Goal: Task Accomplishment & Management: Complete application form

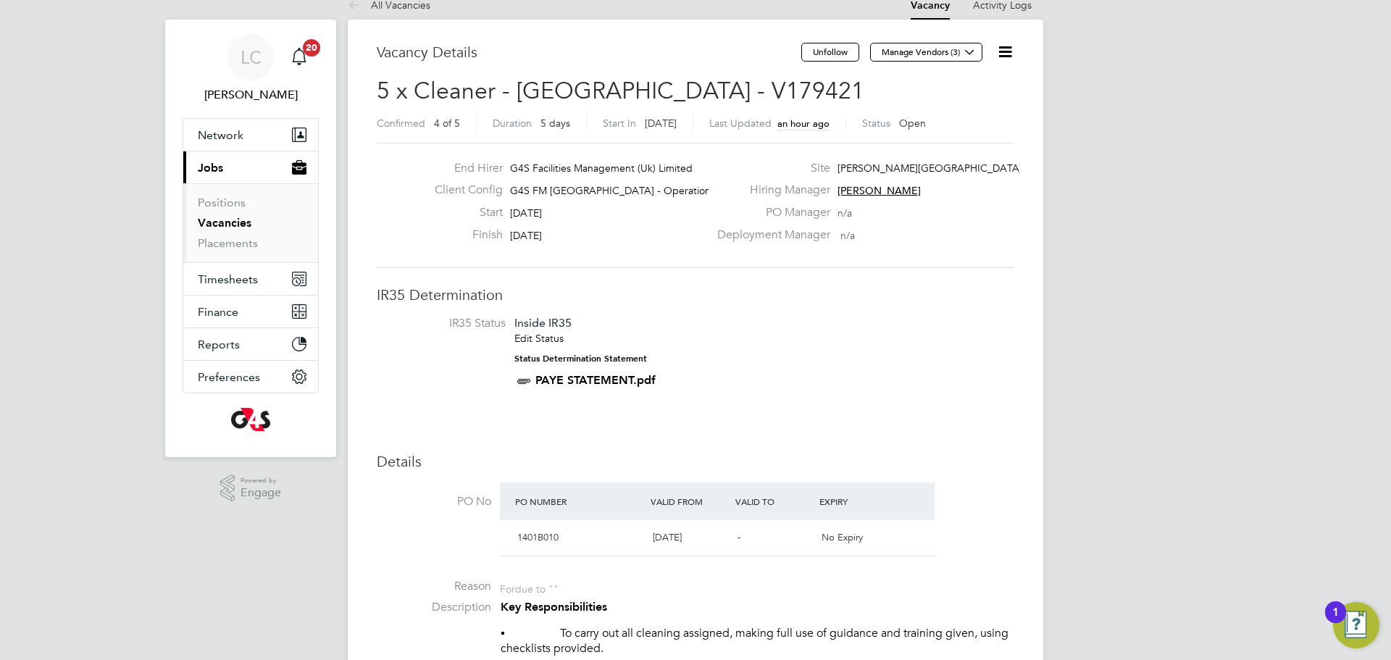
scroll to position [22, 0]
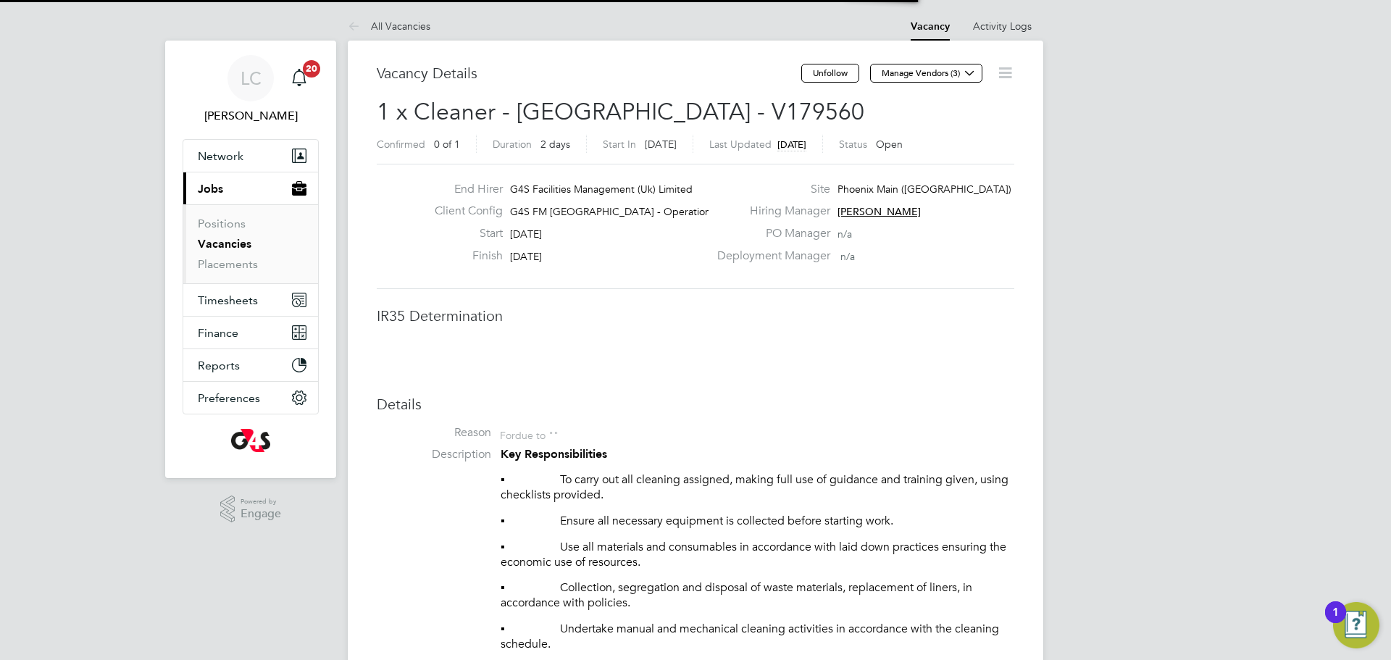
scroll to position [7, 7]
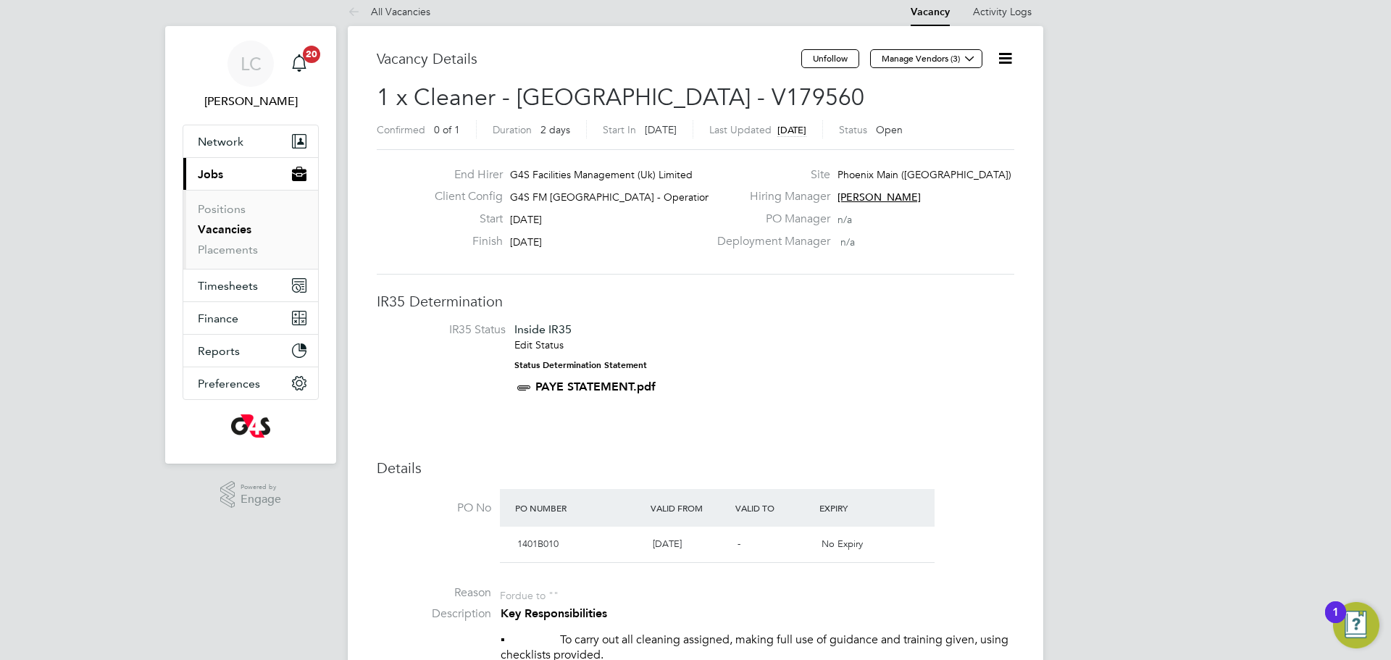
drag, startPoint x: 1001, startPoint y: 59, endPoint x: 1001, endPoint y: 70, distance: 11.6
click at [1002, 59] on icon at bounding box center [1006, 58] width 18 height 18
click at [962, 86] on li "Edit Vacancy e" at bounding box center [970, 93] width 84 height 20
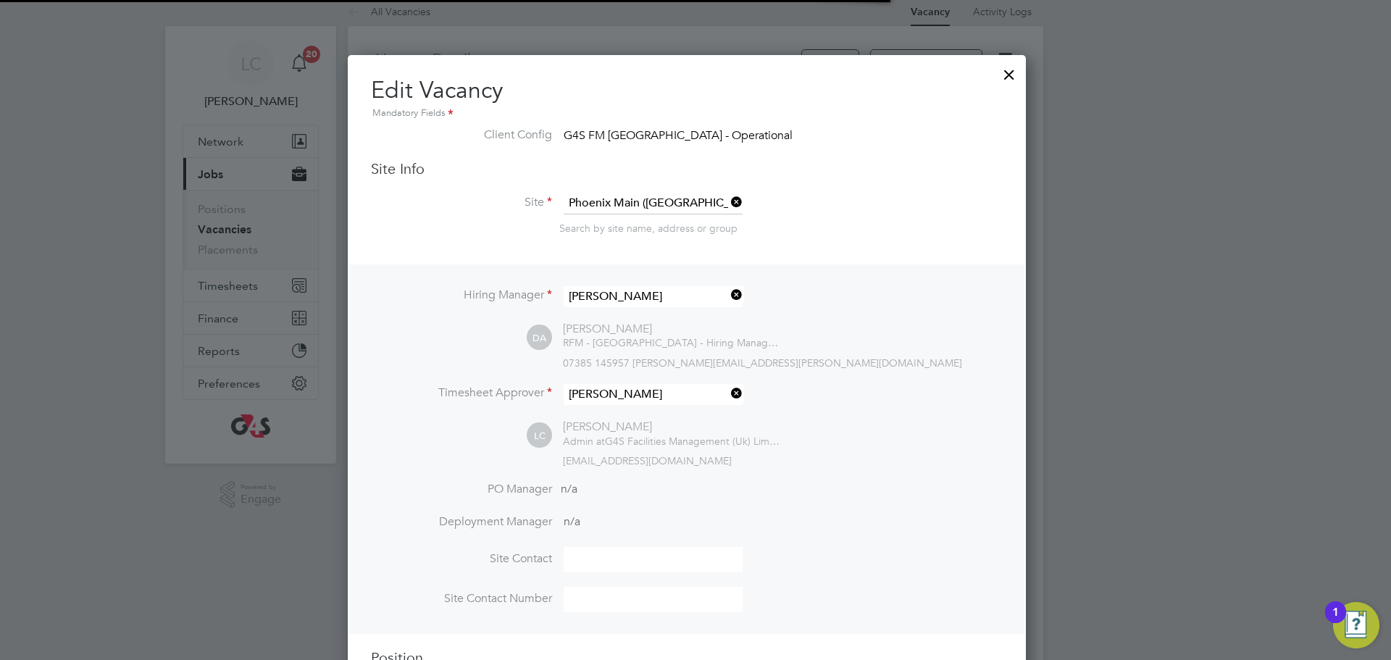
scroll to position [33, 633]
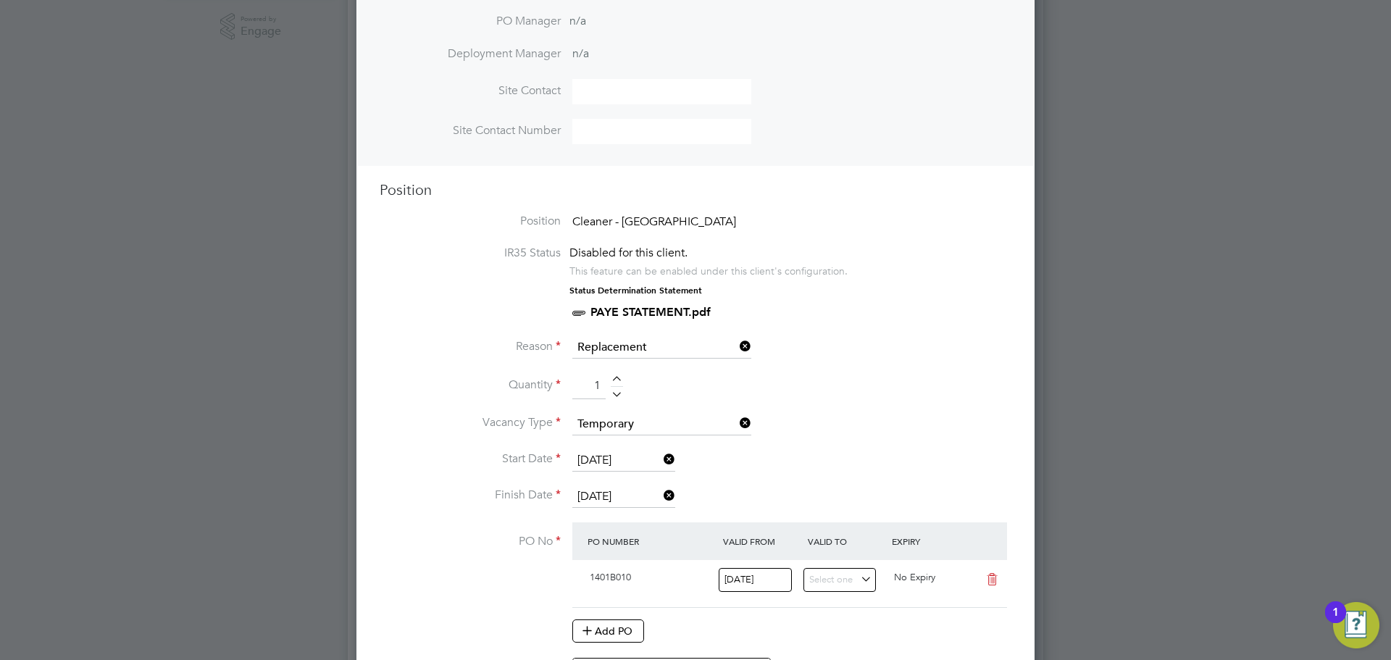
click at [618, 381] on div at bounding box center [617, 381] width 12 height 10
click at [618, 383] on div at bounding box center [617, 381] width 12 height 10
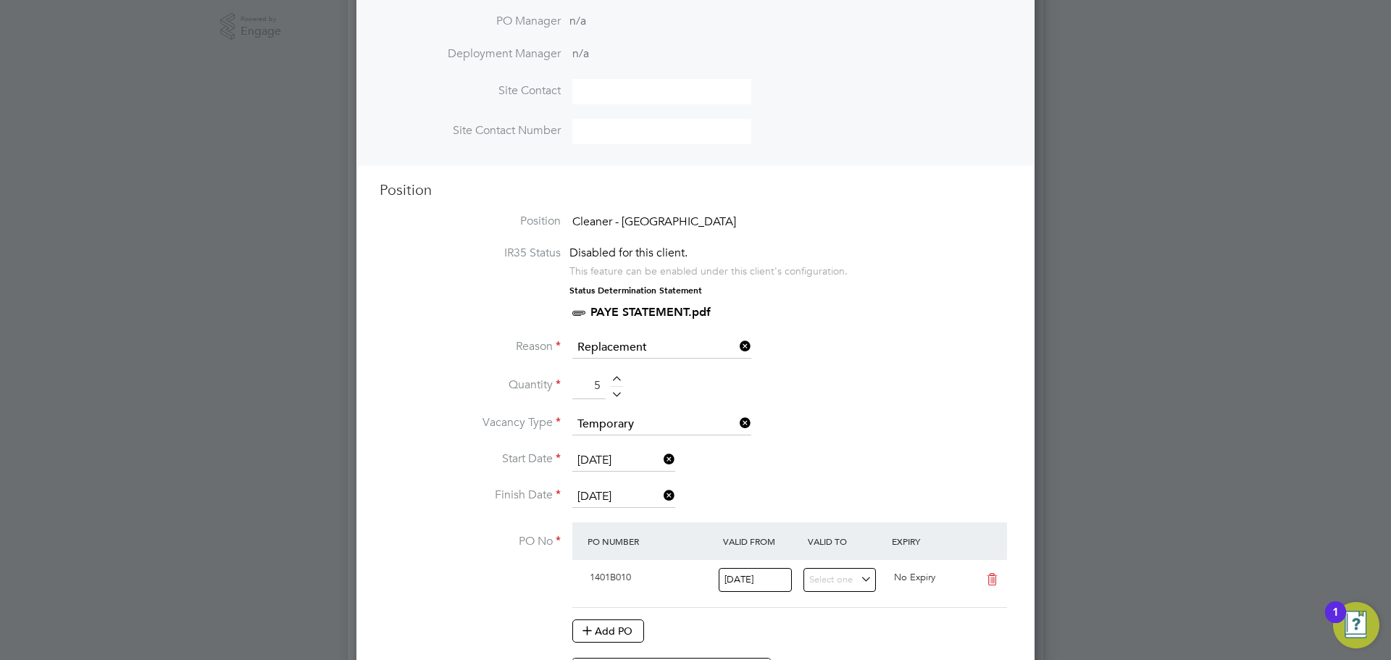
type input "6"
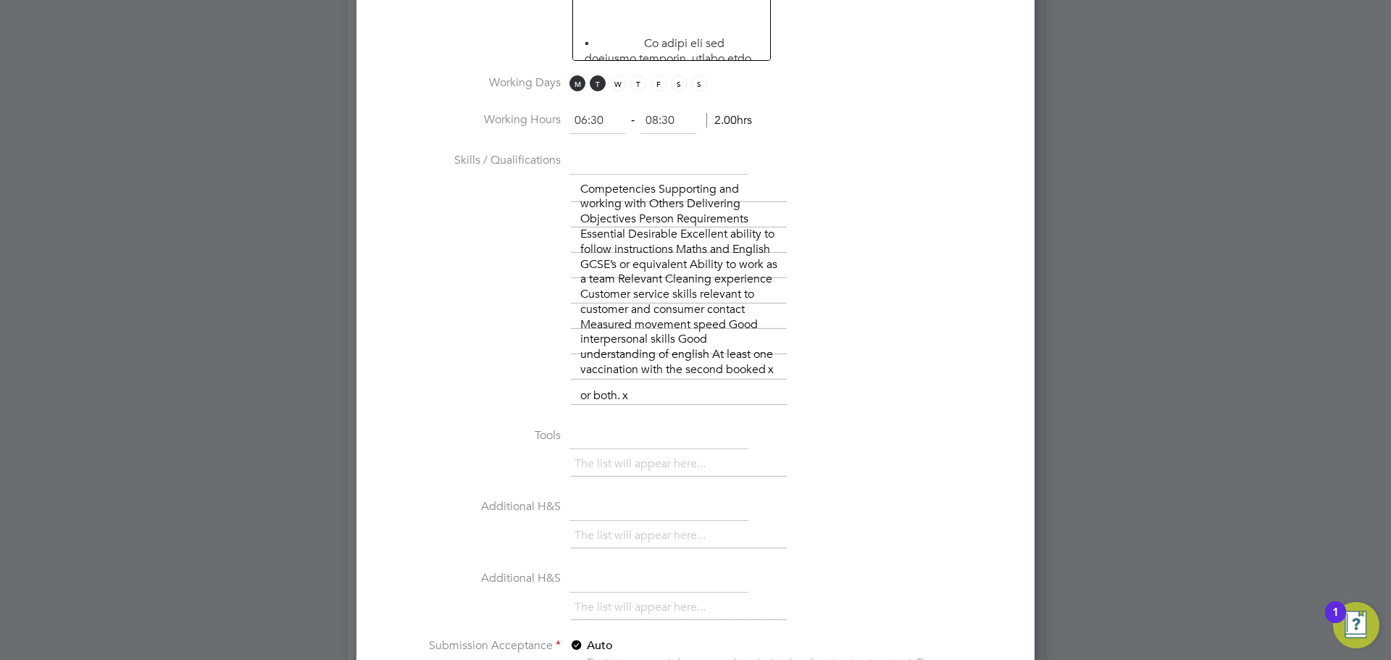
scroll to position [934, 0]
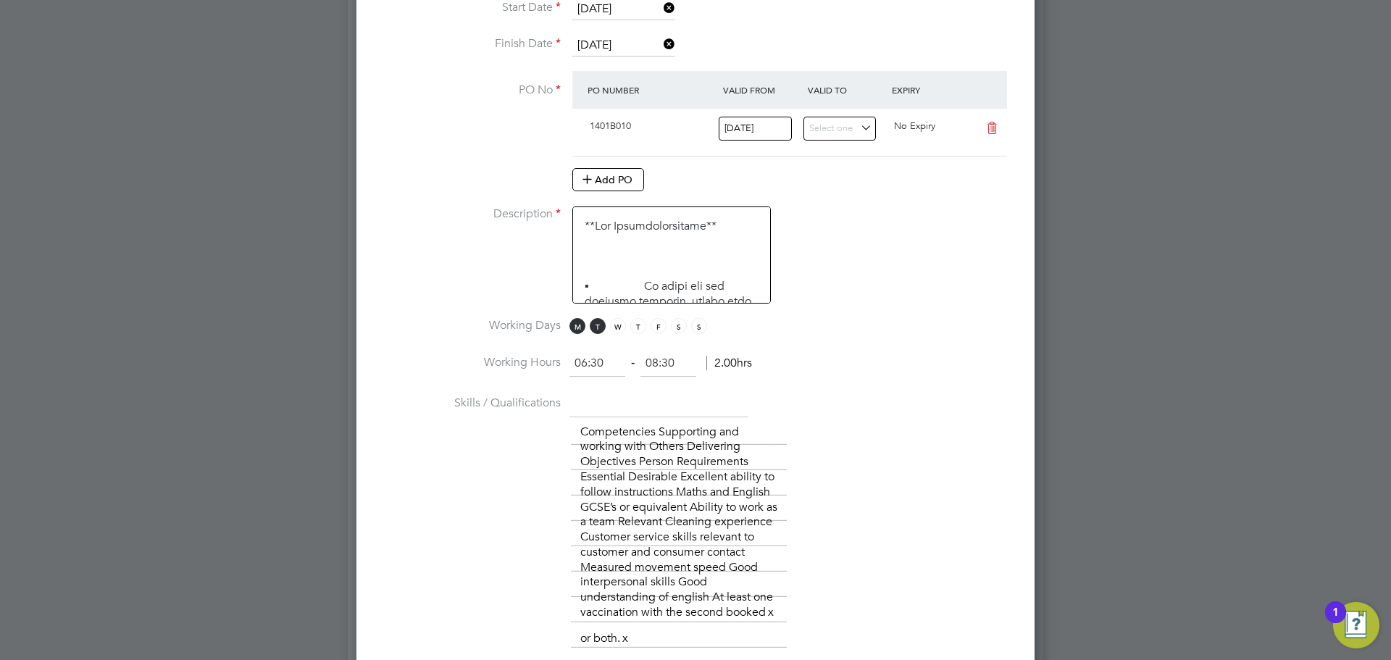
click at [621, 325] on span "W" at bounding box center [618, 326] width 16 height 16
click at [638, 328] on span "T" at bounding box center [639, 326] width 16 height 16
click at [657, 326] on span "F" at bounding box center [659, 326] width 16 height 16
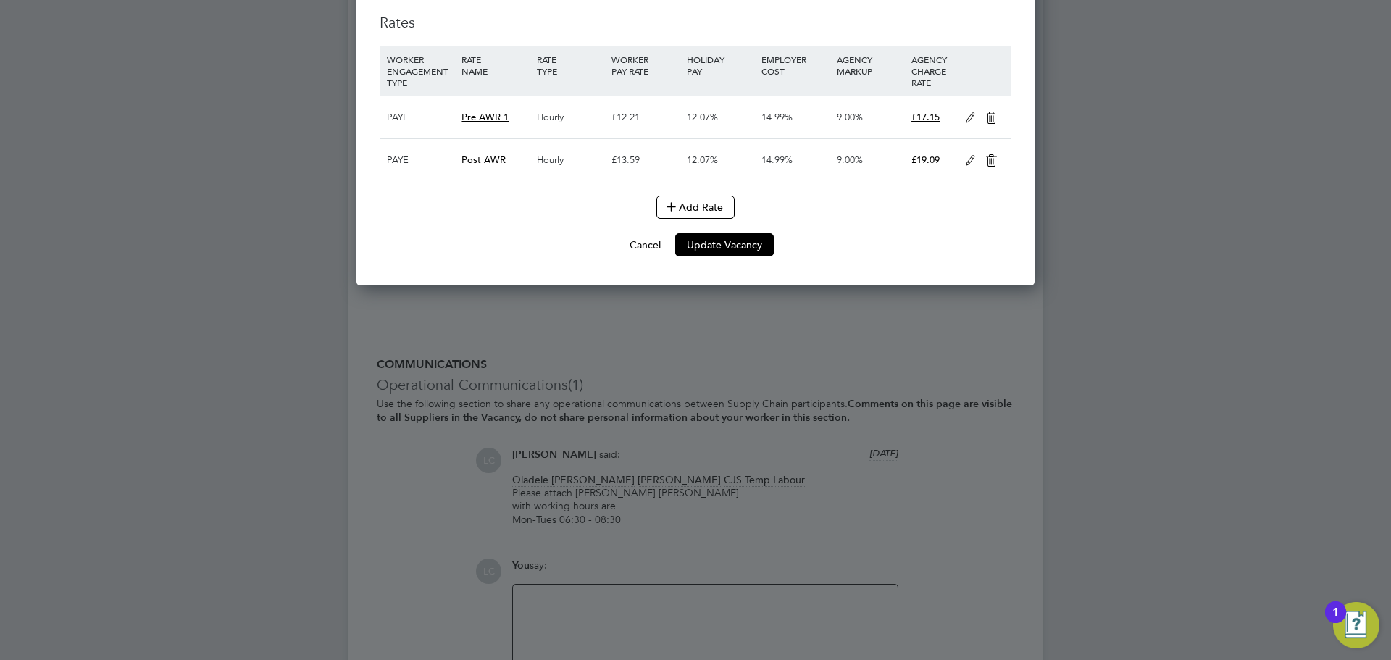
scroll to position [2034, 0]
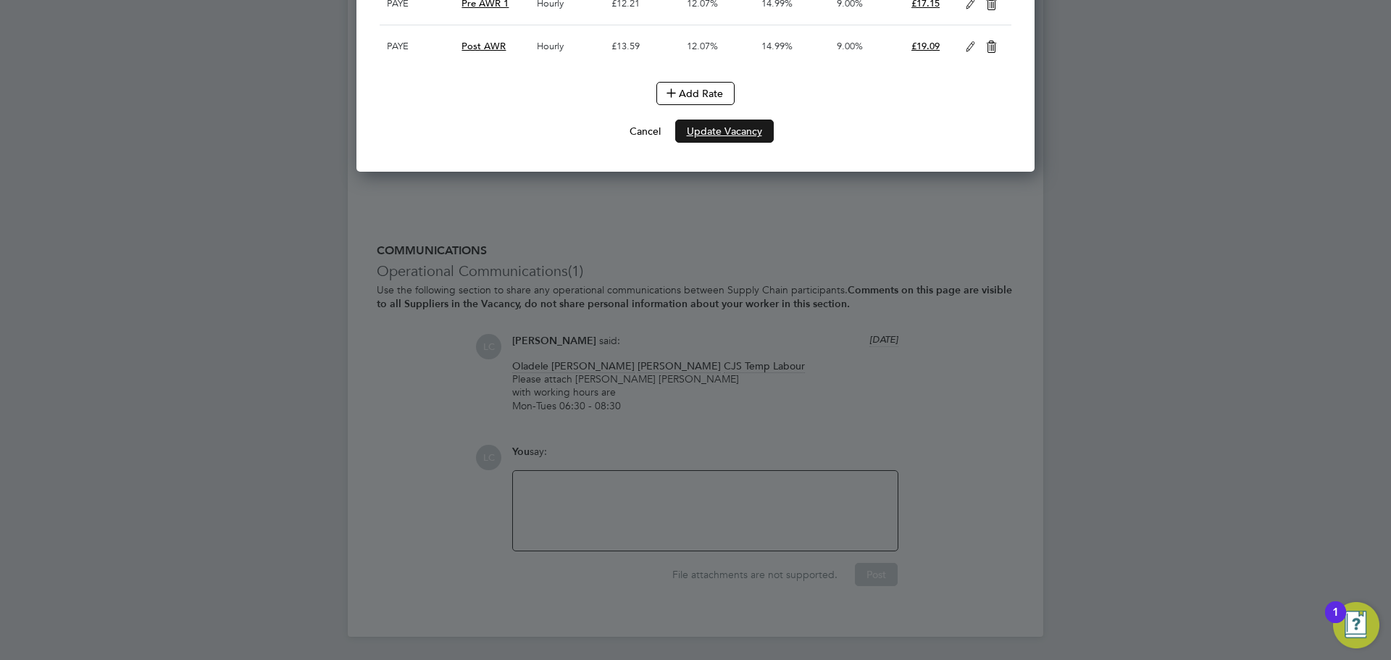
click at [716, 143] on button "Update Vacancy" at bounding box center [724, 131] width 99 height 23
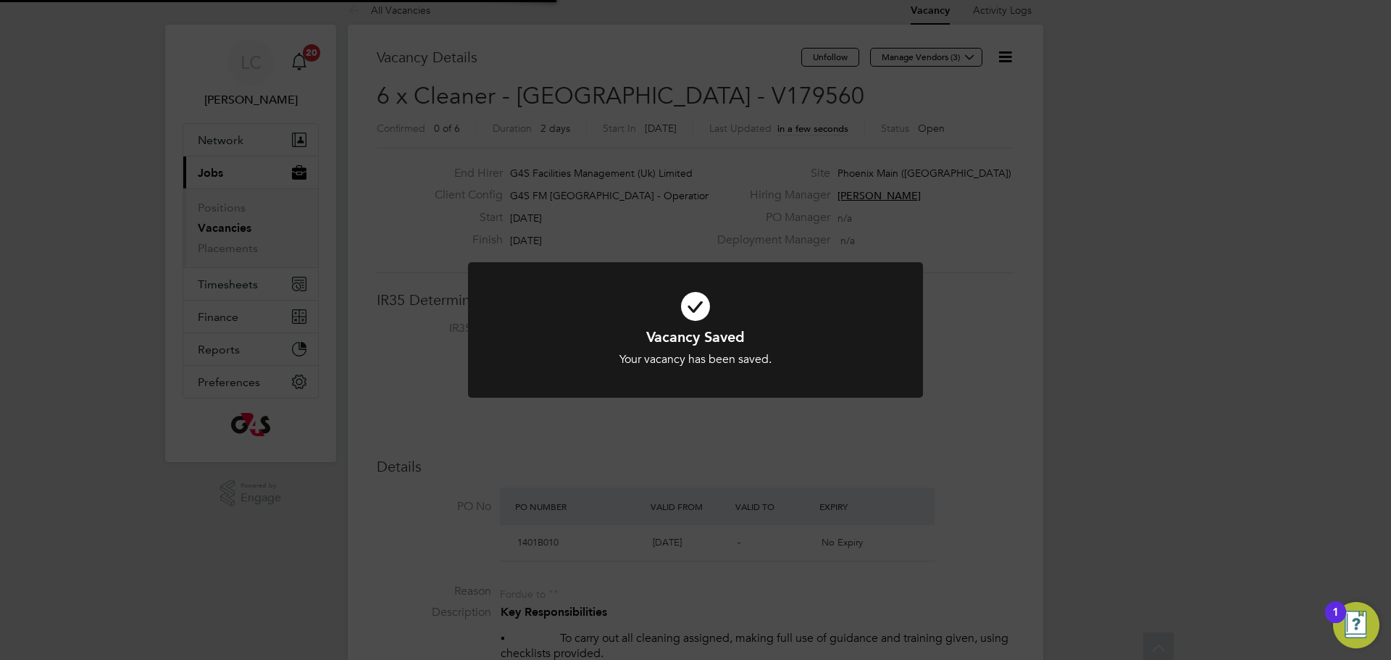
scroll to position [14, 0]
click at [778, 188] on div "Vacancy Saved Your vacancy has been saved. Cancel Okay" at bounding box center [695, 330] width 1391 height 660
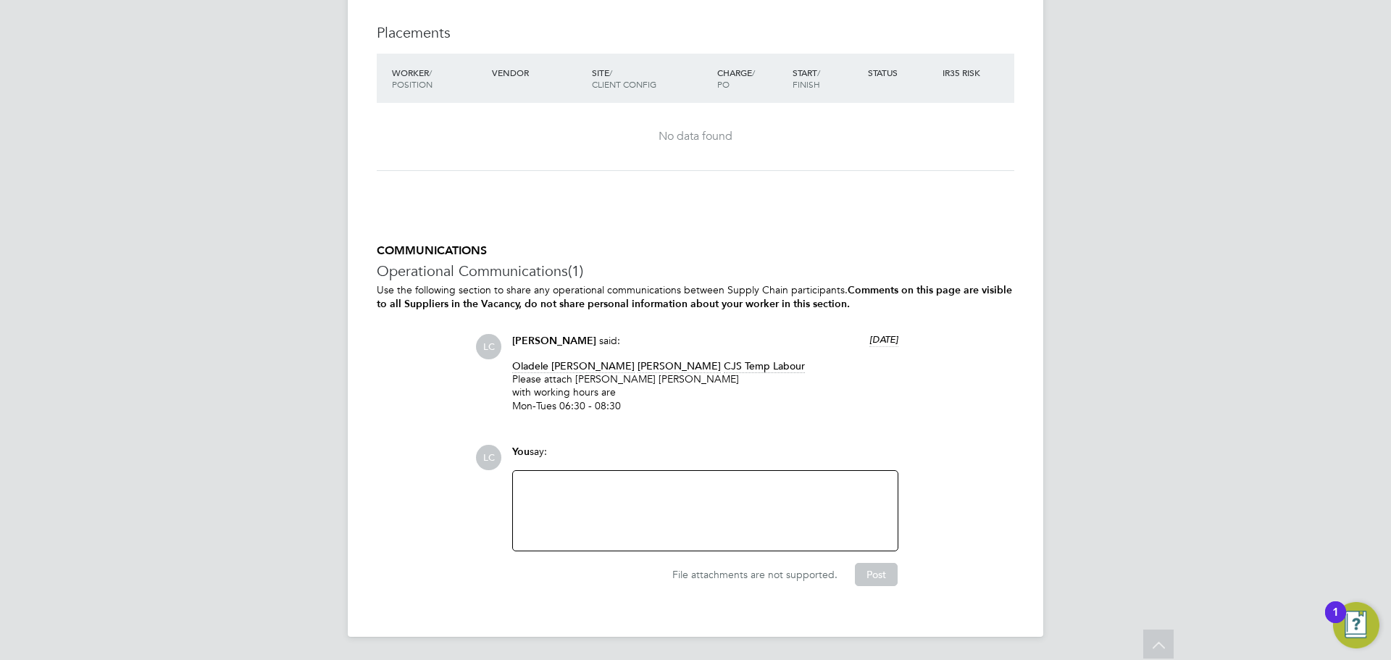
click at [645, 473] on div at bounding box center [705, 511] width 385 height 80
click at [644, 470] on div "Attachments are not supported" at bounding box center [705, 510] width 386 height 81
click at [647, 486] on div at bounding box center [705, 511] width 367 height 62
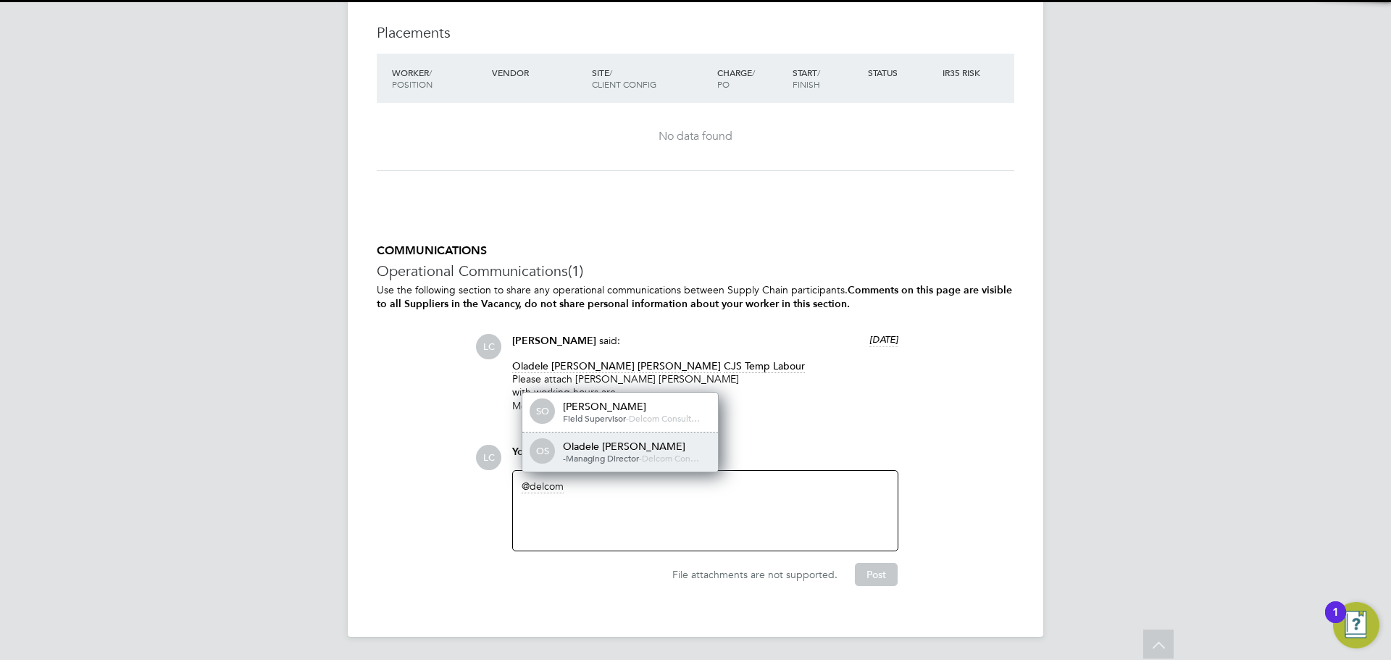
click at [636, 451] on div "Oladele [PERSON_NAME]" at bounding box center [635, 446] width 145 height 13
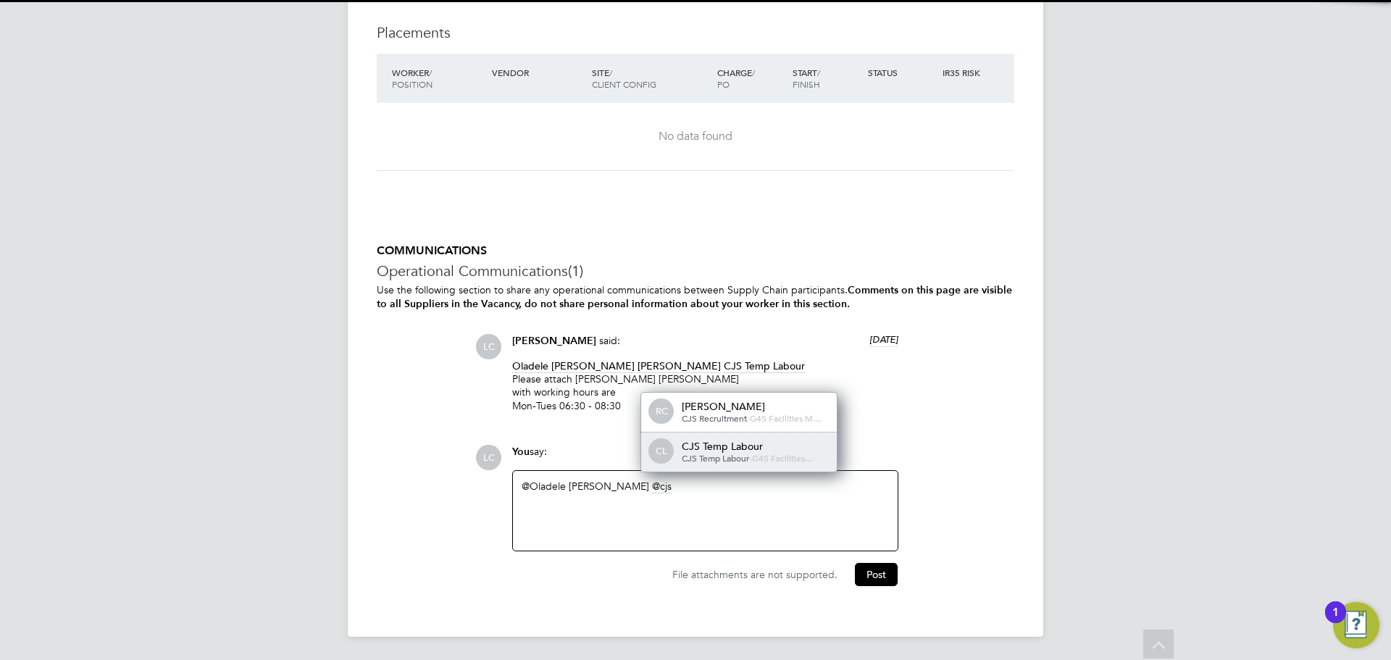
click at [706, 453] on span "CJS Temp Labour" at bounding box center [715, 458] width 67 height 12
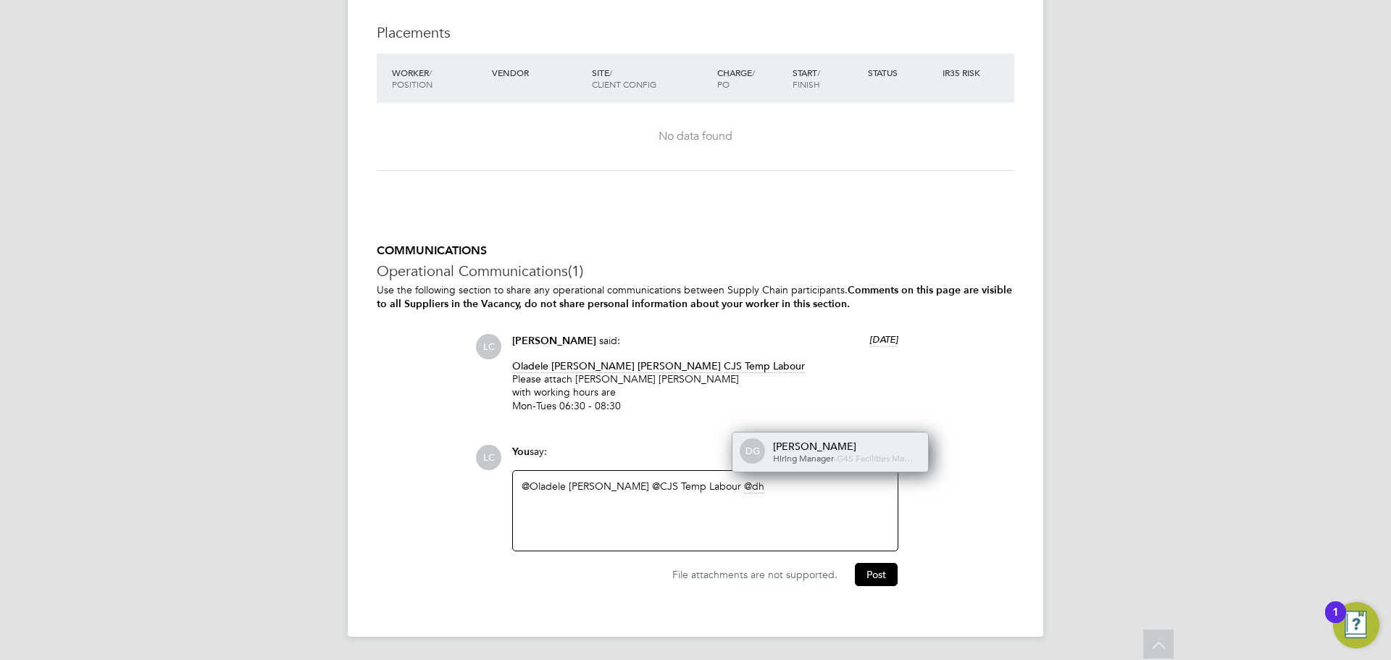
click at [790, 452] on span "Hiring Manager" at bounding box center [803, 458] width 61 height 12
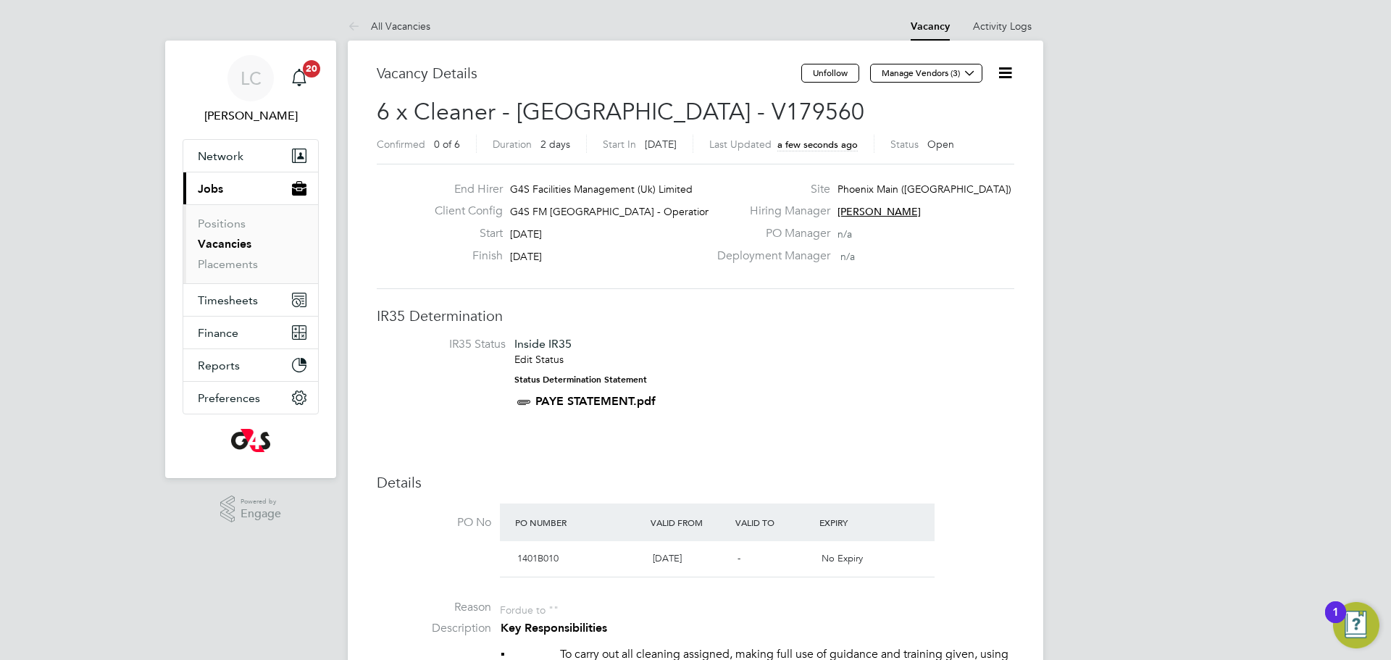
click at [1011, 67] on icon at bounding box center [1006, 73] width 18 height 18
click at [986, 99] on li "Edit Vacancy e" at bounding box center [970, 107] width 84 height 20
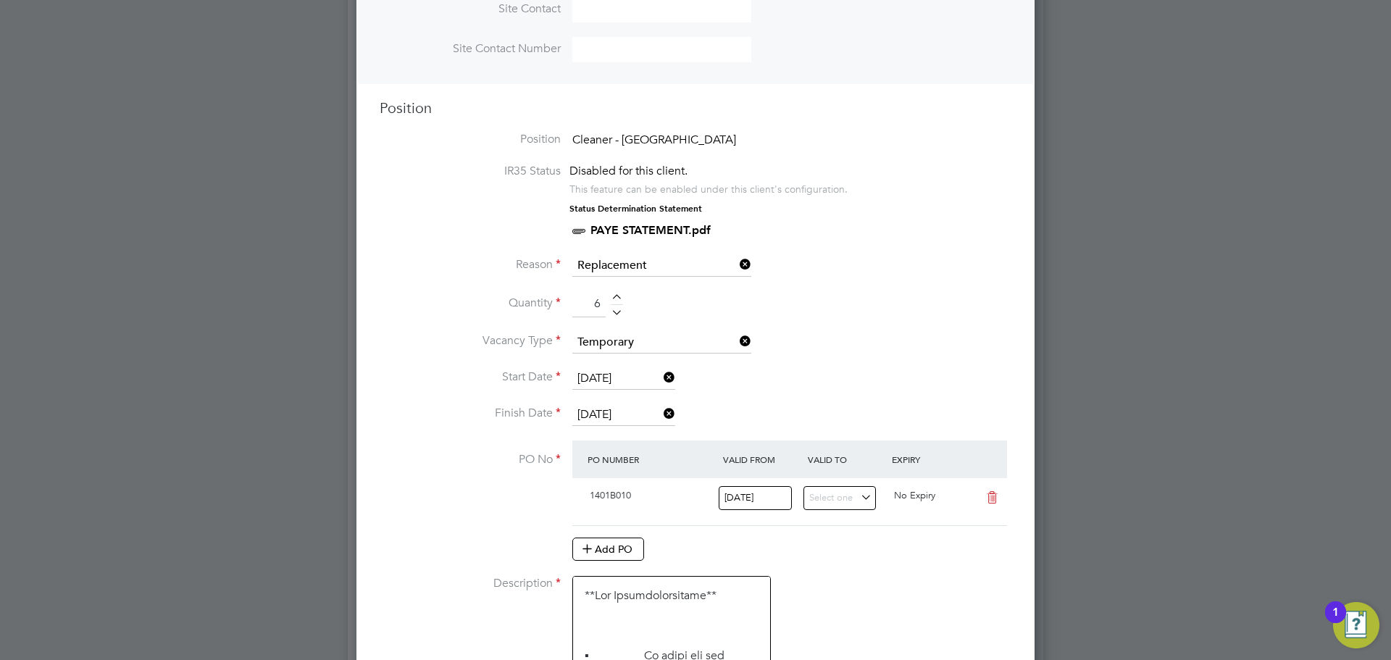
click at [615, 315] on div at bounding box center [617, 310] width 12 height 10
type input "4"
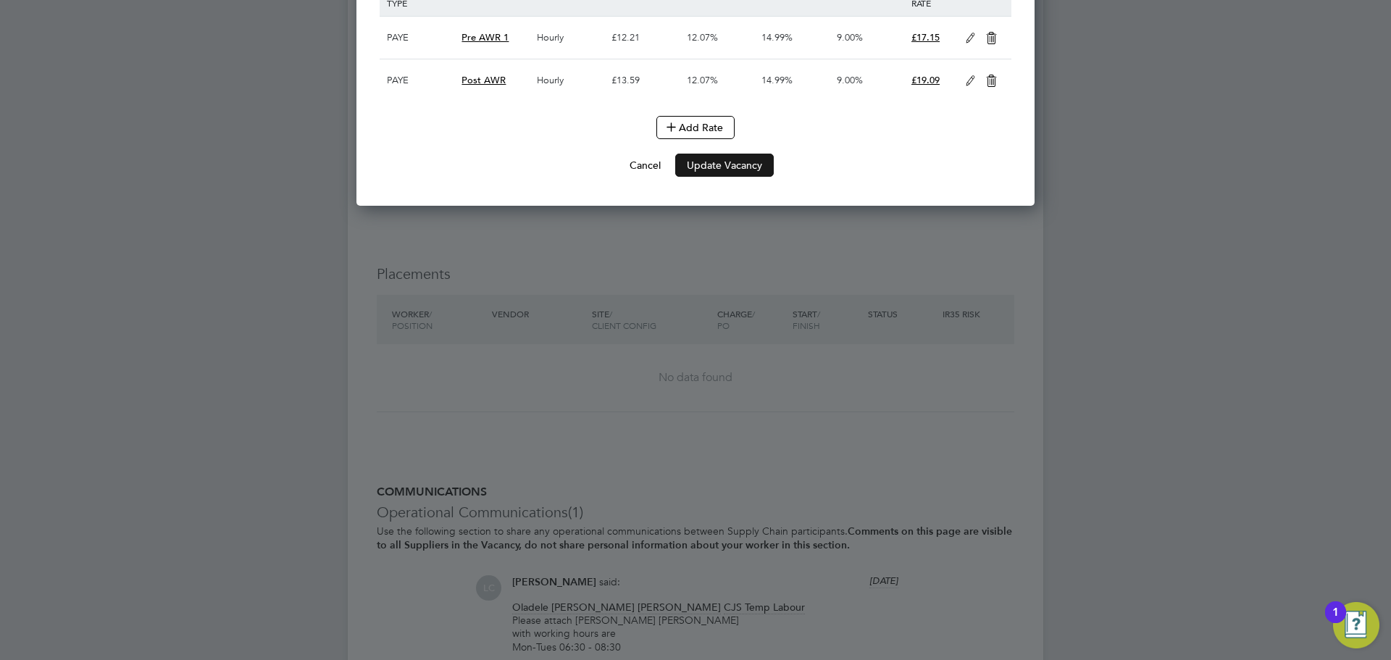
click at [731, 177] on button "Update Vacancy" at bounding box center [724, 165] width 99 height 23
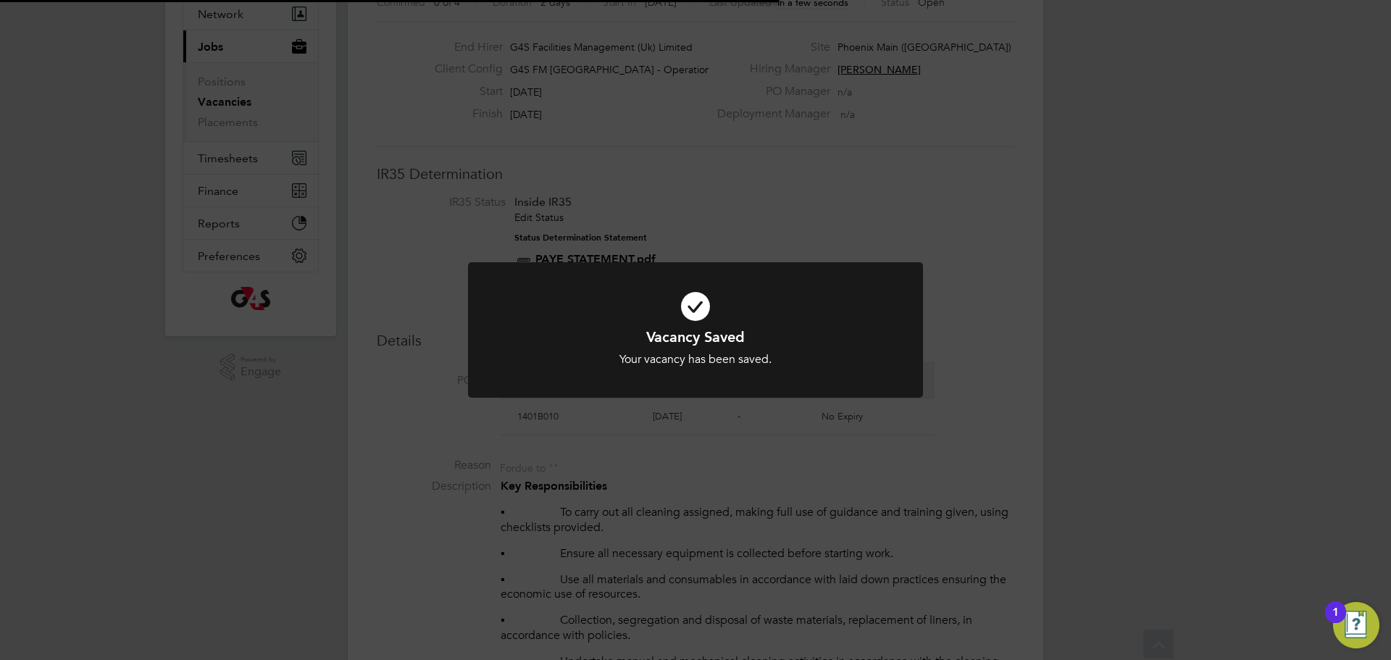
click at [746, 204] on div "Vacancy Saved Your vacancy has been saved. Cancel Okay" at bounding box center [695, 330] width 1391 height 660
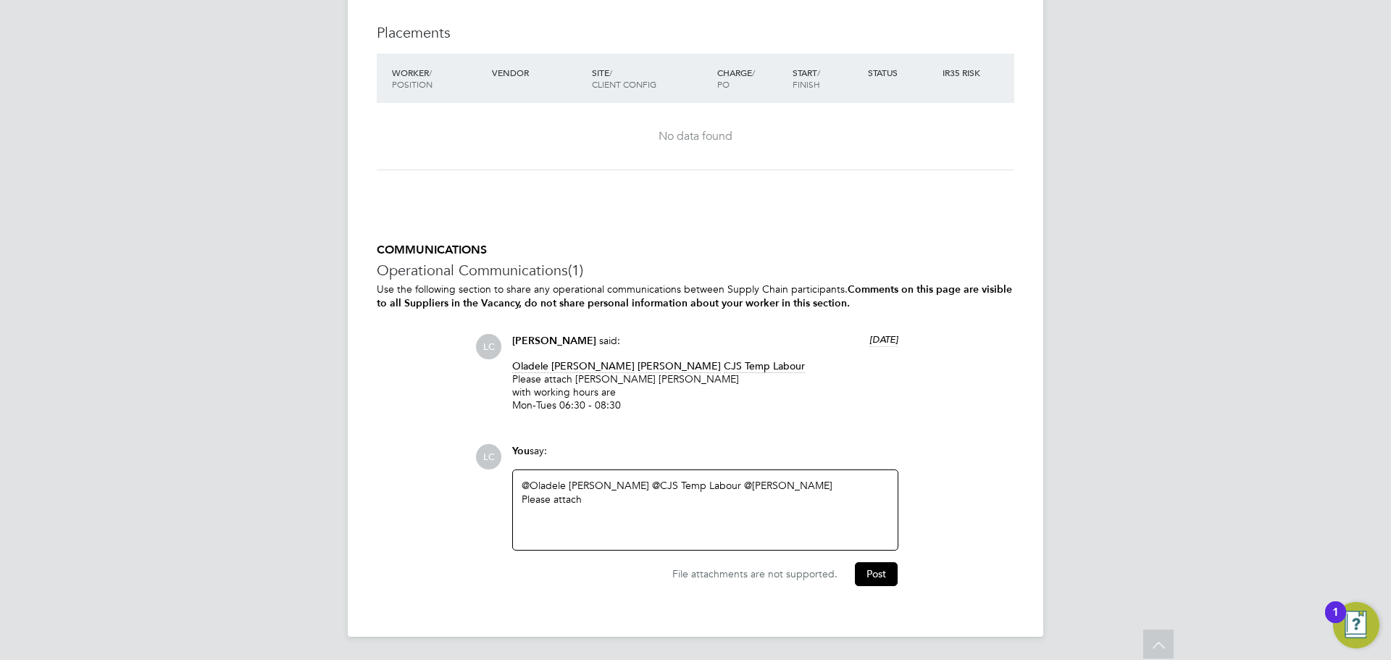
click at [642, 508] on div "@Oladele [PERSON_NAME] ​ @CJS Temp Labour ​ @[PERSON_NAME] ​ Please attach" at bounding box center [705, 510] width 367 height 62
click at [554, 494] on div "Please attach" at bounding box center [705, 499] width 367 height 13
click at [642, 502] on div "Please further attach" at bounding box center [705, 499] width 367 height 13
click at [672, 490] on link "@CJS Temp Labour" at bounding box center [696, 485] width 89 height 13
click at [670, 499] on div "Please further attach" at bounding box center [705, 499] width 367 height 13
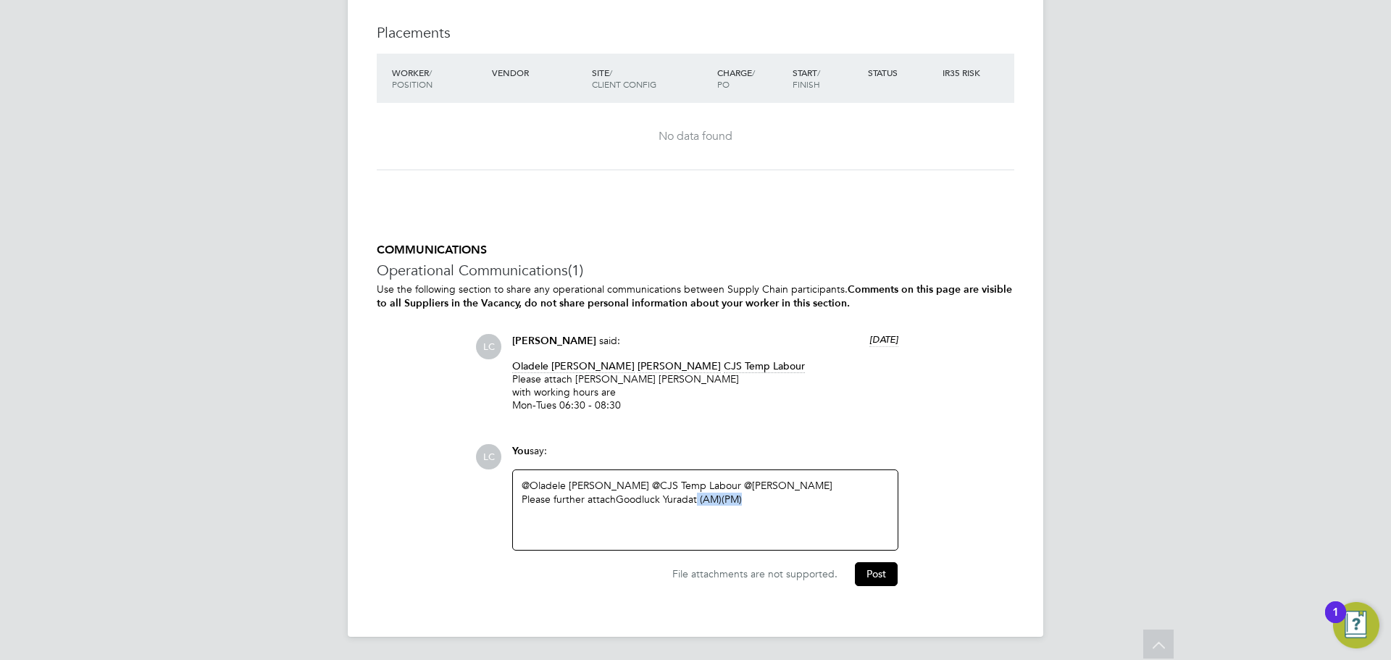
drag, startPoint x: 698, startPoint y: 501, endPoint x: 763, endPoint y: 504, distance: 65.3
click at [763, 504] on div "Please further attach Goodluck Yuradat (AM)(PM)" at bounding box center [705, 499] width 367 height 13
click at [617, 496] on div "Please further attach Goodluck Yuradat" at bounding box center [705, 499] width 367 height 13
click at [627, 509] on div "Goodluck Yuradat" at bounding box center [705, 512] width 367 height 13
drag, startPoint x: 628, startPoint y: 520, endPoint x: 700, endPoint y: 527, distance: 72.0
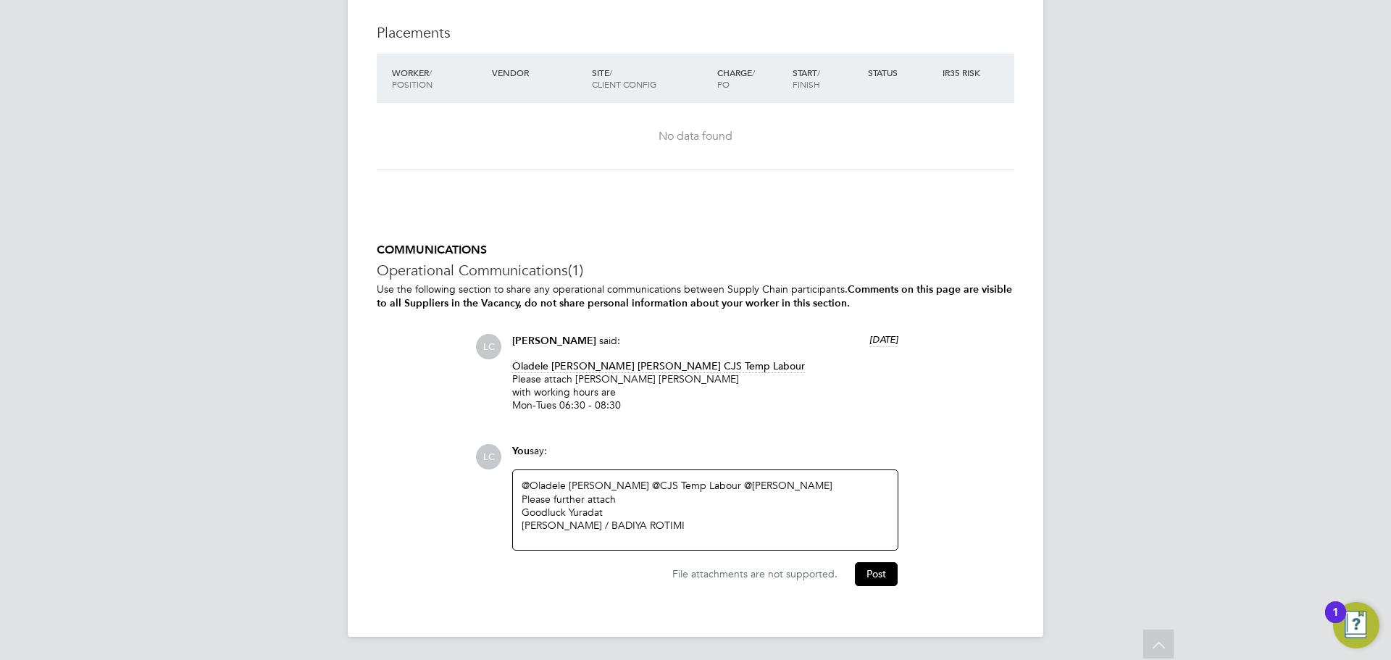
click at [629, 521] on div "[PERSON_NAME] / BADIYA ROTIMI" at bounding box center [705, 525] width 367 height 13
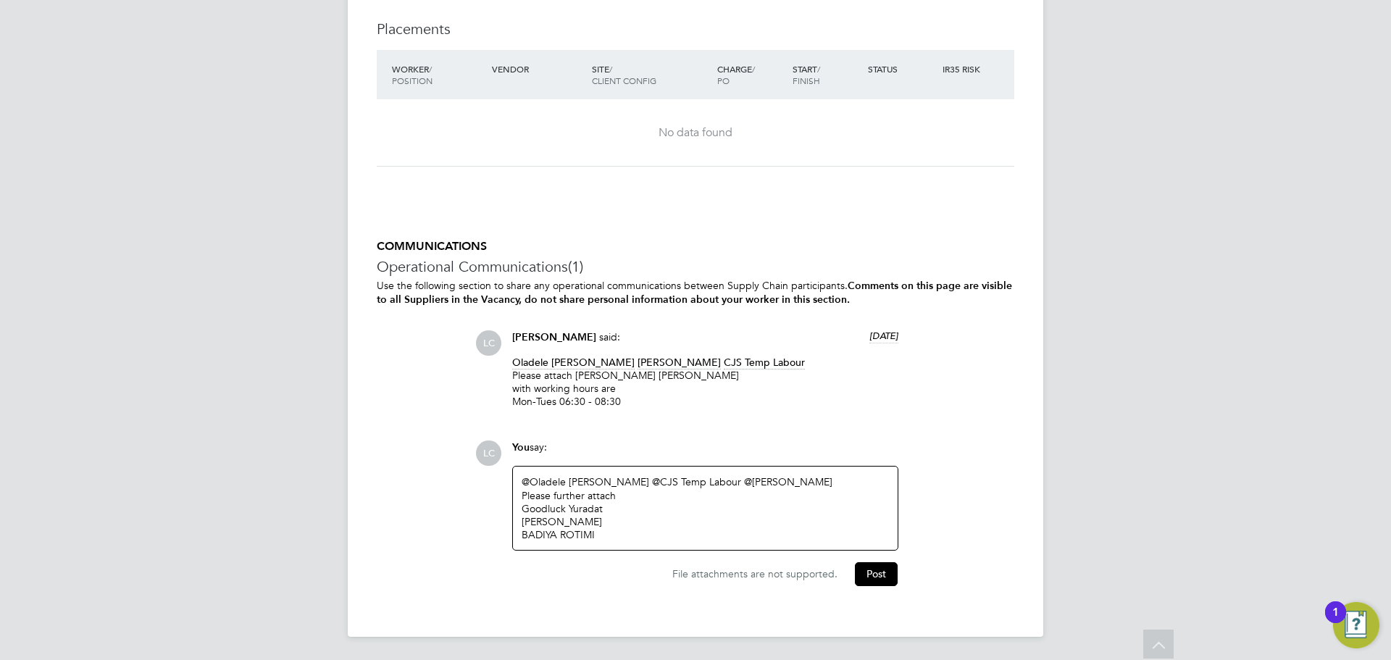
scroll to position [2154, 0]
click at [627, 533] on div "BADIYA ROTIMI" at bounding box center [705, 534] width 367 height 13
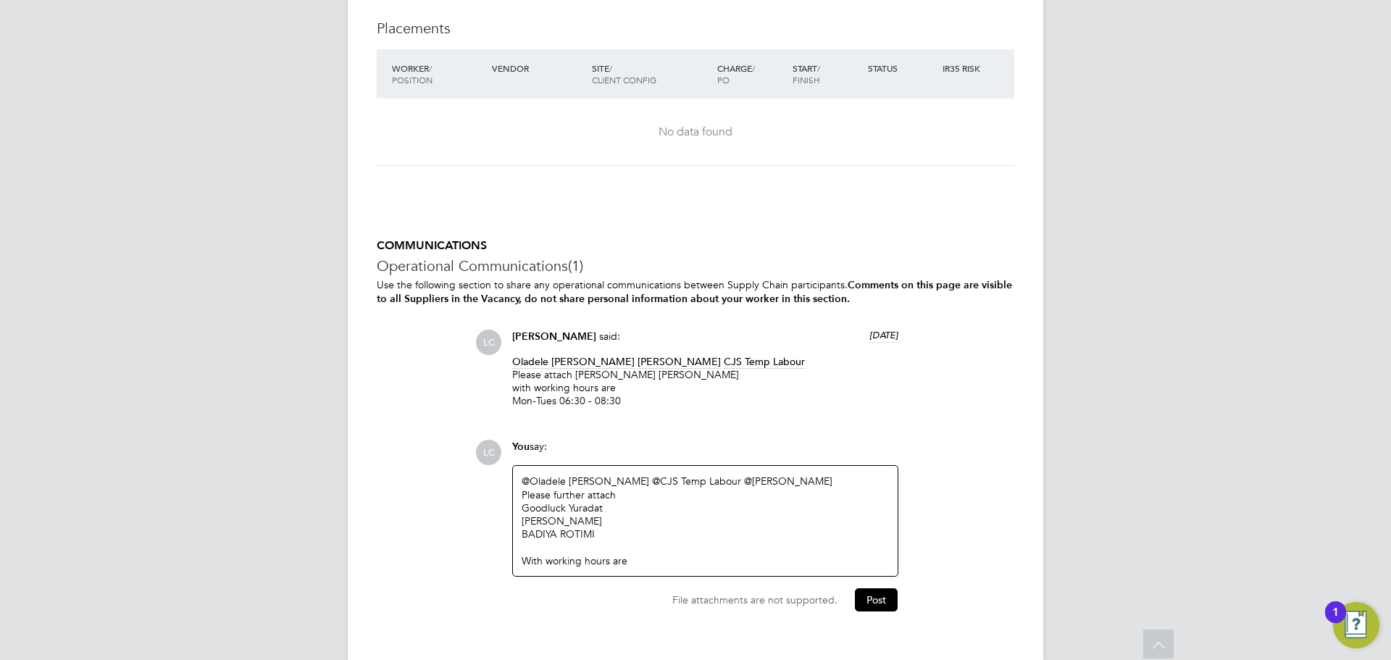
click at [618, 504] on div "Goodluck Yuradat" at bounding box center [705, 508] width 367 height 13
click at [633, 519] on div "[PERSON_NAME]" at bounding box center [705, 521] width 367 height 13
click at [629, 538] on div "BADIYA ROTIMI" at bounding box center [705, 534] width 367 height 13
click at [660, 557] on div "With working hours are" at bounding box center [705, 560] width 367 height 13
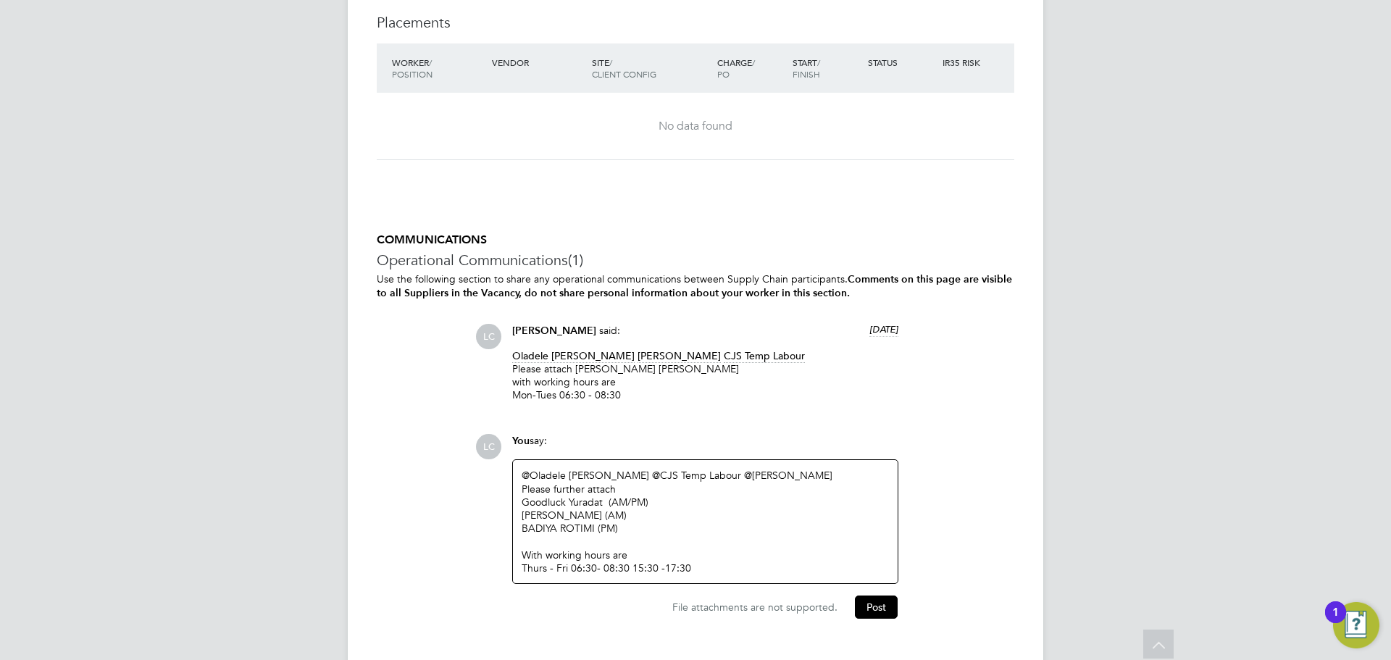
scroll to position [2161, 0]
click at [873, 607] on button "Post" at bounding box center [876, 605] width 43 height 23
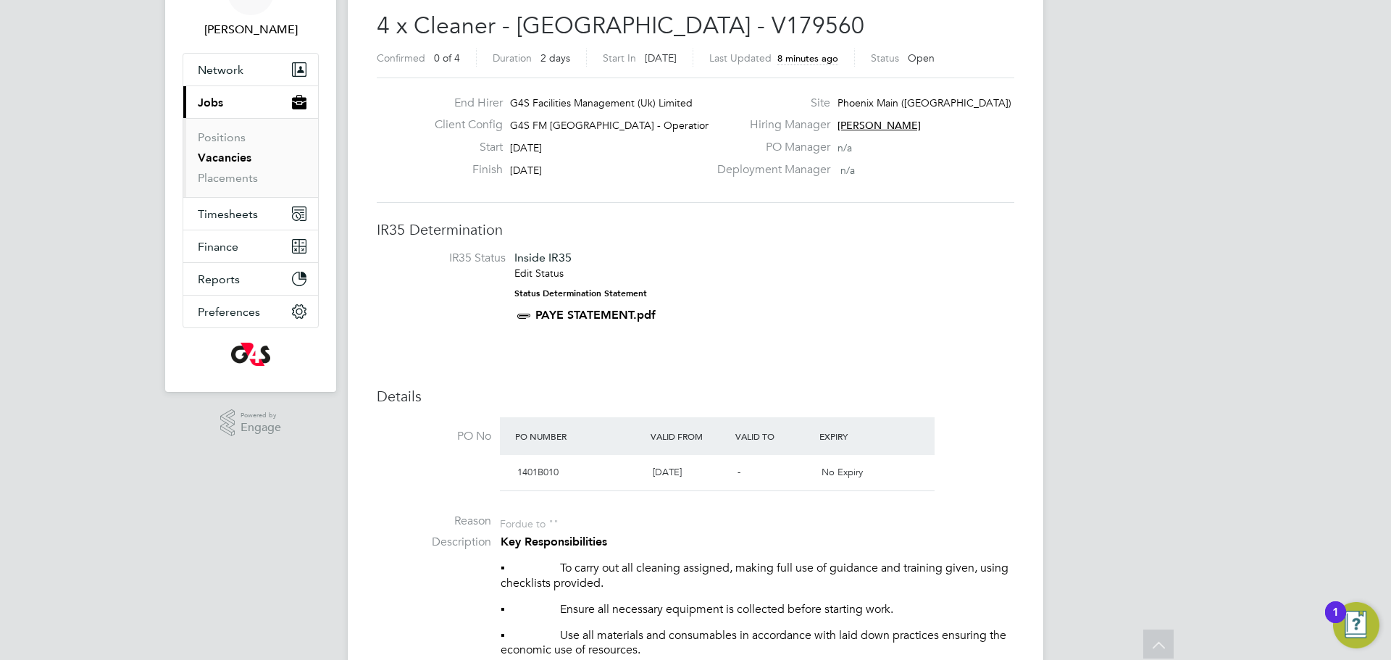
scroll to position [0, 0]
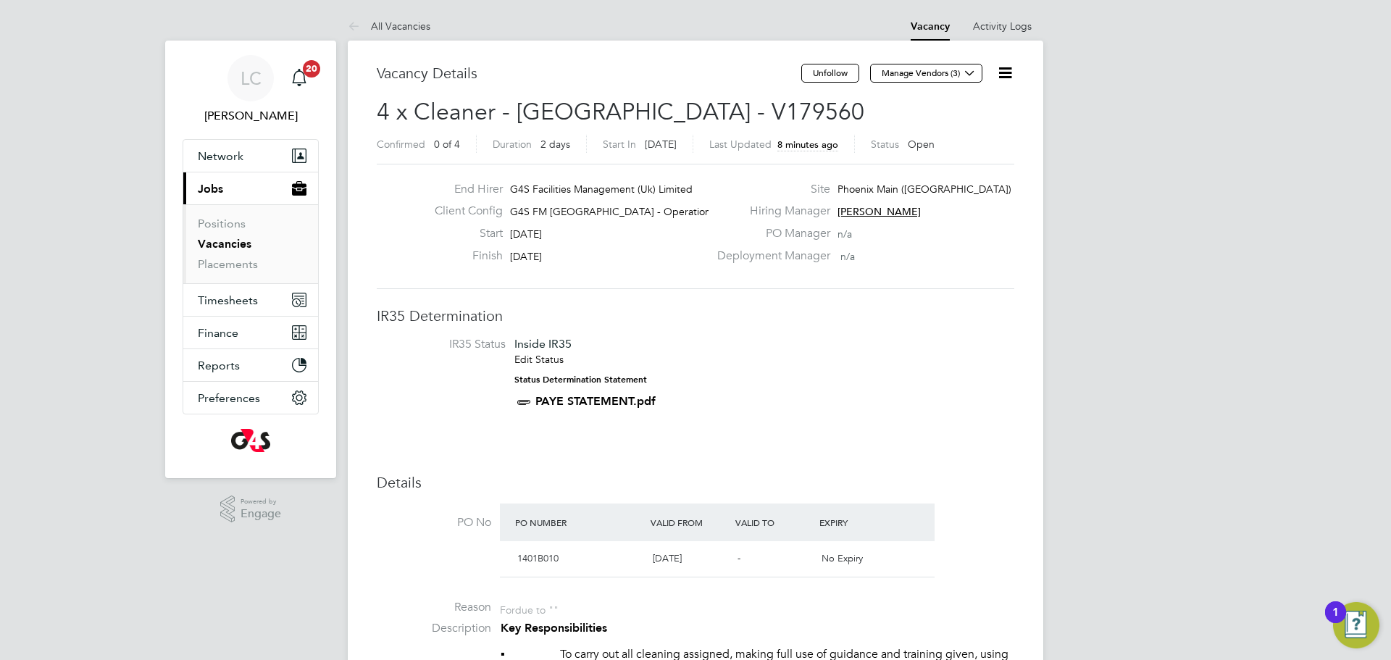
click at [238, 249] on link "Vacancies" at bounding box center [225, 244] width 54 height 14
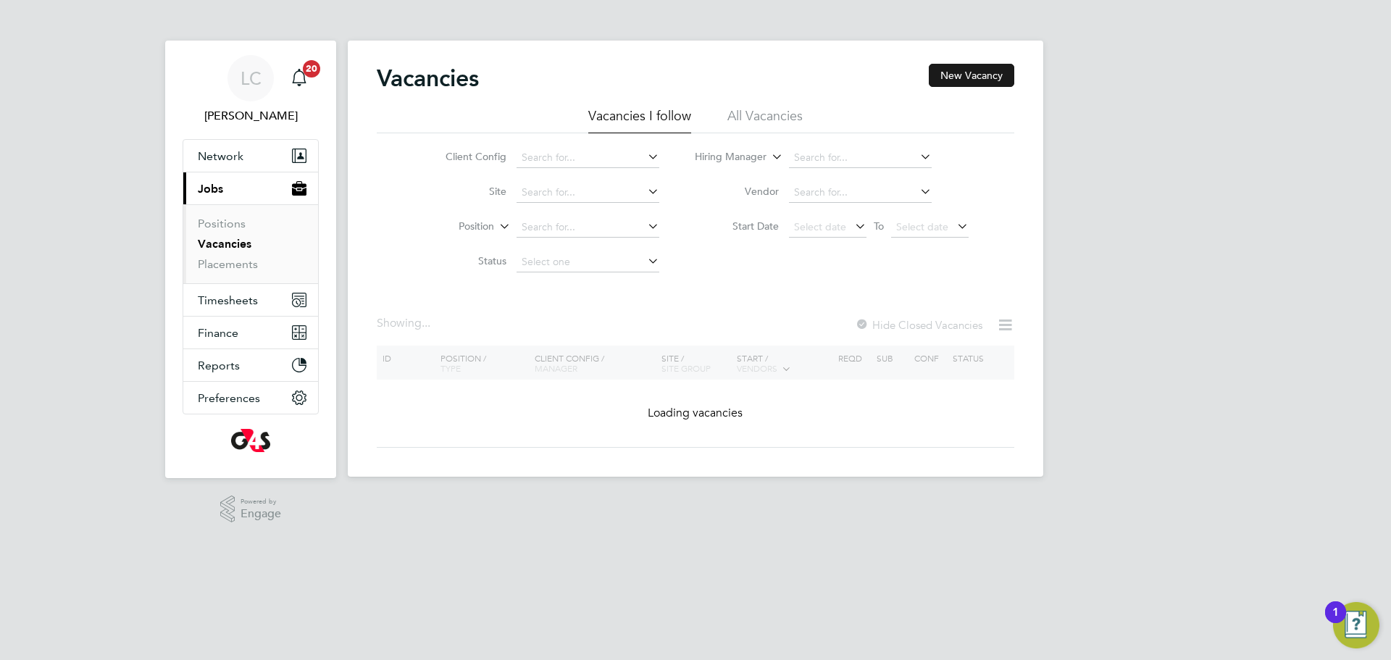
click at [961, 80] on button "New Vacancy" at bounding box center [972, 75] width 86 height 23
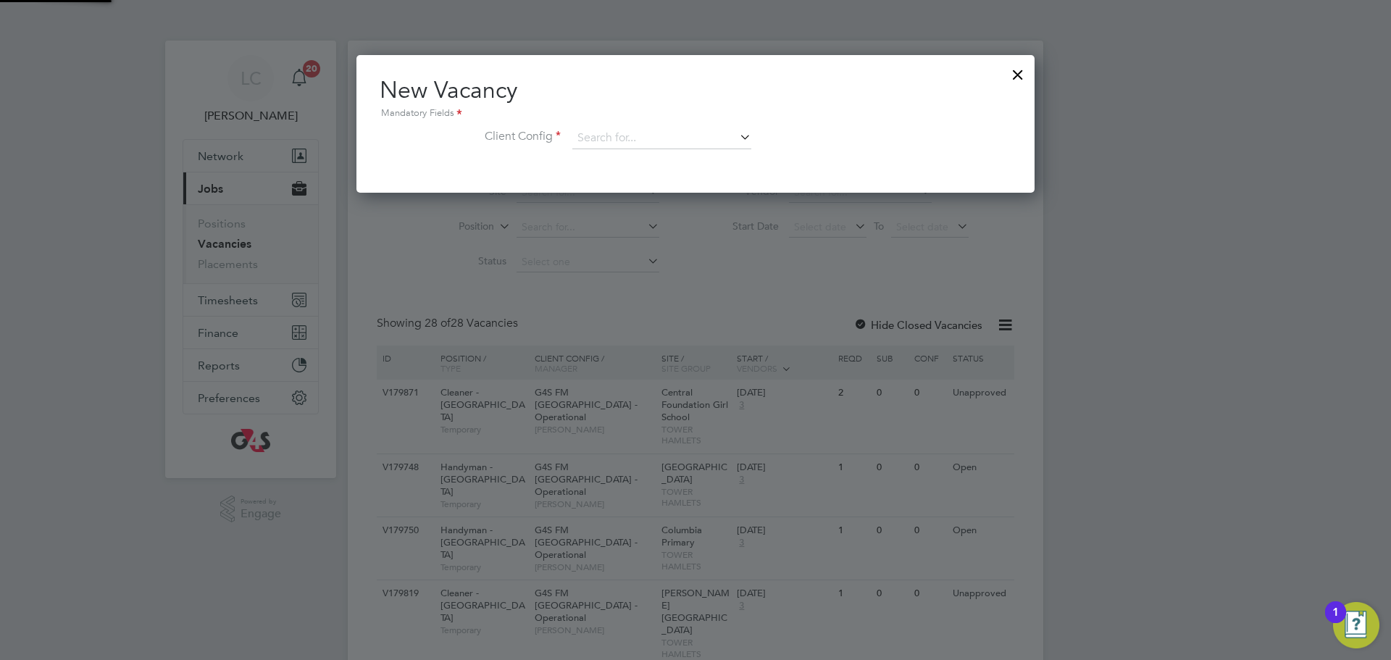
scroll to position [138, 679]
click at [672, 130] on input at bounding box center [662, 139] width 179 height 22
type input "p"
click at [678, 178] on li "G4S FM [GEOGRAPHIC_DATA] - Operational" at bounding box center [672, 179] width 200 height 20
type input "G4S FM [GEOGRAPHIC_DATA] - Operational"
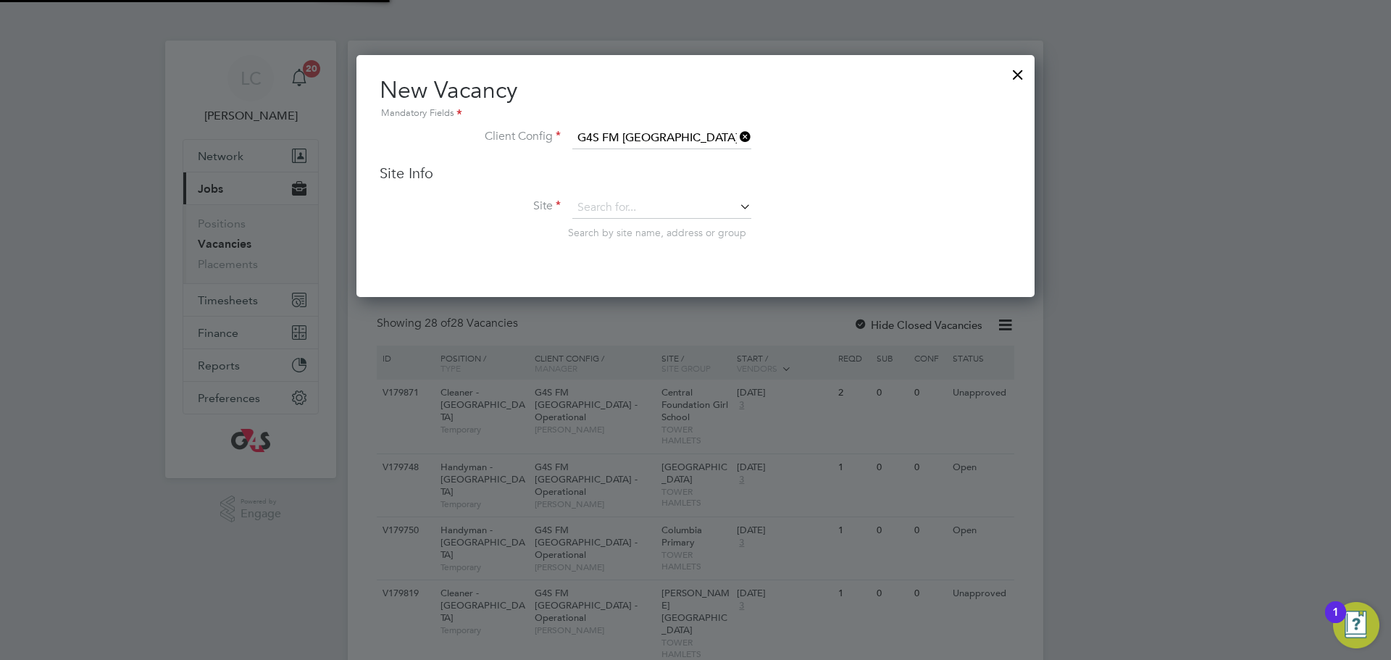
scroll to position [243, 679]
click at [661, 231] on span "Search by site name, address or group" at bounding box center [657, 232] width 178 height 13
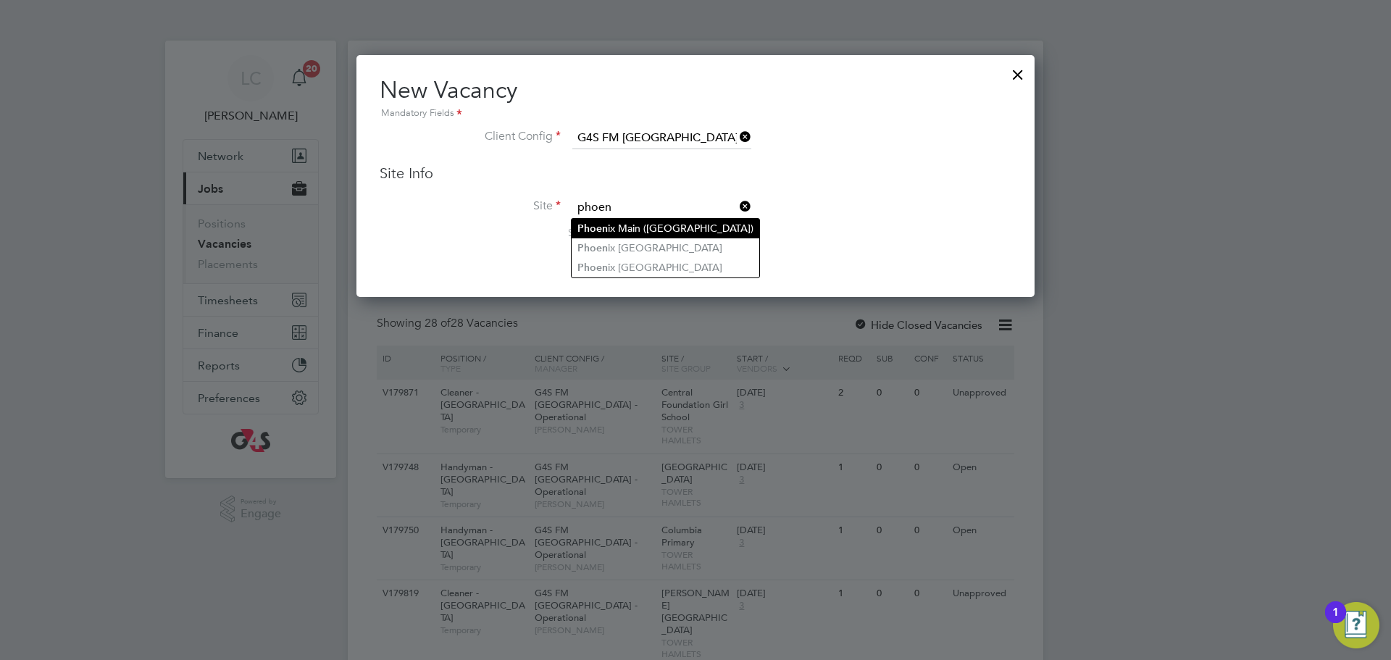
click at [673, 225] on li "Phoen ix Main ([GEOGRAPHIC_DATA])" at bounding box center [666, 229] width 188 height 20
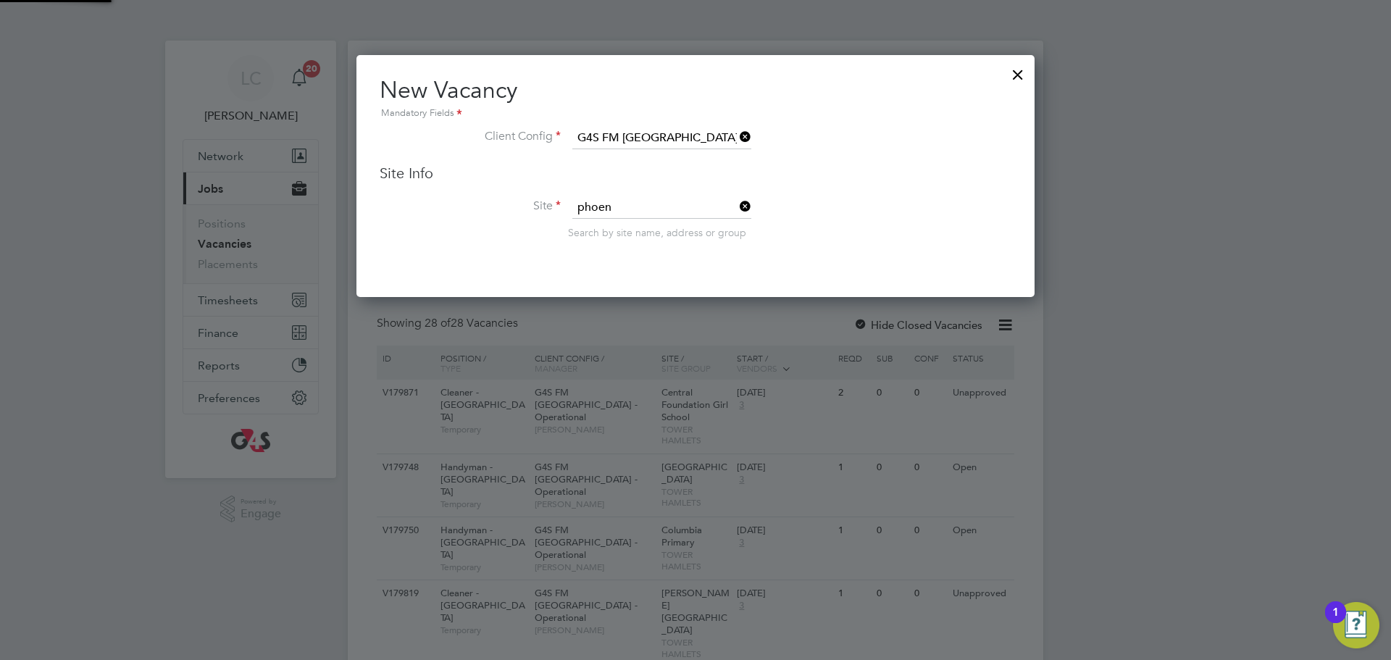
type input "Phoenix Main ([GEOGRAPHIC_DATA])"
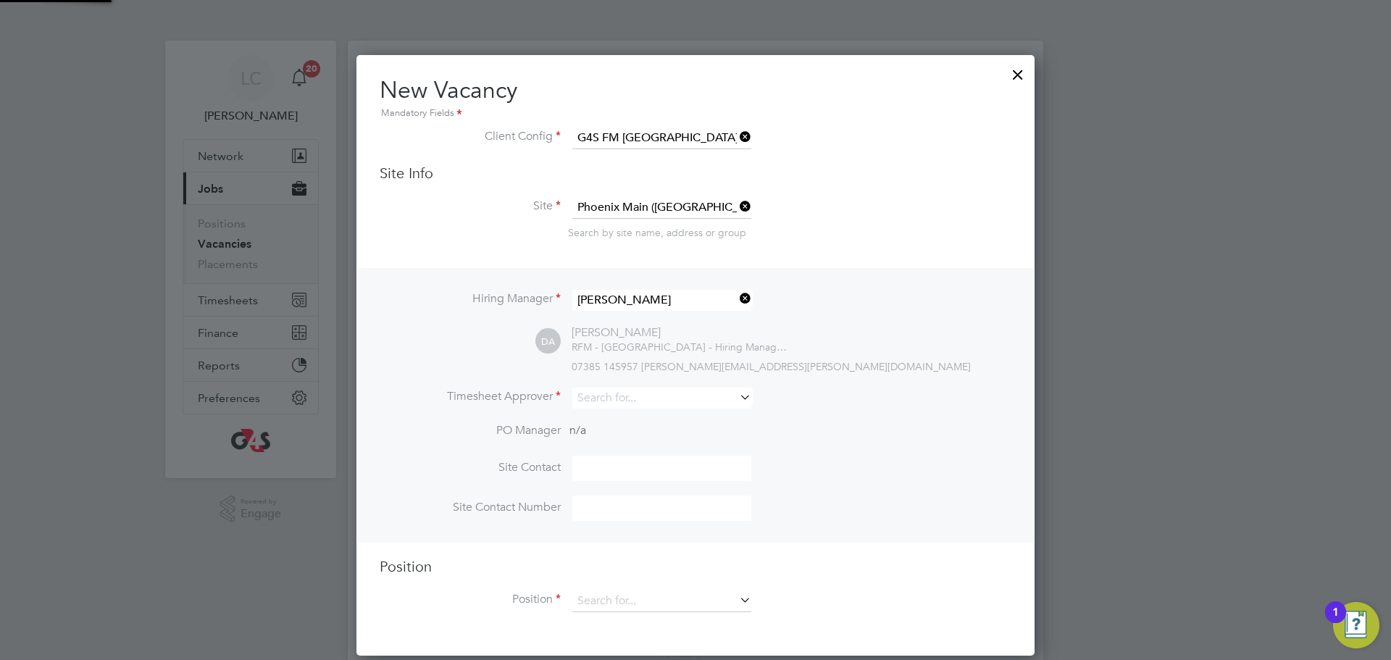
scroll to position [602, 679]
click at [630, 404] on input at bounding box center [662, 398] width 179 height 21
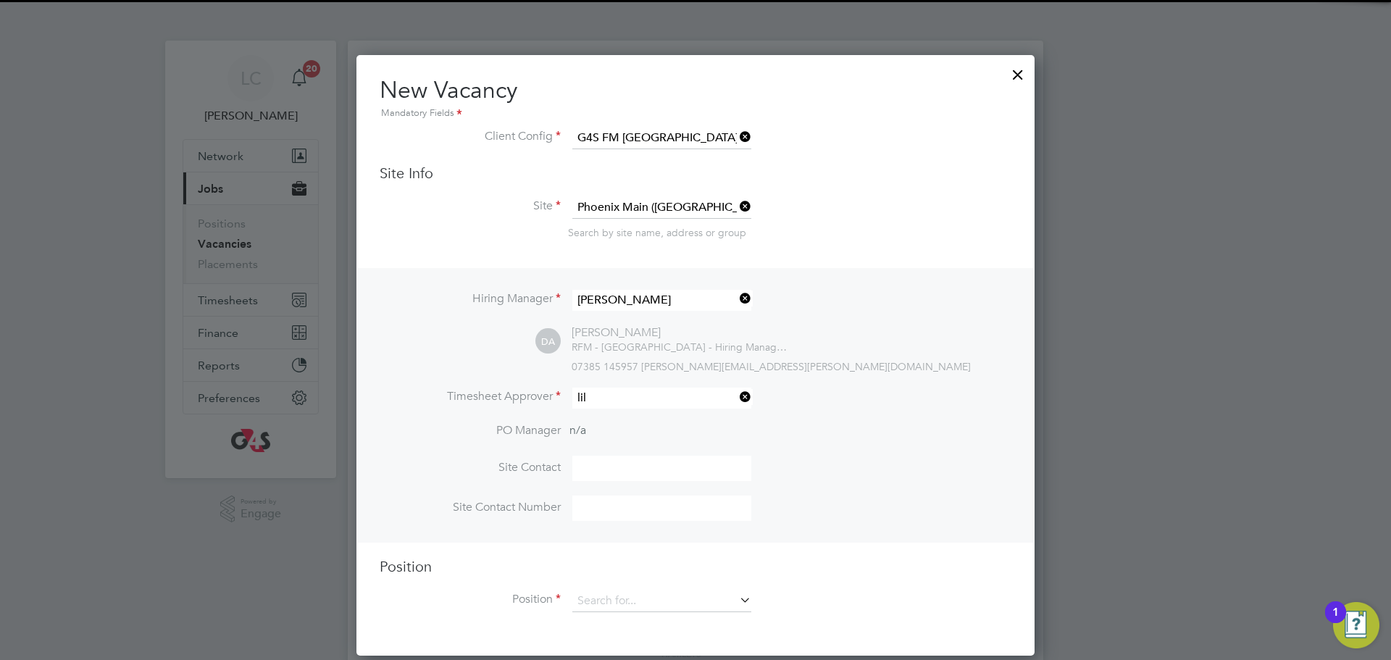
click at [646, 427] on li "[PERSON_NAME]" at bounding box center [662, 420] width 180 height 20
type input "[PERSON_NAME]"
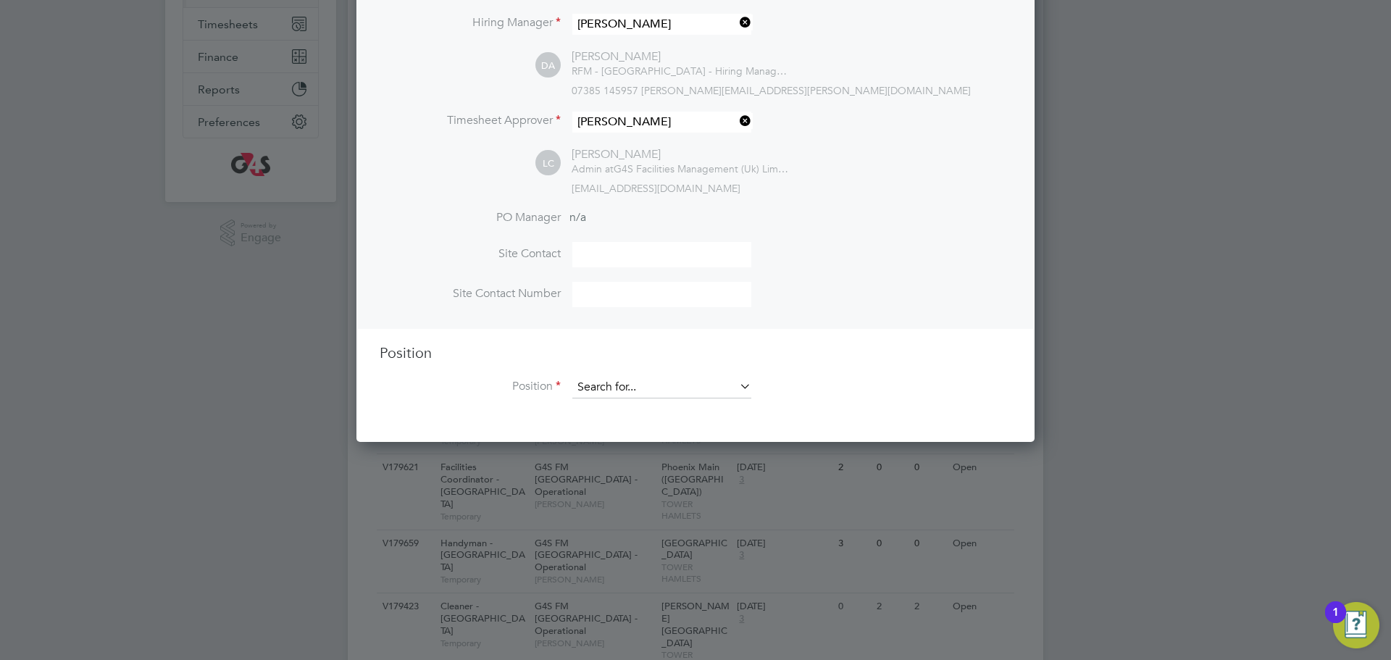
scroll to position [283, 0]
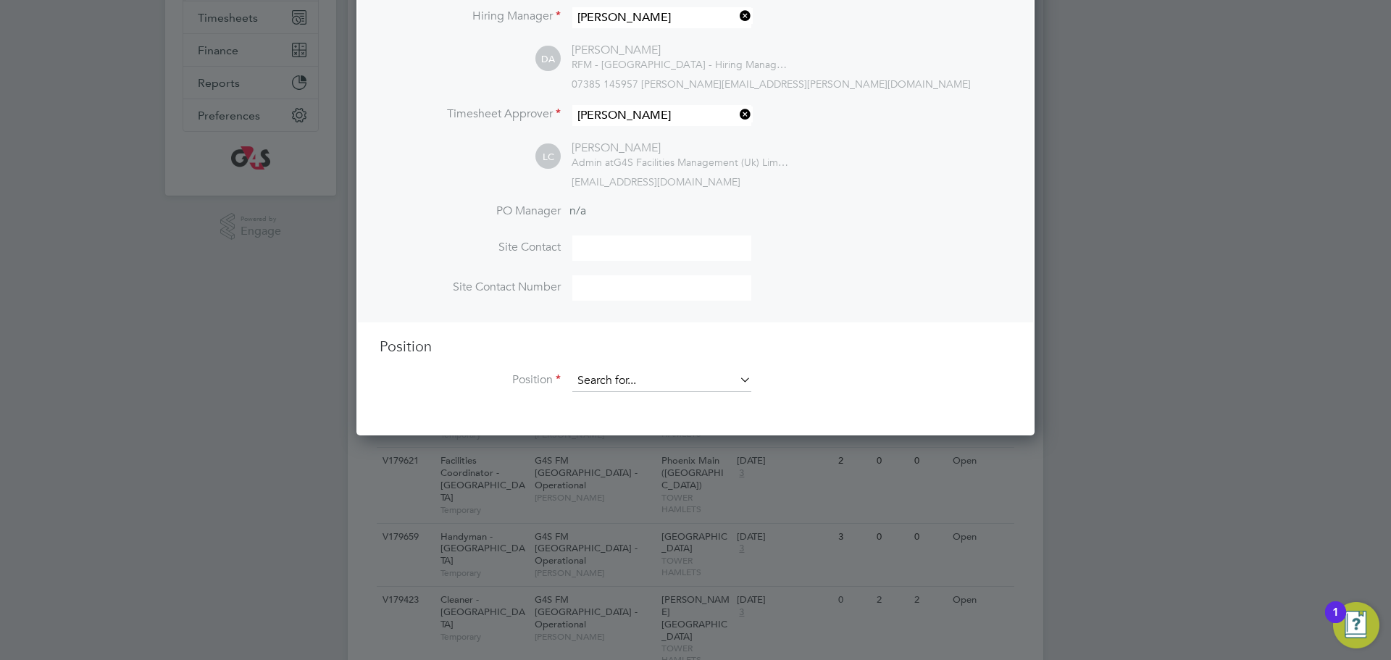
click at [604, 375] on input at bounding box center [662, 381] width 179 height 22
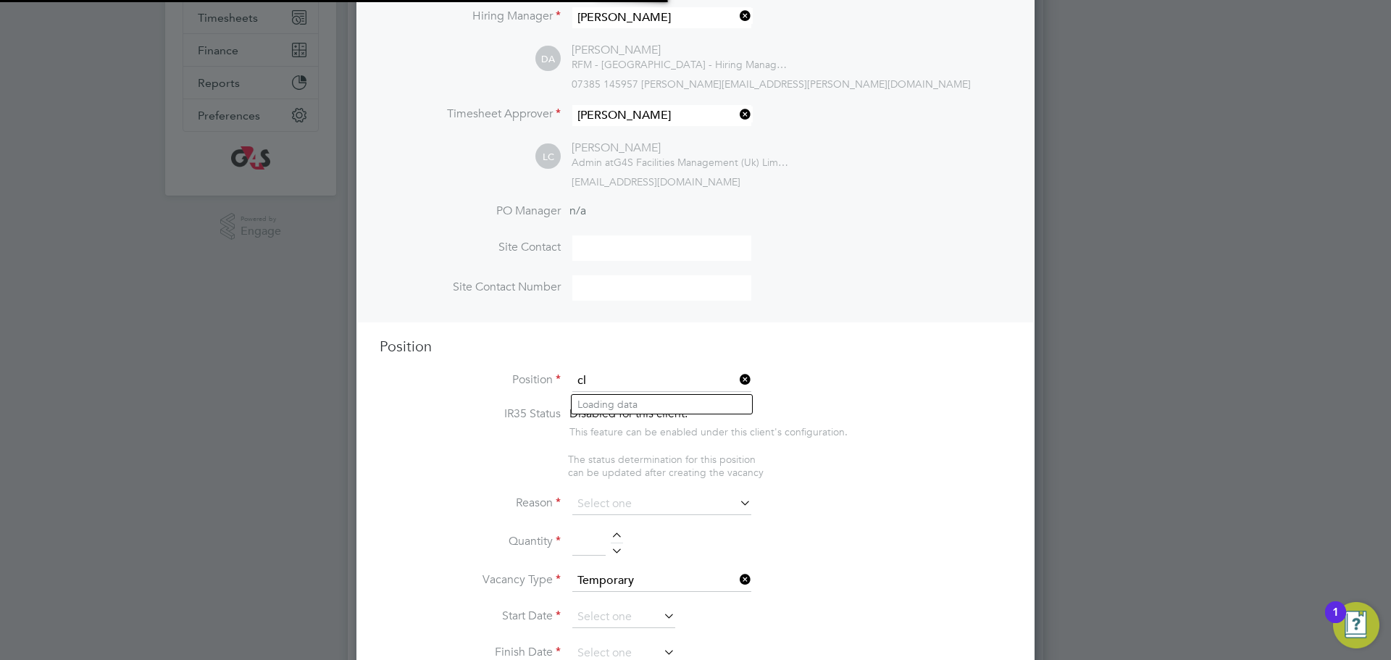
scroll to position [2259, 679]
click at [612, 400] on li "Cle aner - [GEOGRAPHIC_DATA]" at bounding box center [680, 405] width 217 height 20
type input "Cleaner - [GEOGRAPHIC_DATA]"
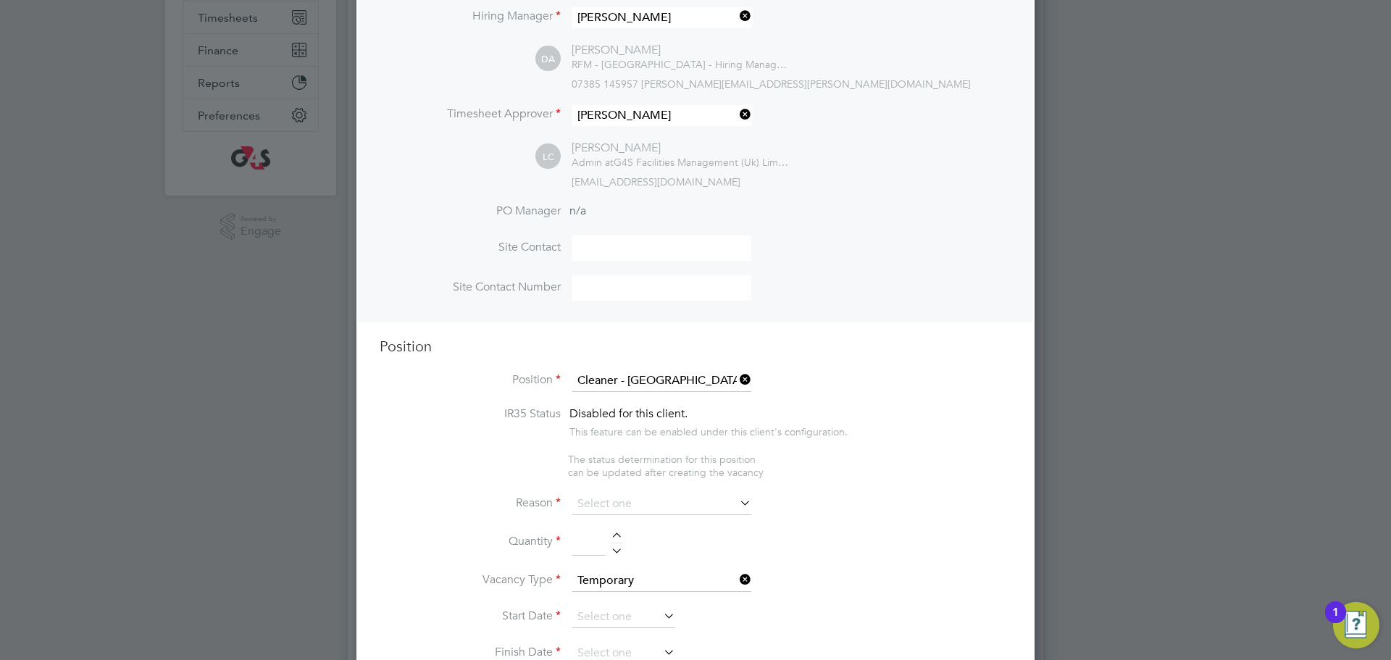
type textarea "**Lor Ipsumdolorsitame** ▪ Co adipi eli sed doeiusmo temporin, utlabo etdo mag …"
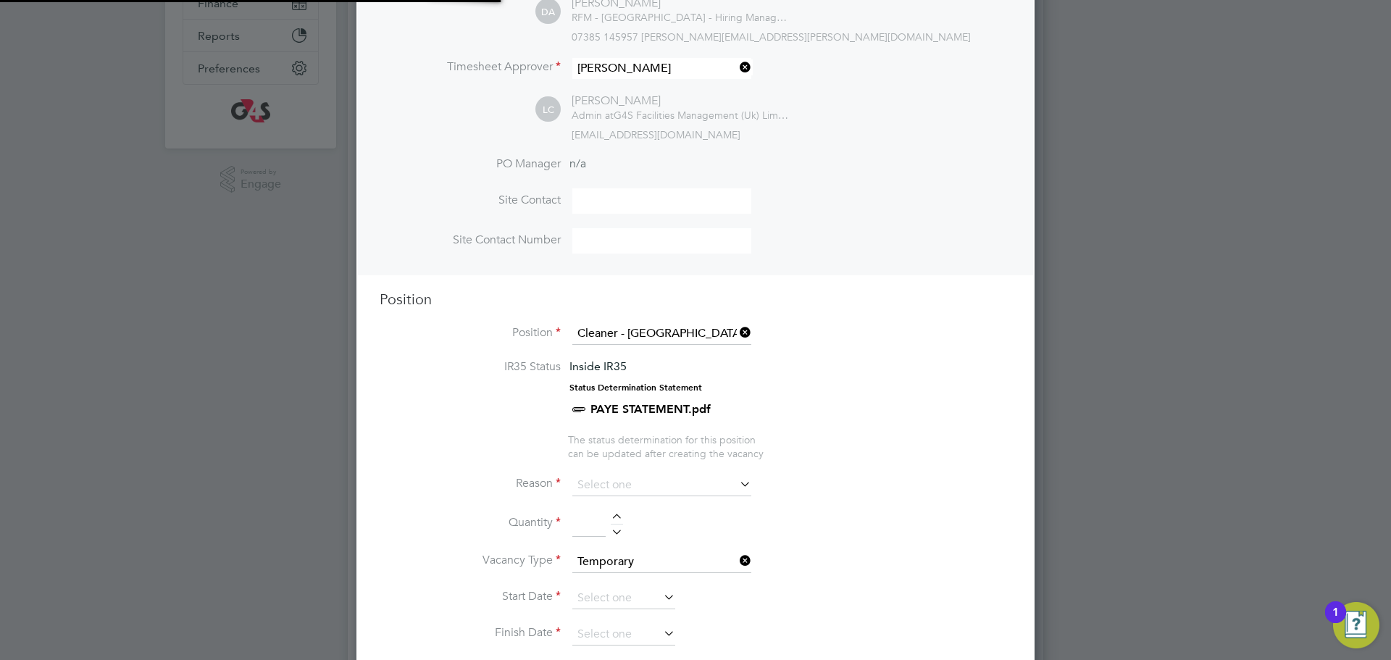
scroll to position [336, 0]
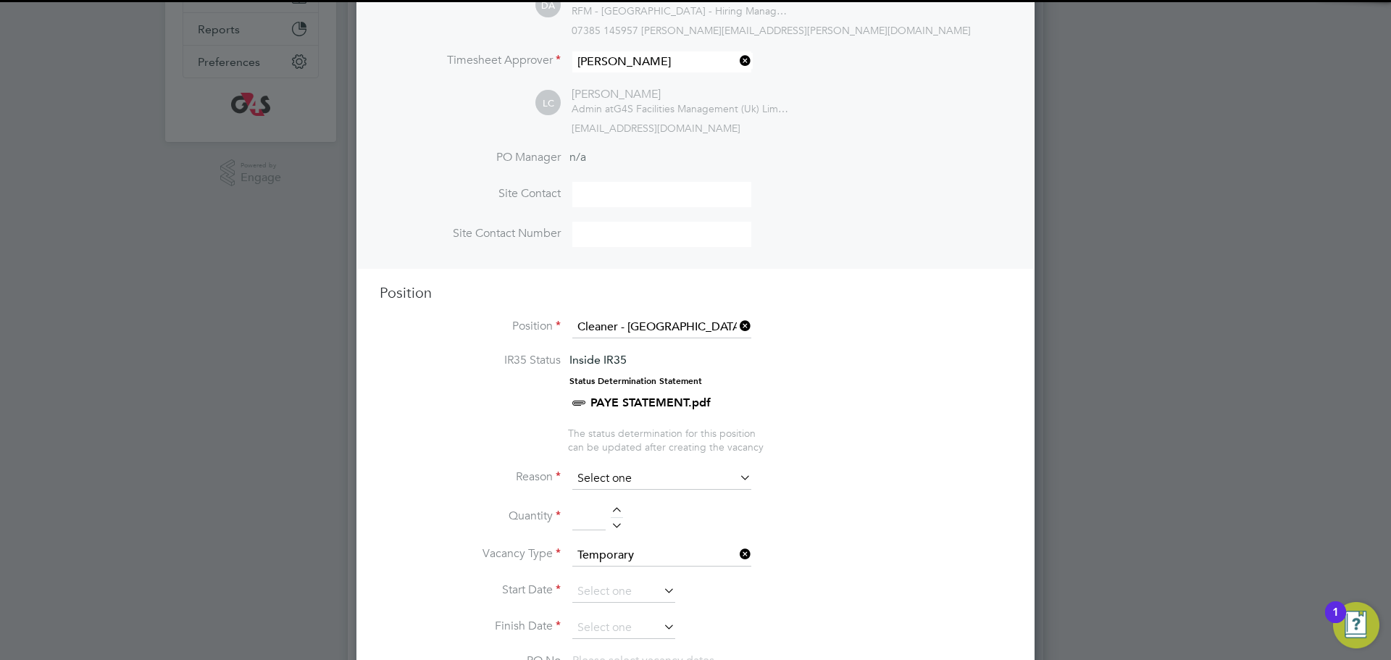
click at [658, 484] on input at bounding box center [662, 479] width 179 height 22
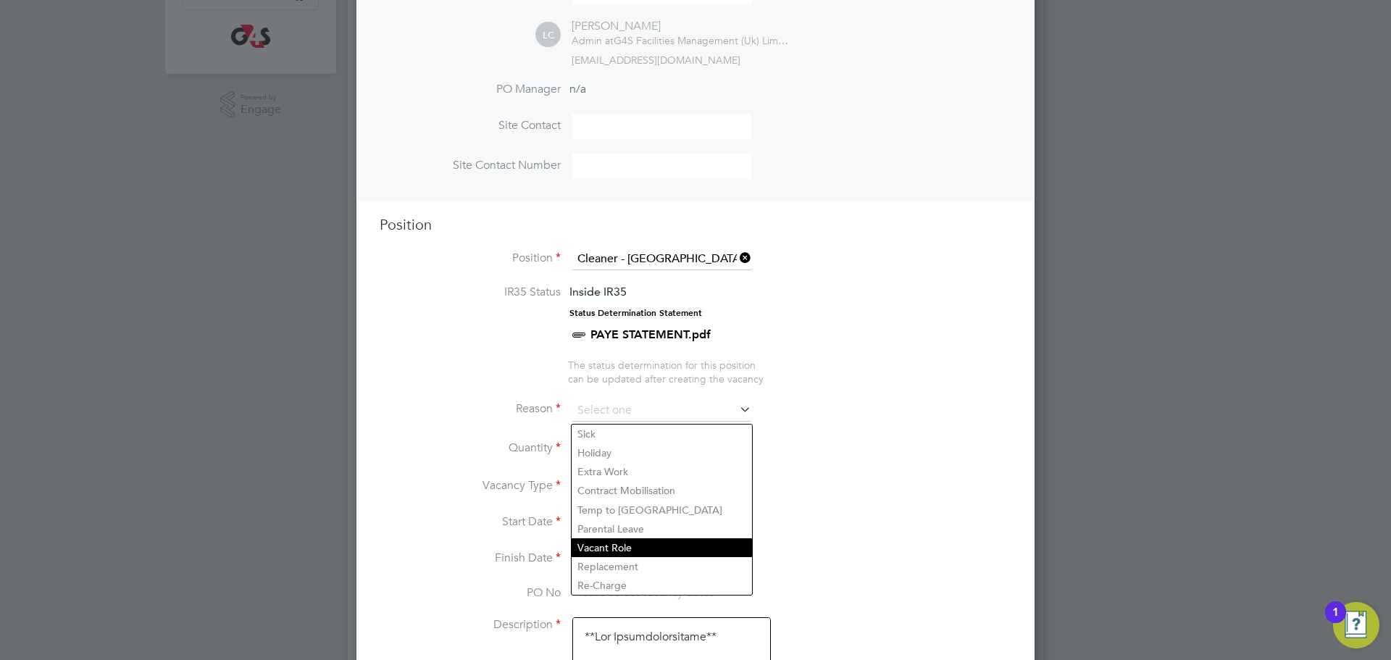
scroll to position [417, 0]
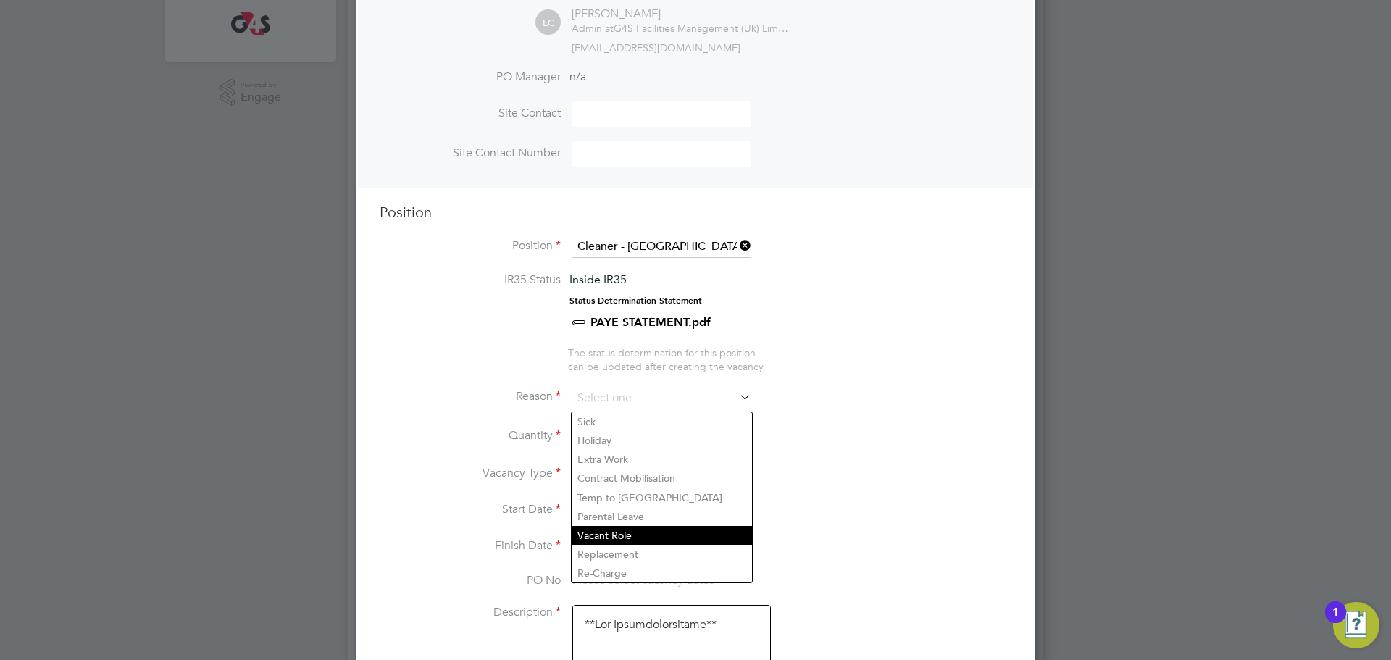
click at [623, 538] on li "Vacant Role" at bounding box center [662, 535] width 180 height 19
type input "Vacant Role"
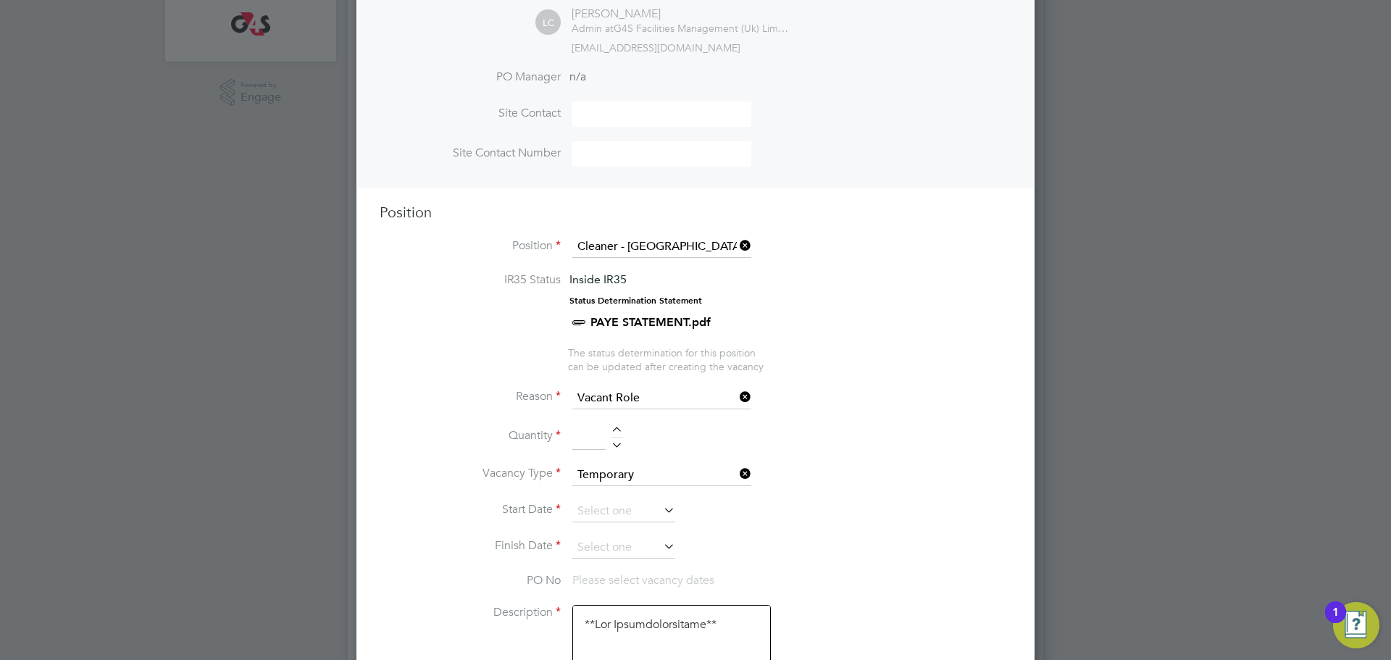
click at [617, 434] on div at bounding box center [617, 432] width 12 height 10
type input "2"
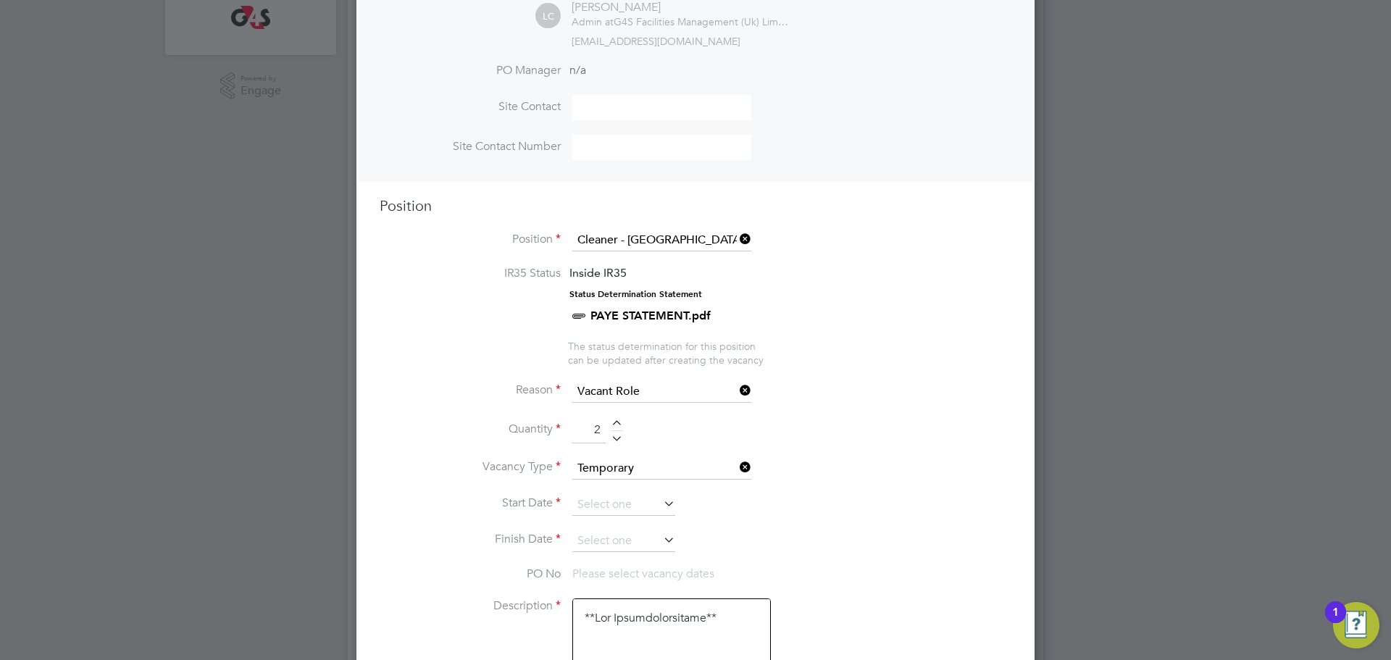
scroll to position [432, 0]
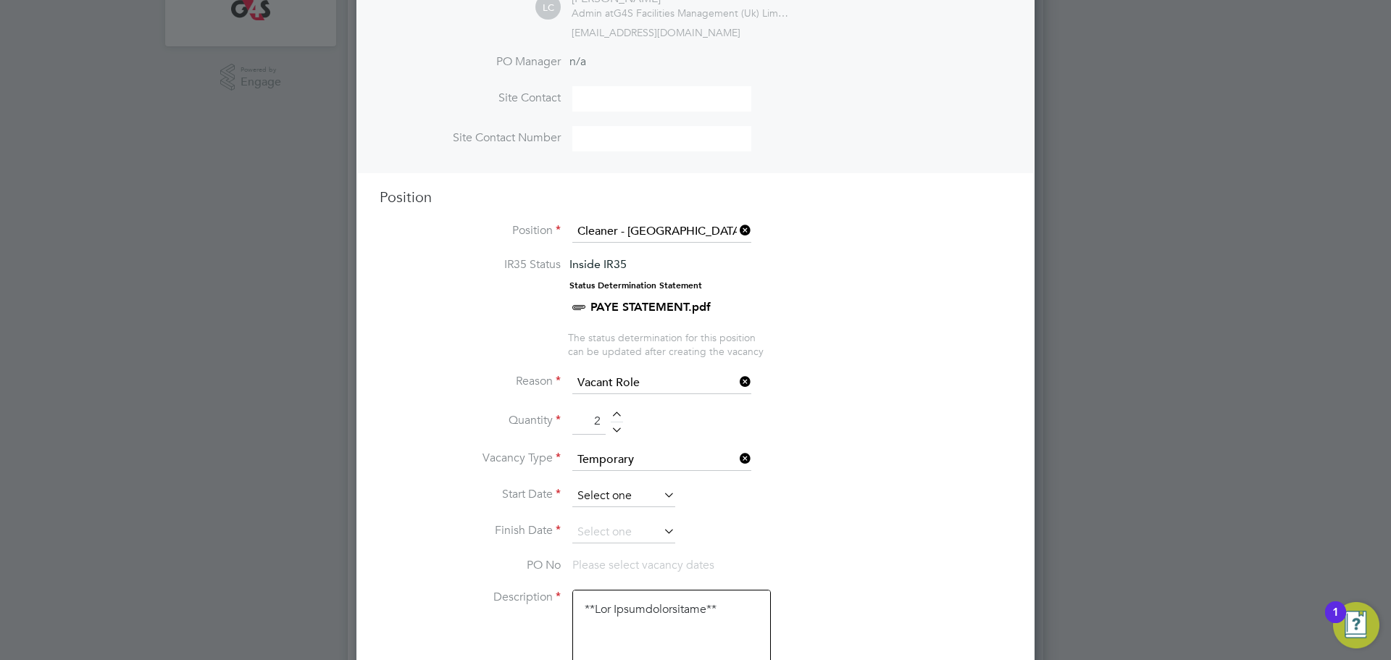
click at [614, 498] on input at bounding box center [624, 497] width 103 height 22
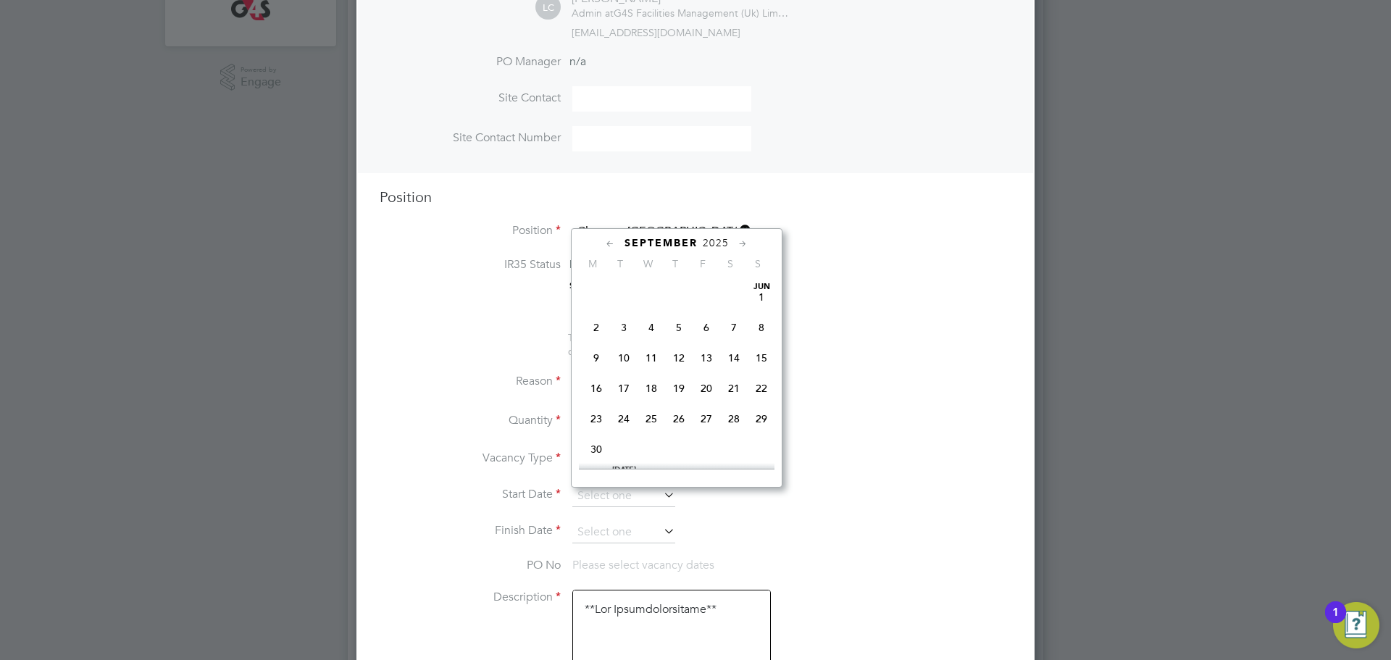
scroll to position [451, 0]
drag, startPoint x: 680, startPoint y: 394, endPoint x: 654, endPoint y: 502, distance: 111.1
click at [680, 380] on span "11" at bounding box center [679, 366] width 28 height 28
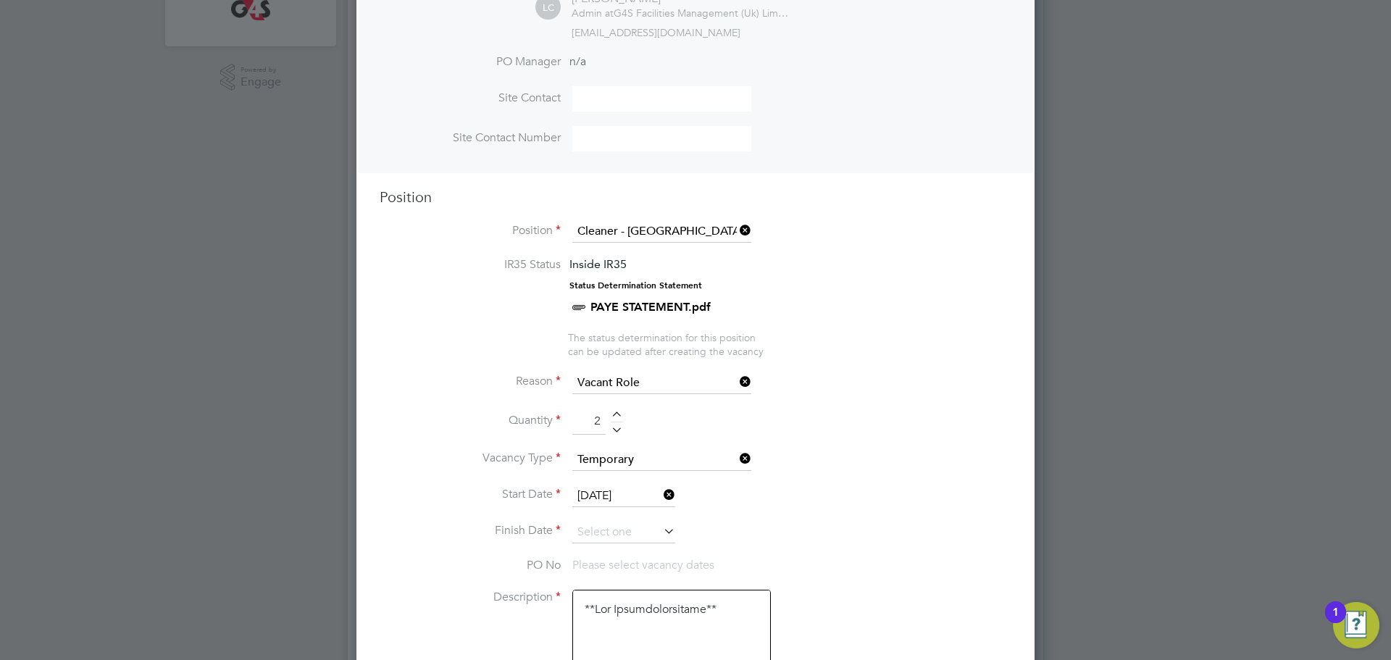
click at [638, 536] on input at bounding box center [624, 533] width 103 height 22
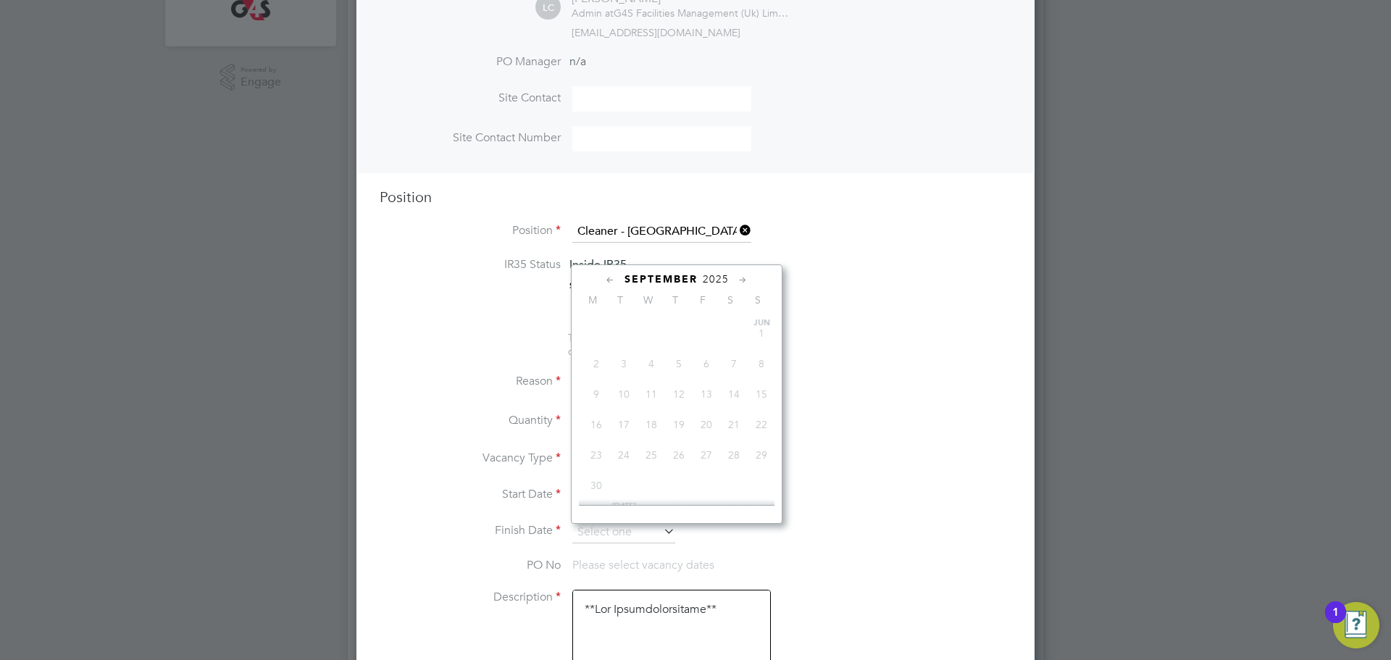
scroll to position [483, 0]
drag, startPoint x: 876, startPoint y: 500, endPoint x: 649, endPoint y: 500, distance: 227.6
click at [875, 500] on li "Start Date [DATE]" at bounding box center [696, 504] width 632 height 36
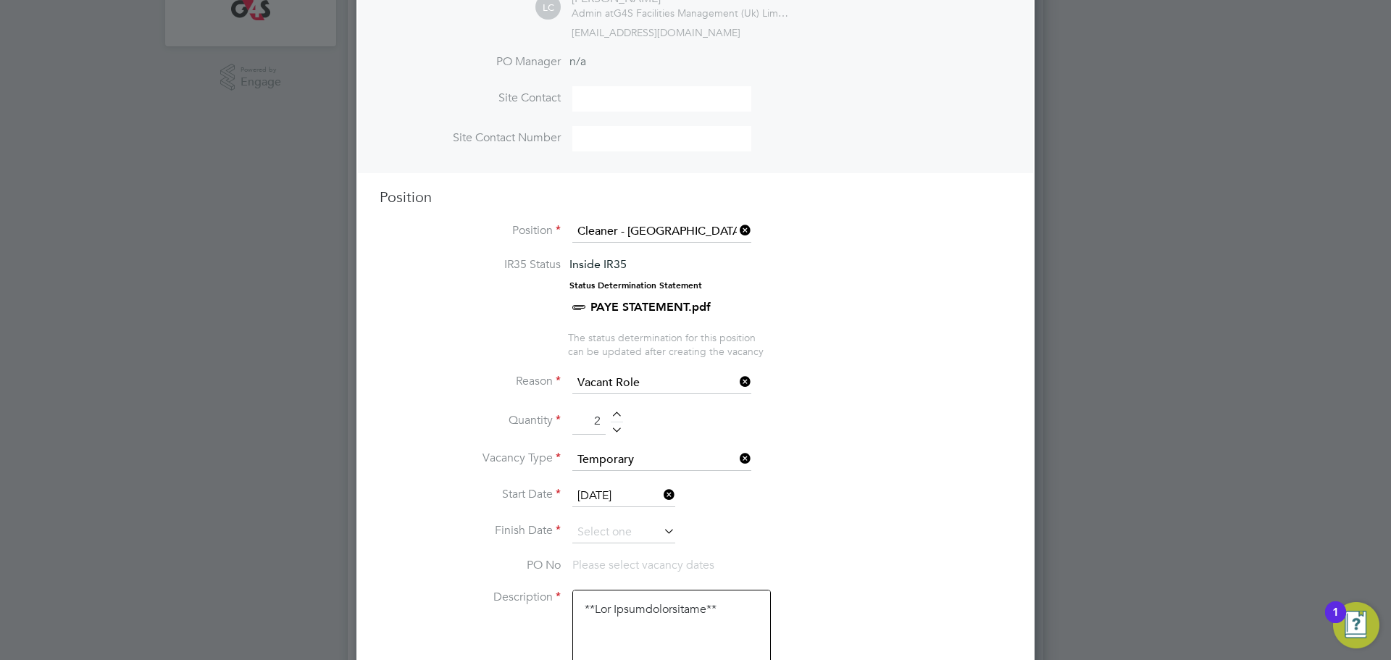
drag, startPoint x: 627, startPoint y: 477, endPoint x: 628, endPoint y: 486, distance: 8.8
click at [628, 478] on li "Vacancy Type Temporary" at bounding box center [696, 467] width 632 height 36
click at [632, 499] on input "[DATE]" at bounding box center [624, 497] width 103 height 22
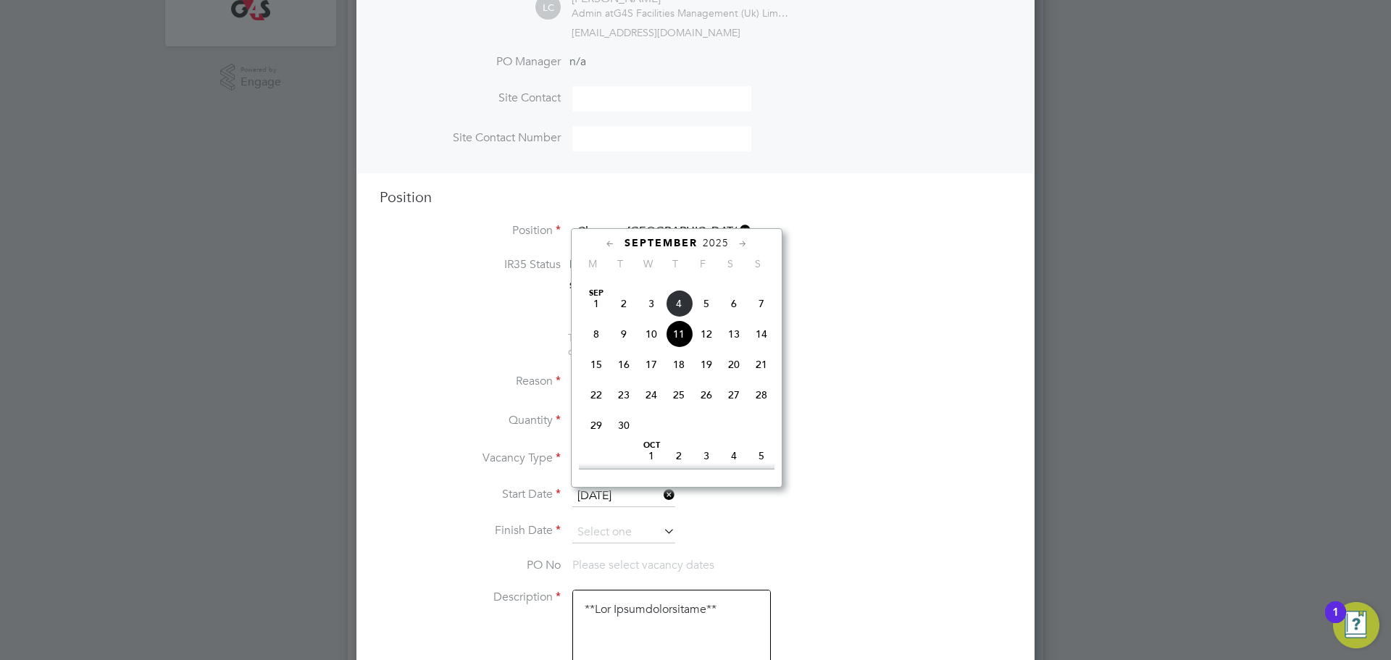
click at [678, 317] on span "4" at bounding box center [679, 304] width 28 height 28
type input "[DATE]"
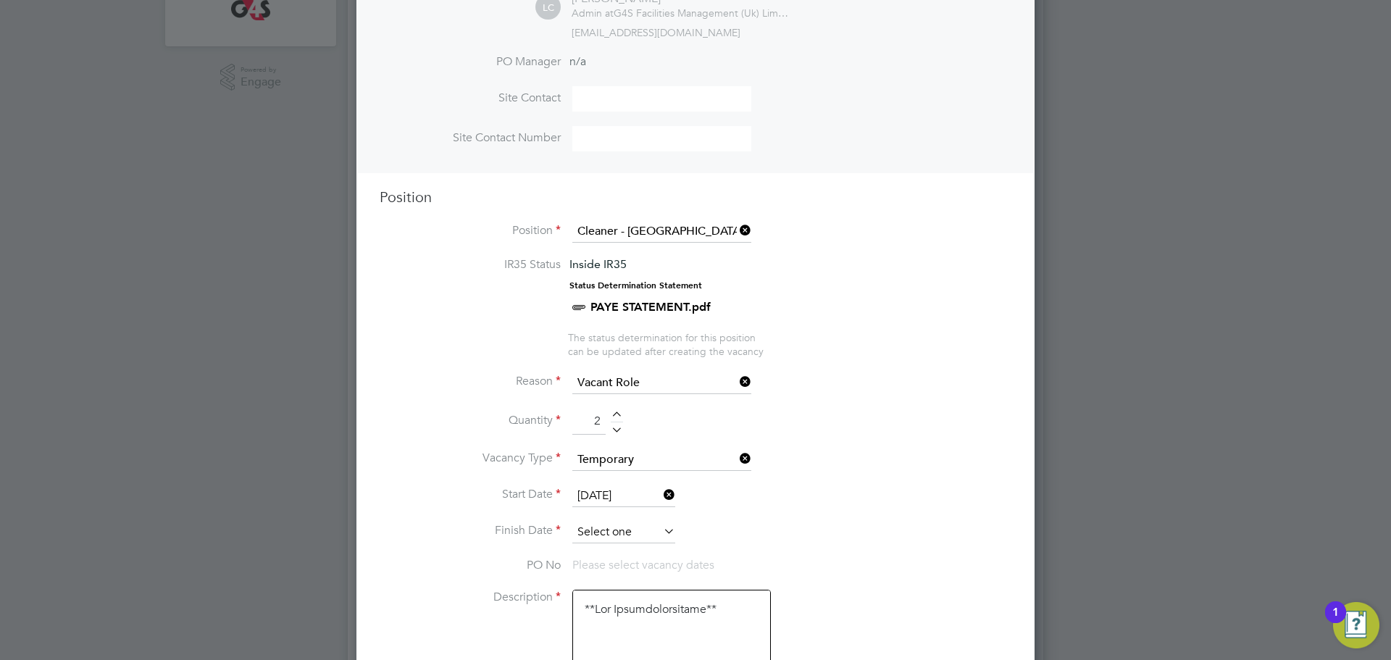
click at [643, 538] on input at bounding box center [624, 533] width 103 height 22
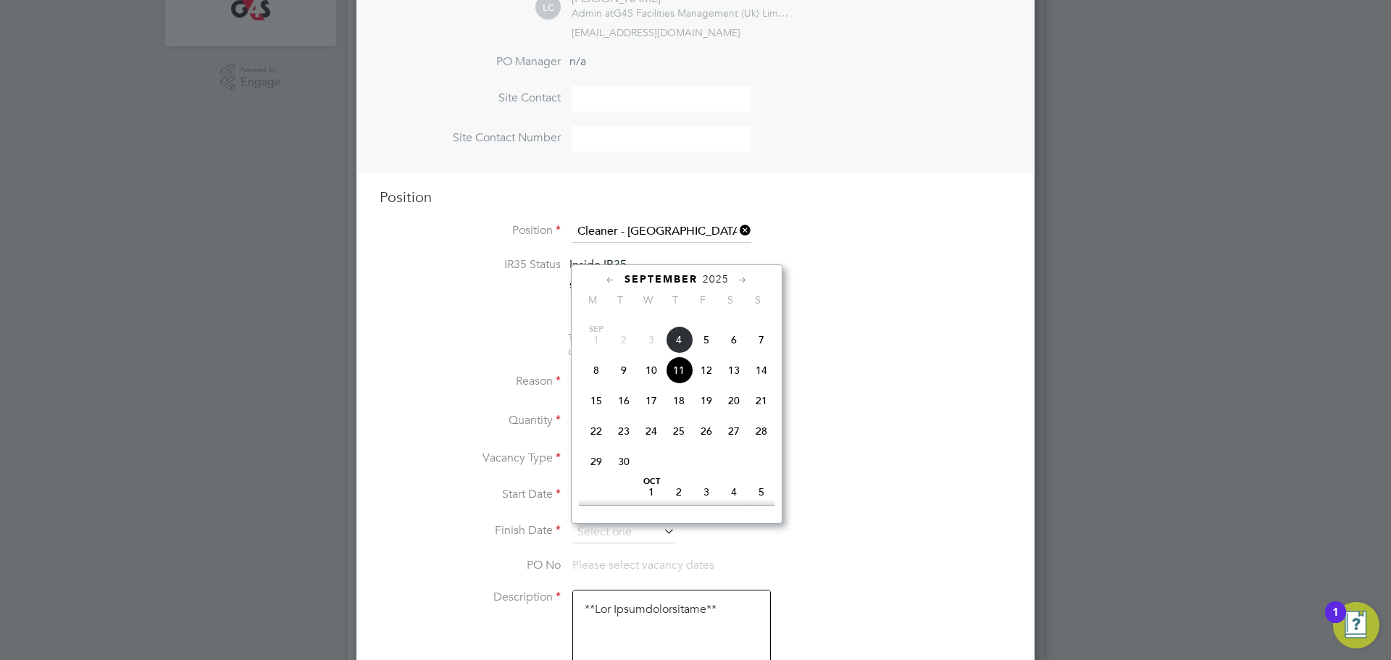
drag, startPoint x: 710, startPoint y: 359, endPoint x: 733, endPoint y: 391, distance: 39.9
click at [709, 354] on span "5" at bounding box center [707, 340] width 28 height 28
type input "[DATE]"
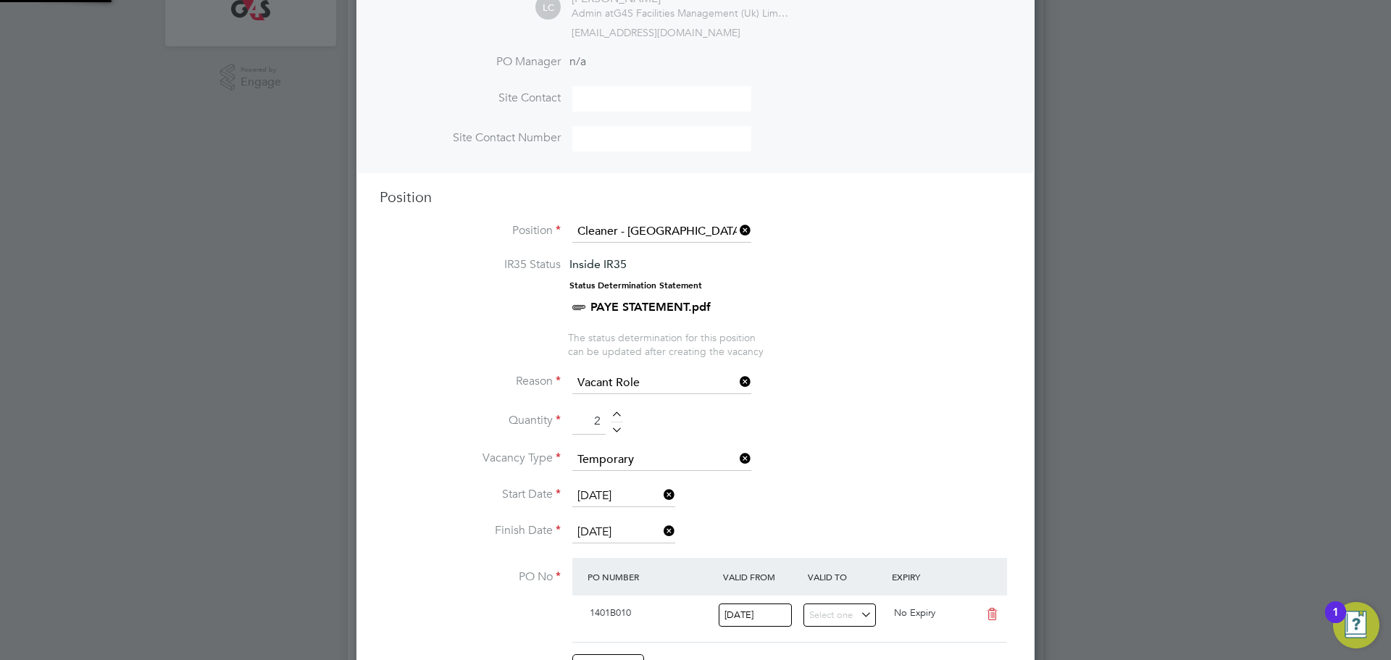
click at [839, 440] on li "Quantity 2" at bounding box center [696, 429] width 632 height 41
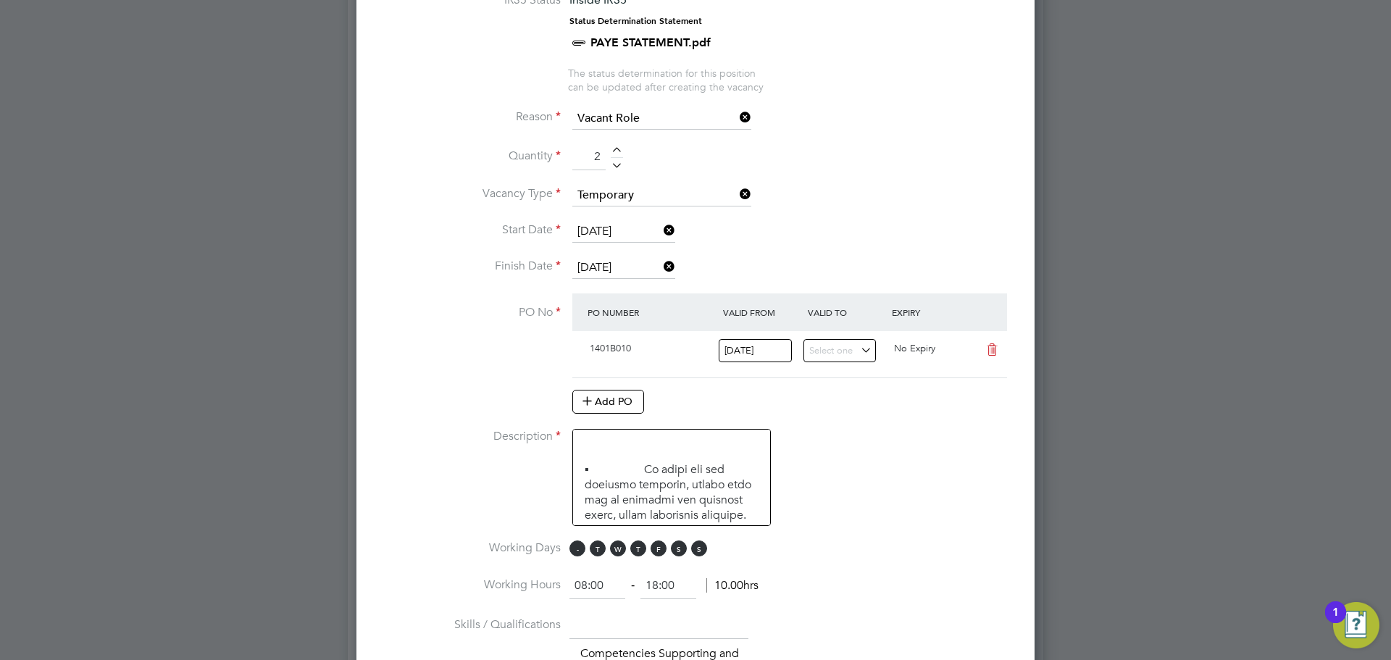
click at [576, 545] on span "M" at bounding box center [578, 549] width 16 height 16
click at [611, 550] on span "W" at bounding box center [618, 549] width 16 height 16
click at [598, 554] on span "T" at bounding box center [598, 549] width 16 height 16
click at [636, 553] on span "T" at bounding box center [639, 549] width 16 height 16
click at [635, 554] on span "T" at bounding box center [639, 549] width 16 height 16
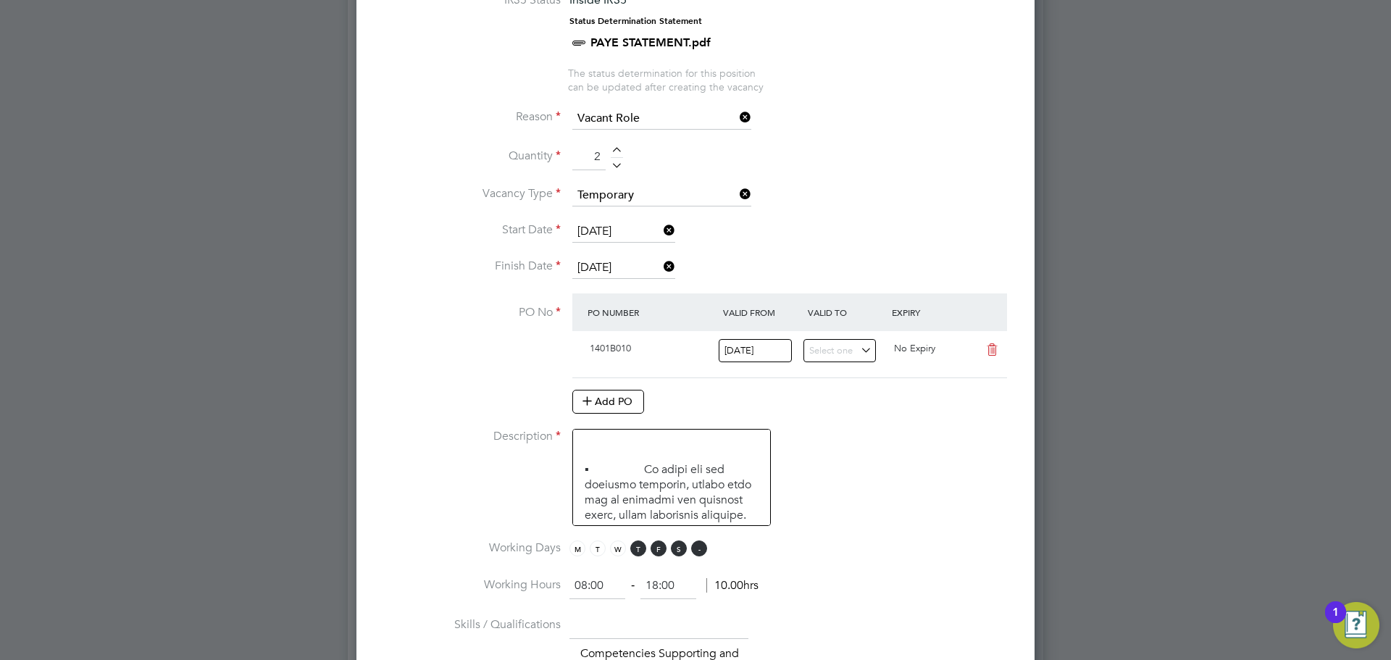
click at [685, 552] on span "S" at bounding box center [679, 549] width 16 height 16
click at [703, 554] on span "S" at bounding box center [699, 549] width 16 height 16
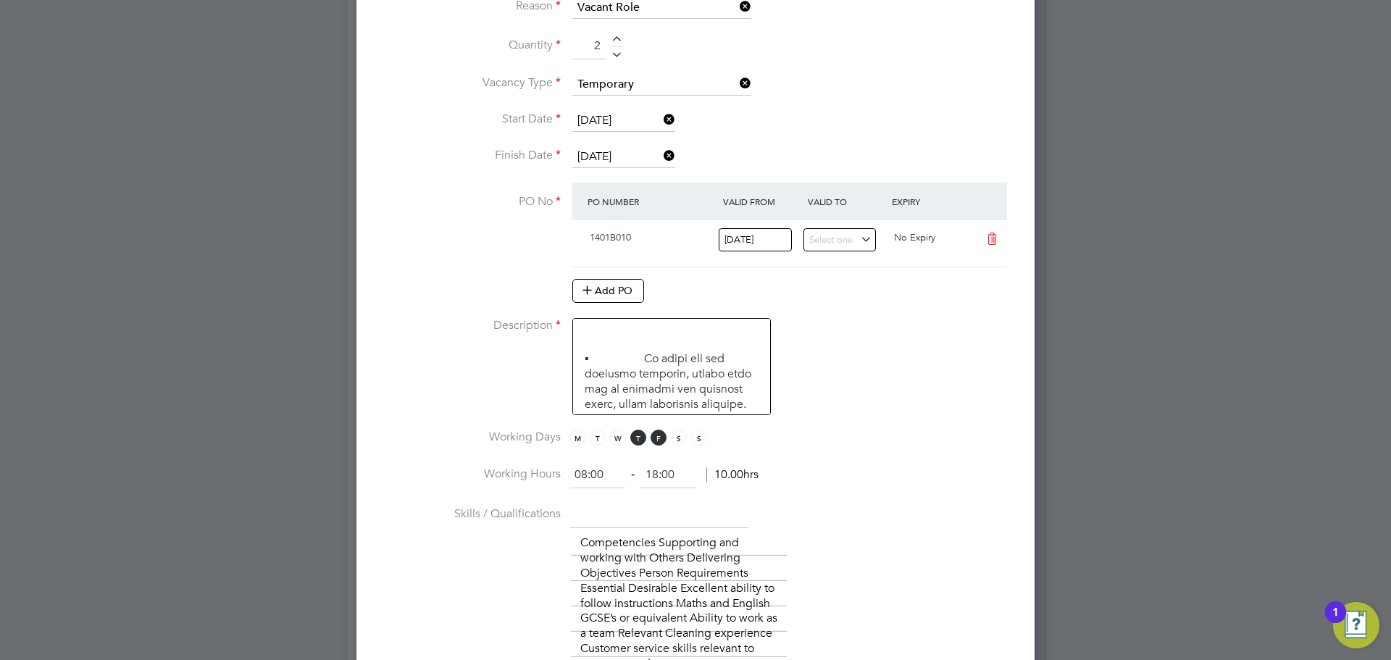
scroll to position [808, 0]
drag, startPoint x: 612, startPoint y: 472, endPoint x: 545, endPoint y: 478, distance: 66.9
click at [553, 477] on li "Working Hours 08:00 ‐ 18:00 10.00hrs" at bounding box center [696, 482] width 632 height 41
type input "06:30"
drag, startPoint x: 682, startPoint y: 482, endPoint x: 602, endPoint y: 483, distance: 80.4
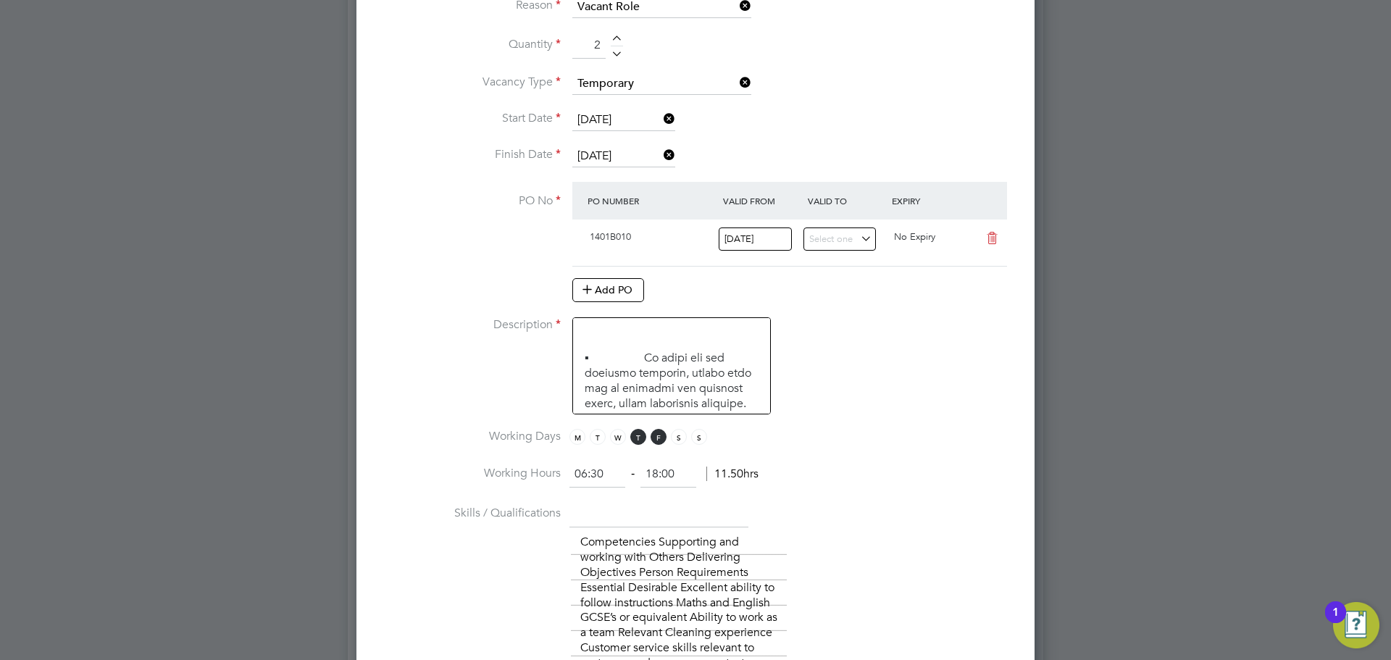
click at [602, 481] on ng-form "06:30 ‐ 18:00 11.50hrs" at bounding box center [664, 474] width 189 height 14
drag, startPoint x: 949, startPoint y: 467, endPoint x: 936, endPoint y: 467, distance: 13.1
click at [949, 468] on li "Working Hours 06:30 ‐ 08;30 11.50hrs" at bounding box center [696, 482] width 632 height 41
type input "08:30"
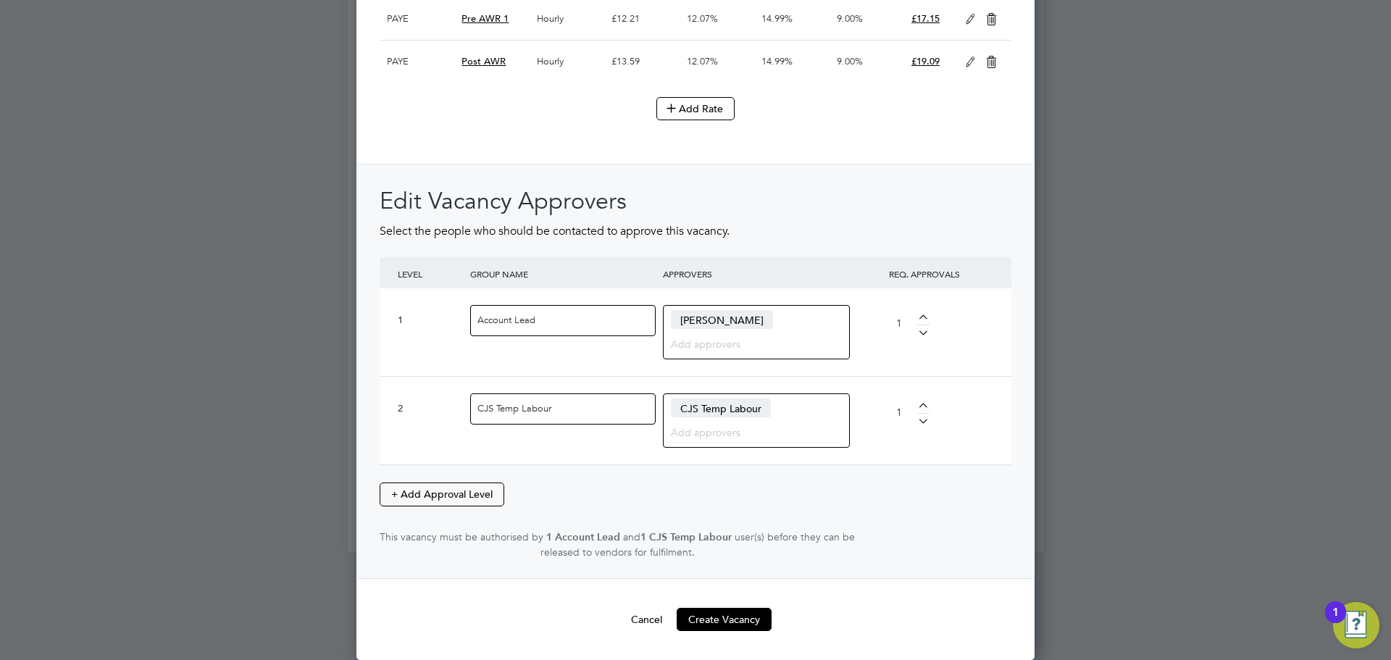
scroll to position [2020, 0]
click at [727, 616] on button "Create Vacancy" at bounding box center [724, 619] width 95 height 23
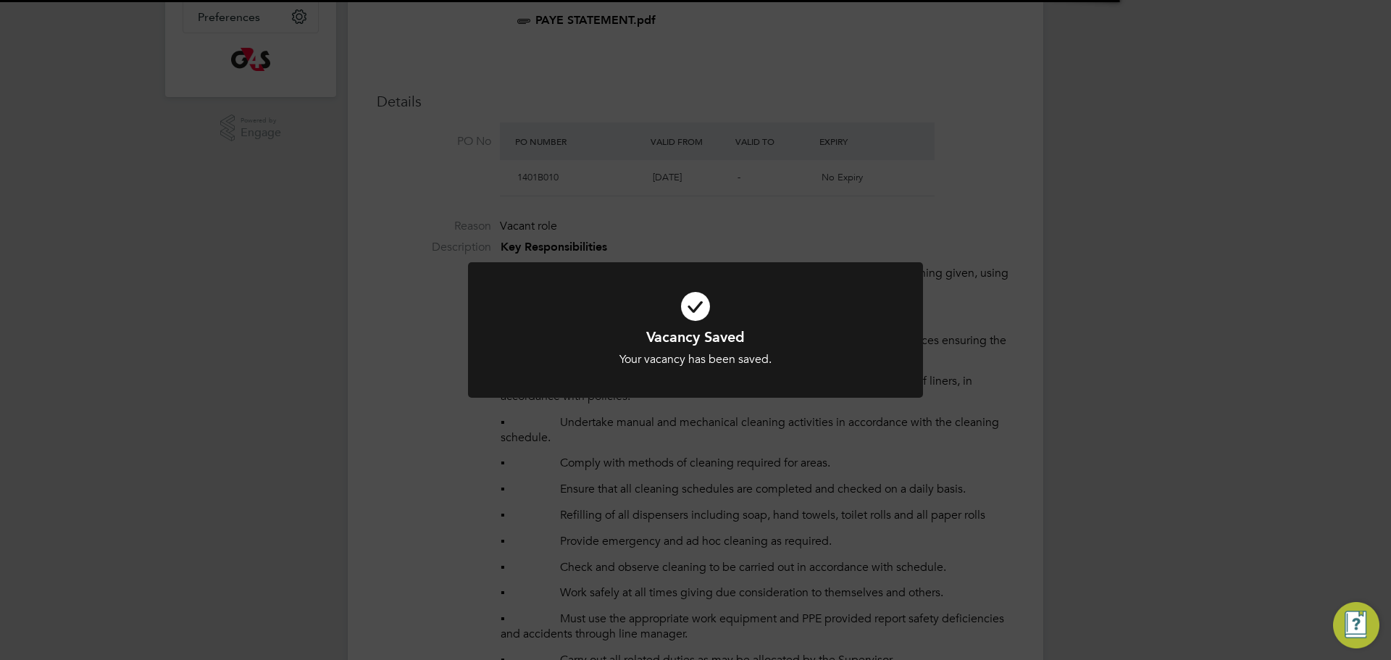
scroll to position [43, 101]
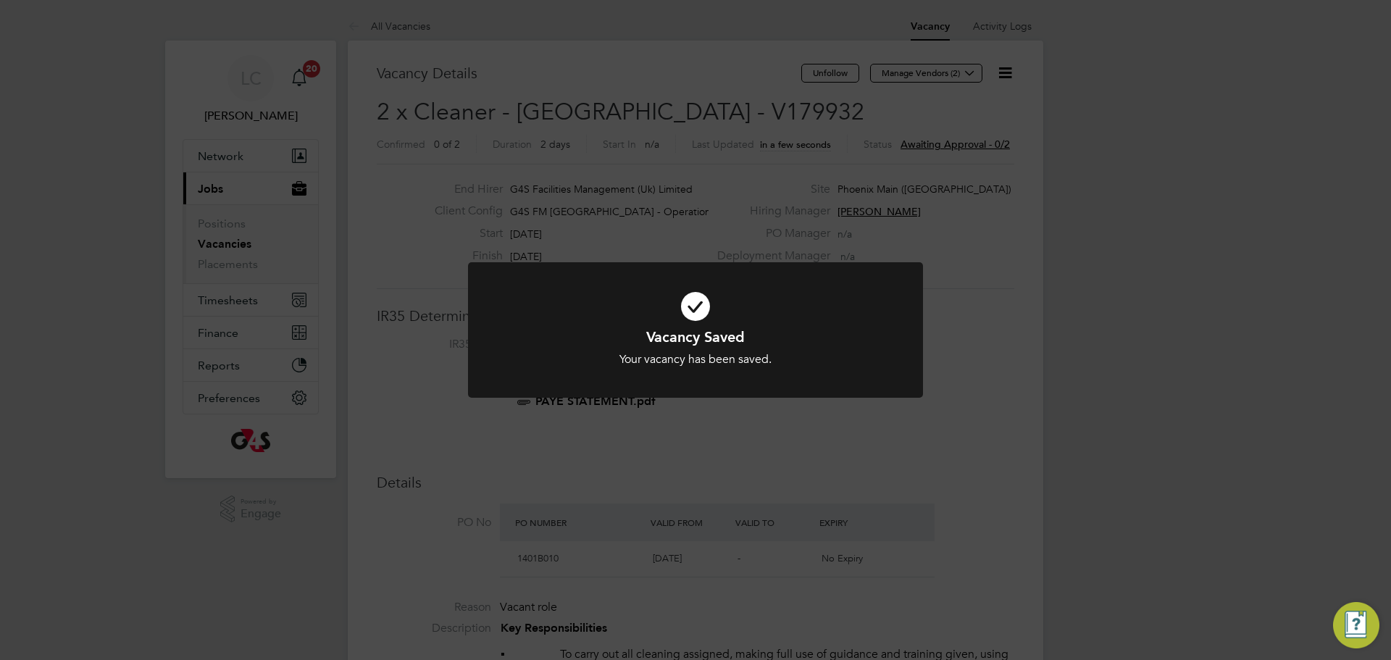
click at [828, 143] on div "Vacancy Saved Your vacancy has been saved. Cancel Okay" at bounding box center [695, 330] width 1391 height 660
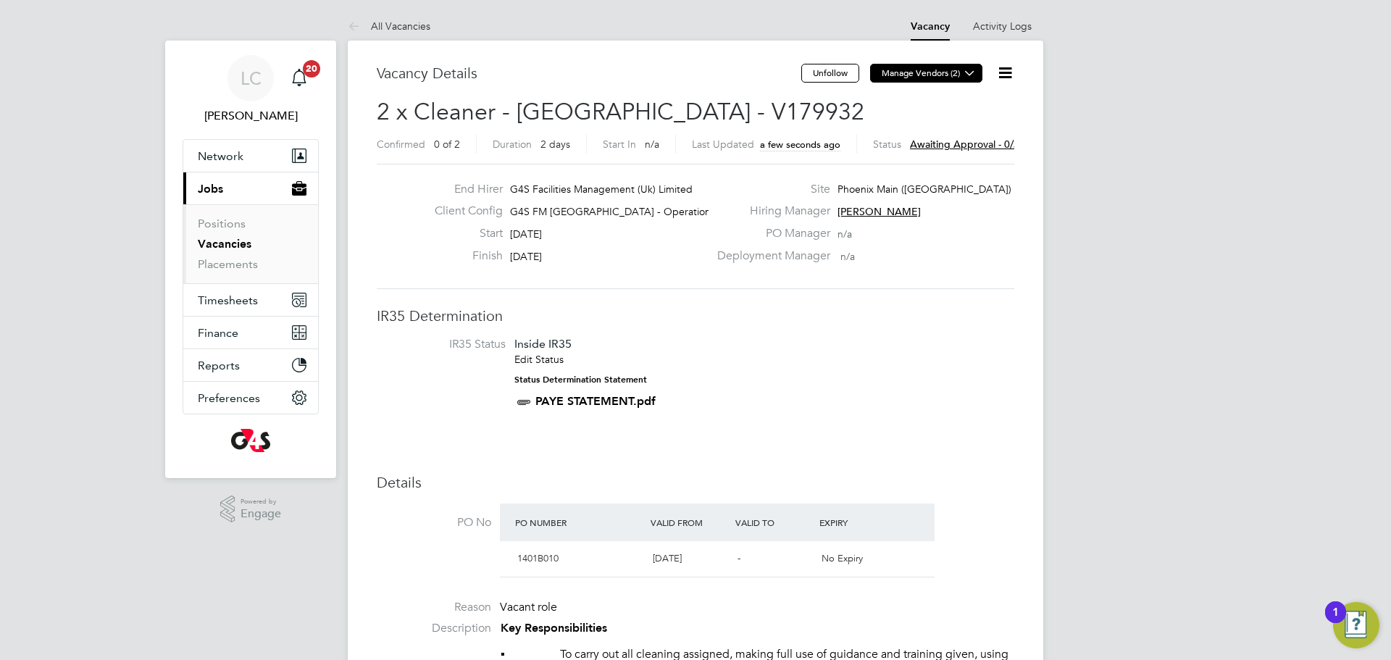
click at [933, 65] on button "Manage Vendors (2)" at bounding box center [926, 73] width 112 height 19
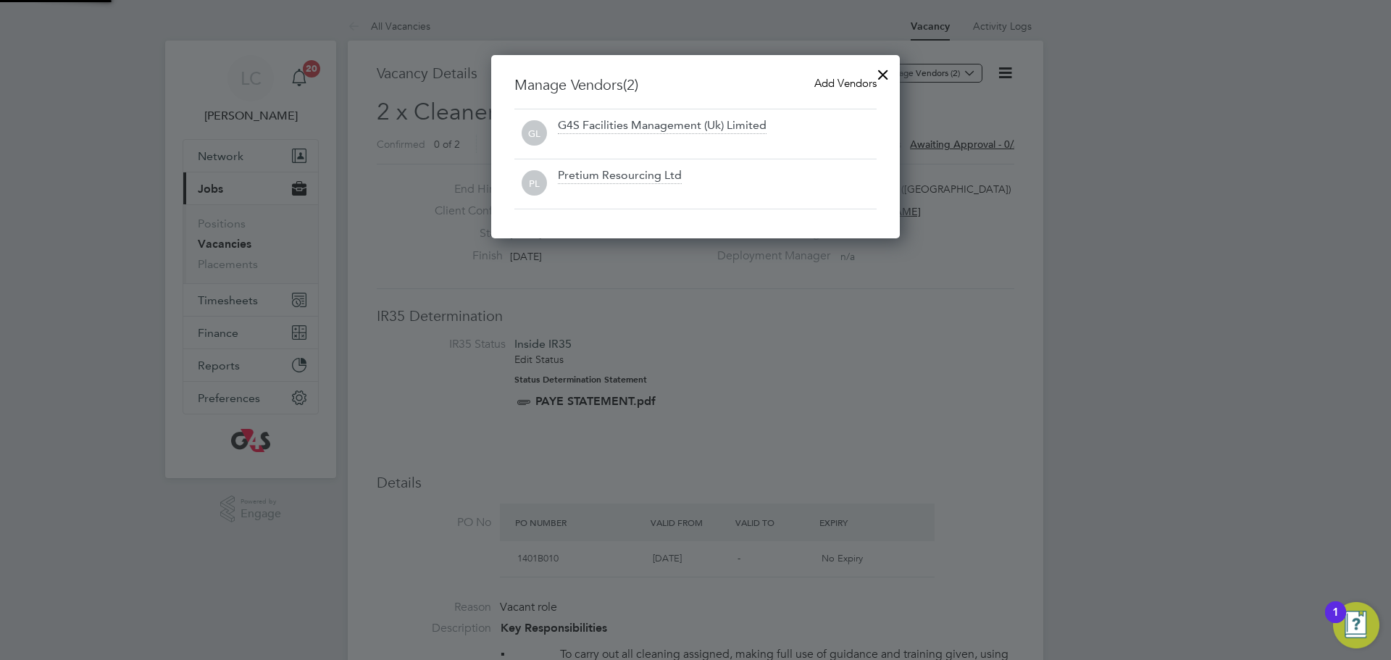
scroll to position [184, 409]
click at [833, 75] on div "Add Vendors" at bounding box center [846, 83] width 62 height 16
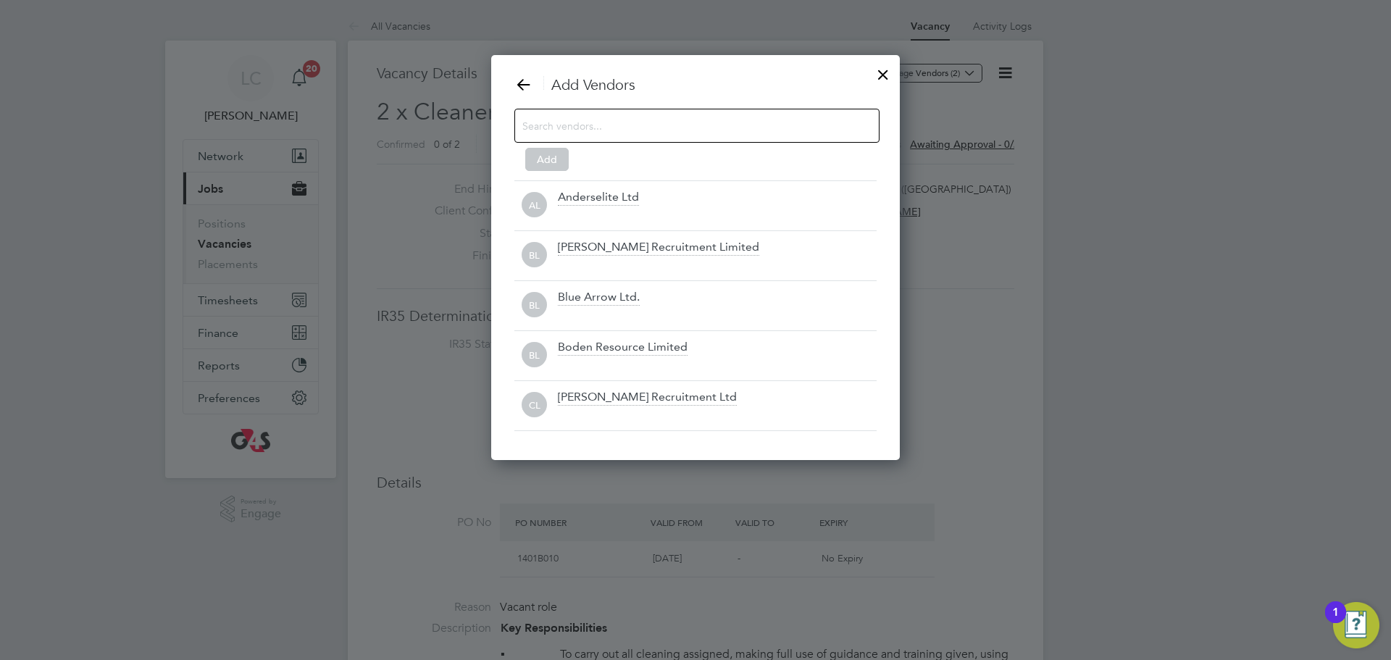
scroll to position [407, 409]
click at [655, 118] on input at bounding box center [686, 125] width 326 height 19
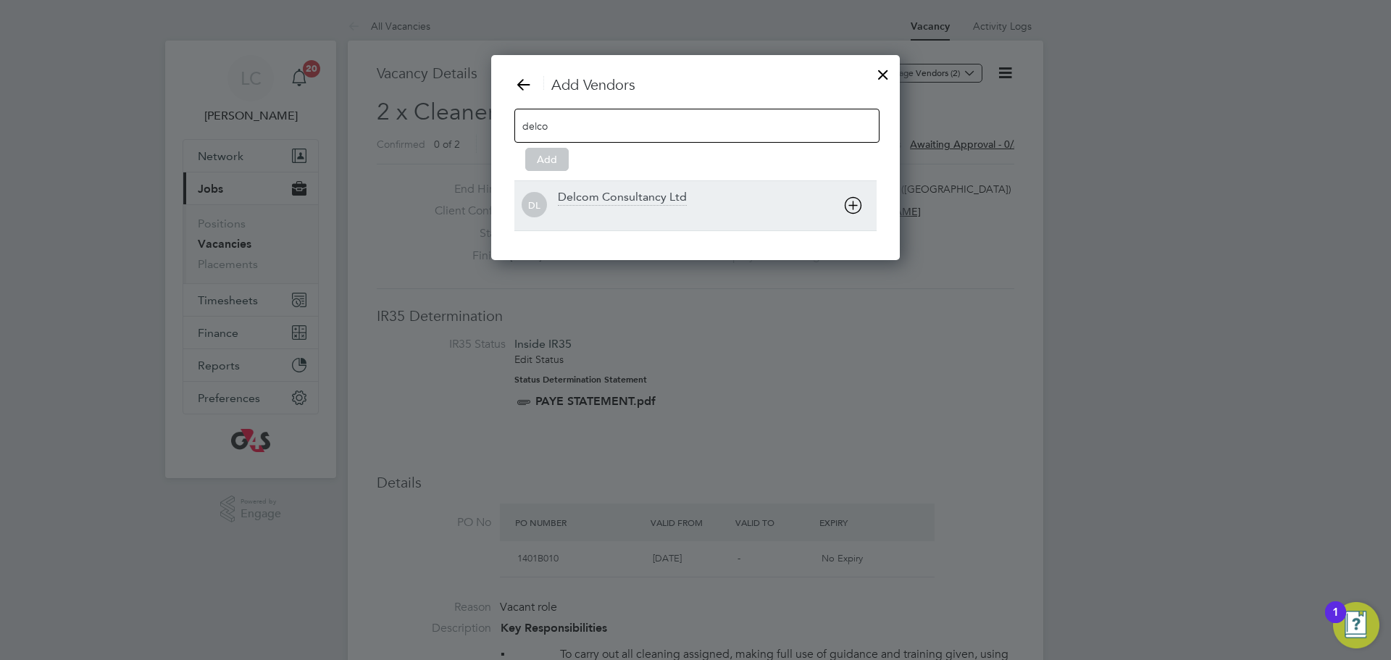
type input "delco"
click at [642, 210] on div at bounding box center [717, 215] width 319 height 14
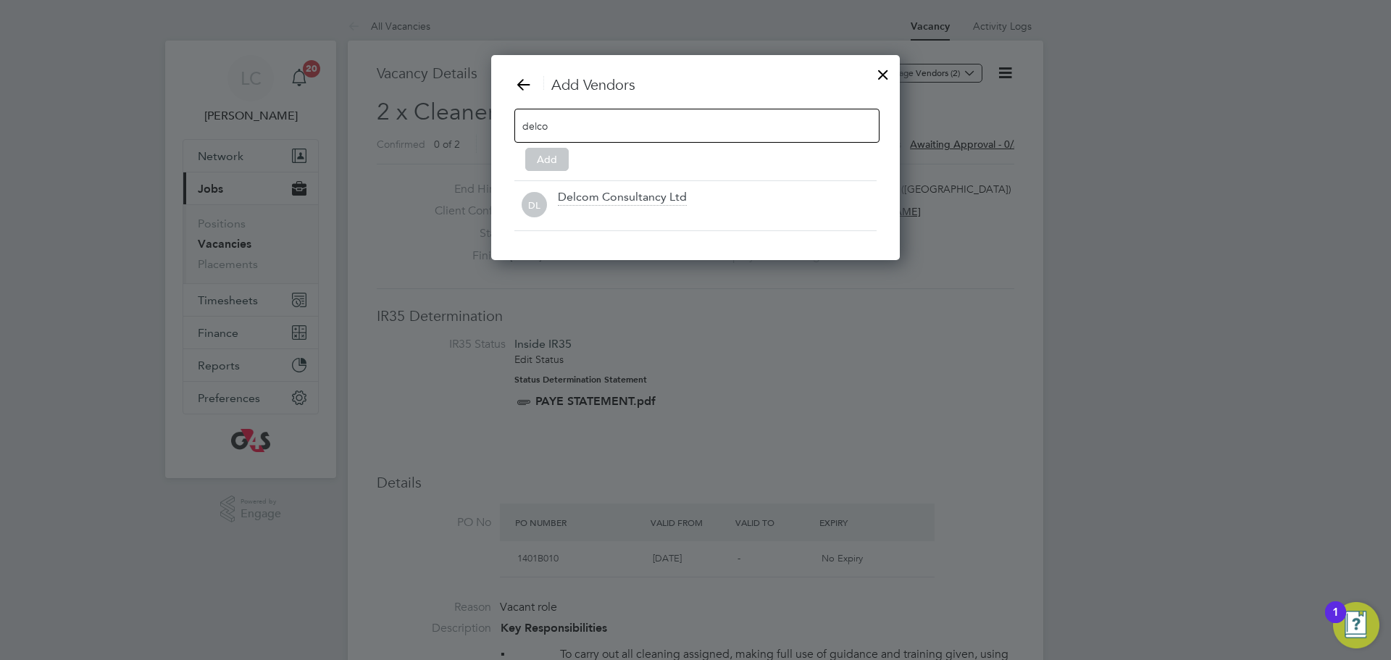
scroll to position [157, 409]
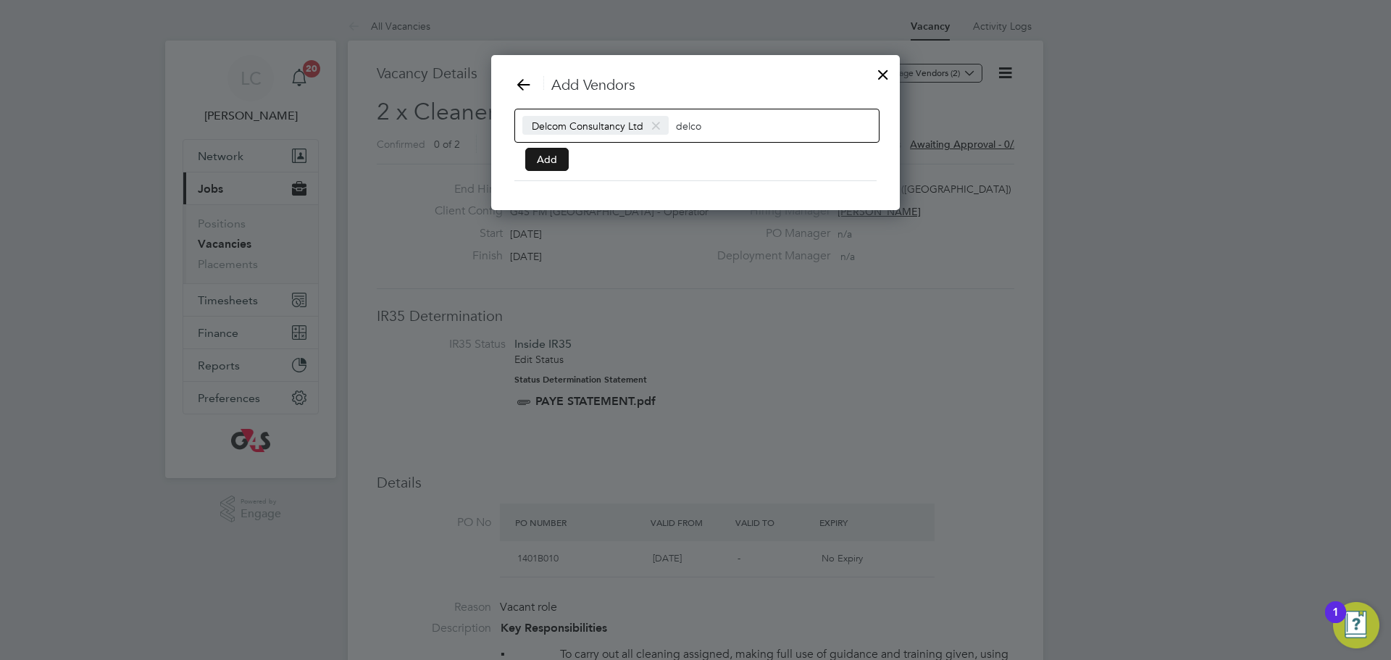
click at [532, 154] on button "Add" at bounding box center [546, 159] width 43 height 23
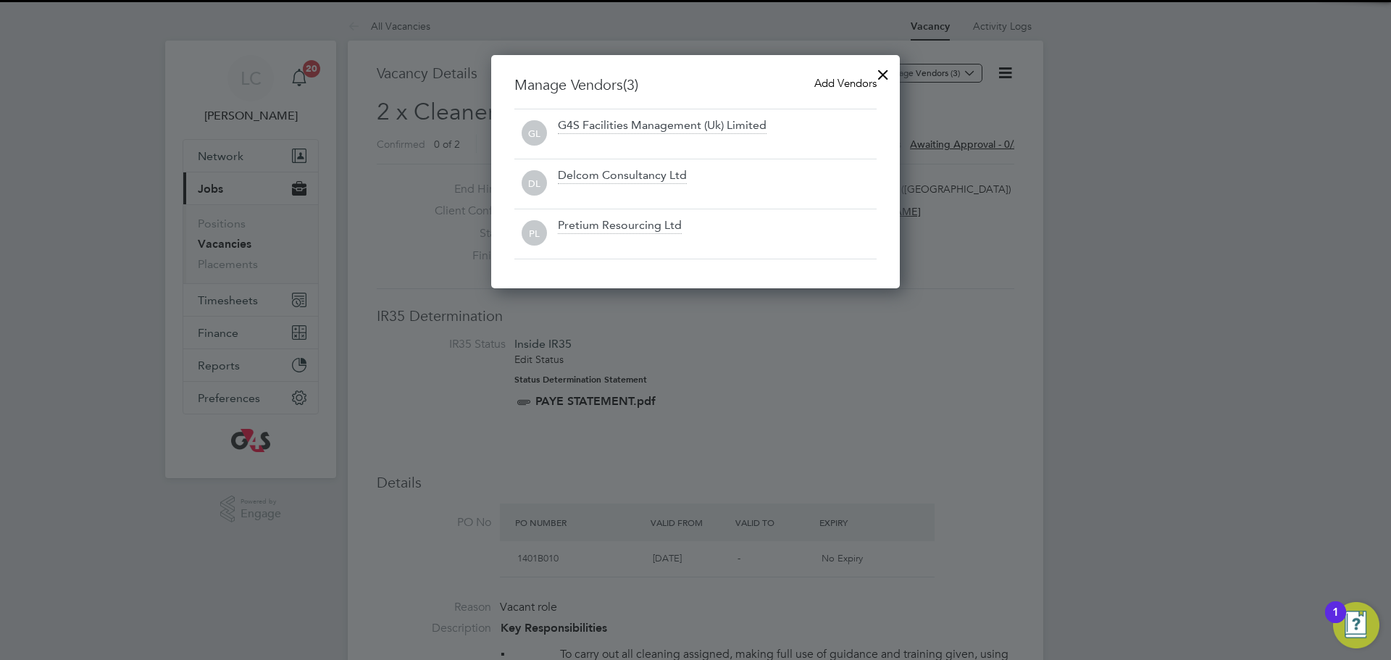
drag, startPoint x: 890, startPoint y: 67, endPoint x: 868, endPoint y: 96, distance: 35.7
click at [889, 67] on div at bounding box center [883, 71] width 26 height 26
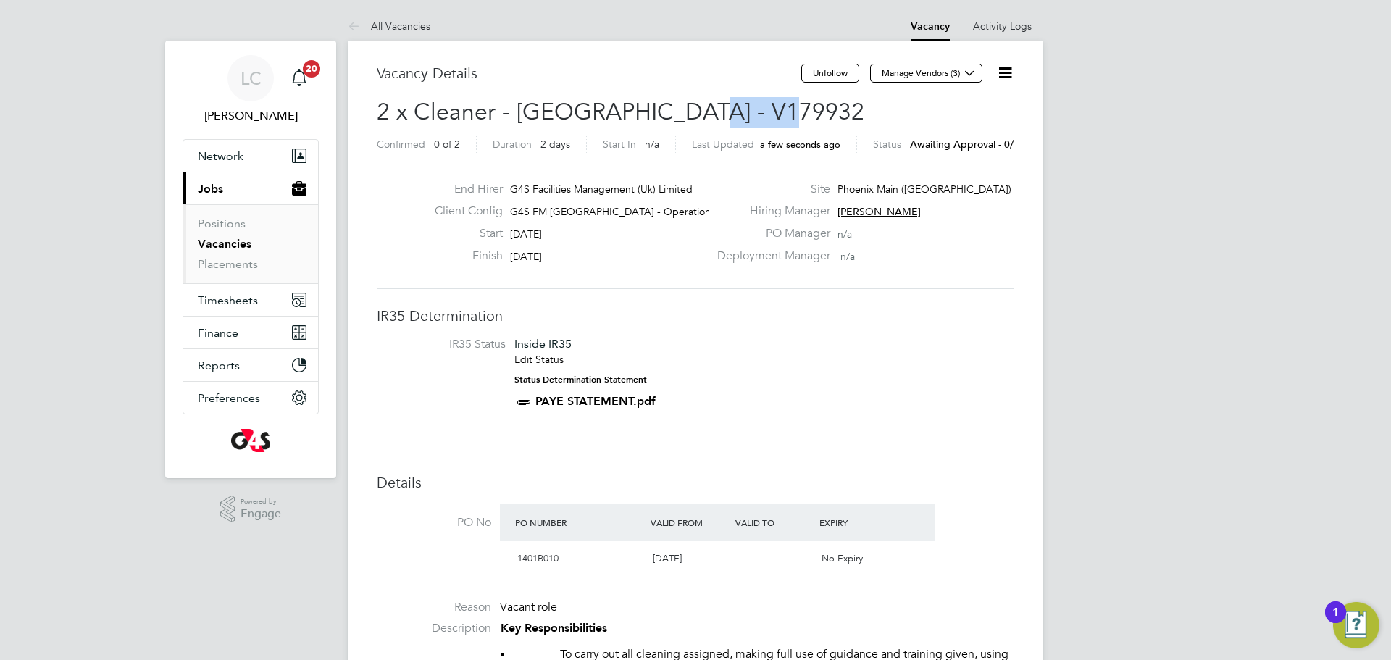
drag, startPoint x: 683, startPoint y: 106, endPoint x: 779, endPoint y: 111, distance: 96.5
click at [779, 111] on h2 "2 x Cleaner - [GEOGRAPHIC_DATA] - V179932 Confirmed 0 of 2 Duration 2 days Star…" at bounding box center [696, 127] width 638 height 61
copy span "V179932"
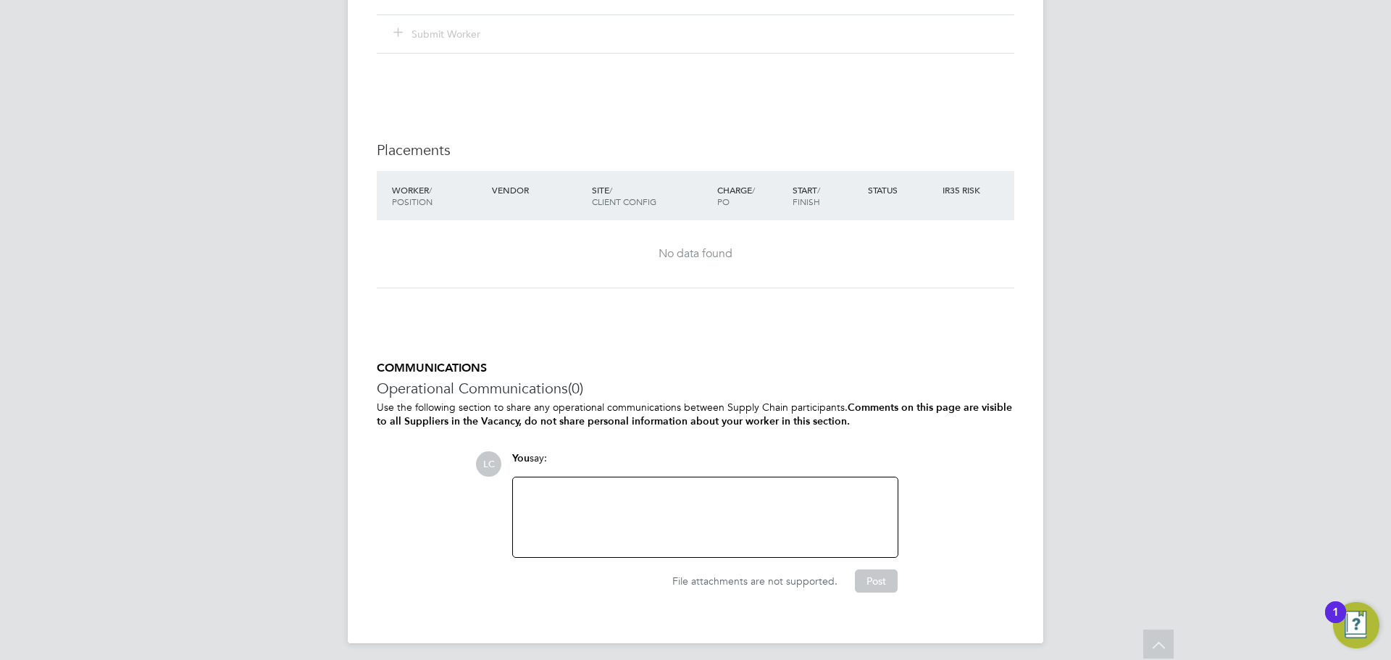
scroll to position [1939, 0]
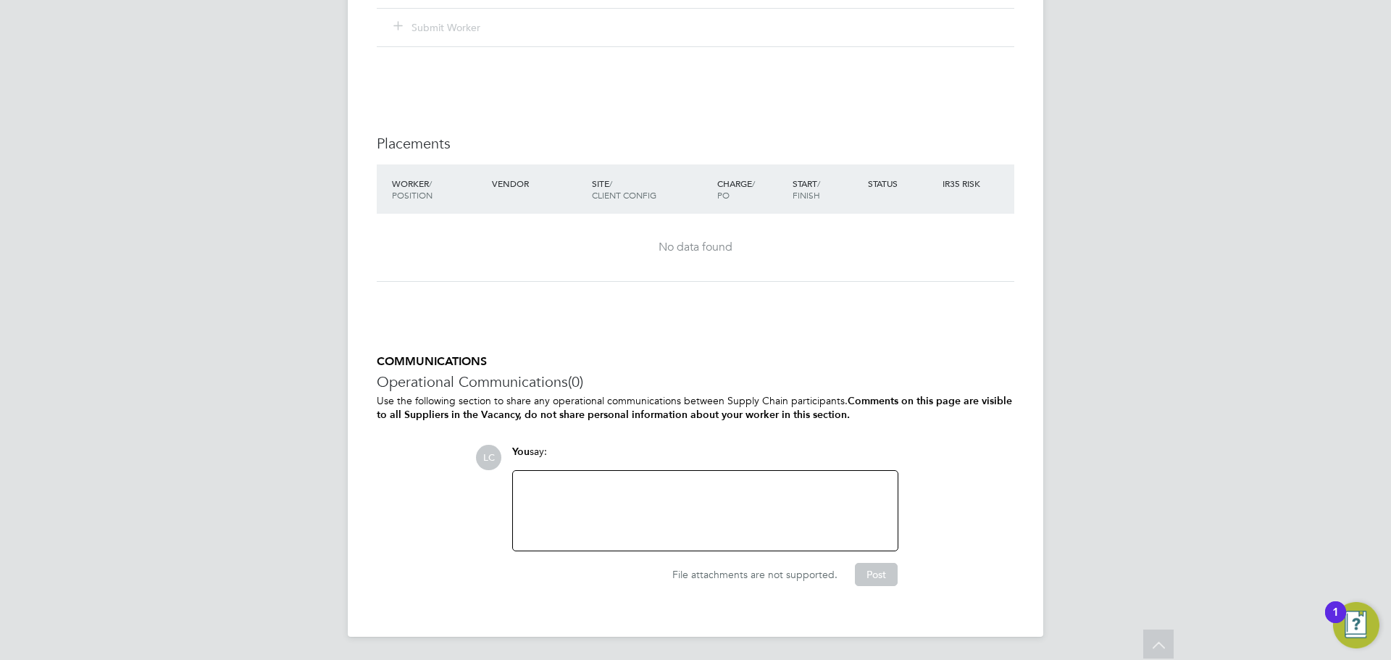
click at [638, 527] on div at bounding box center [705, 511] width 367 height 62
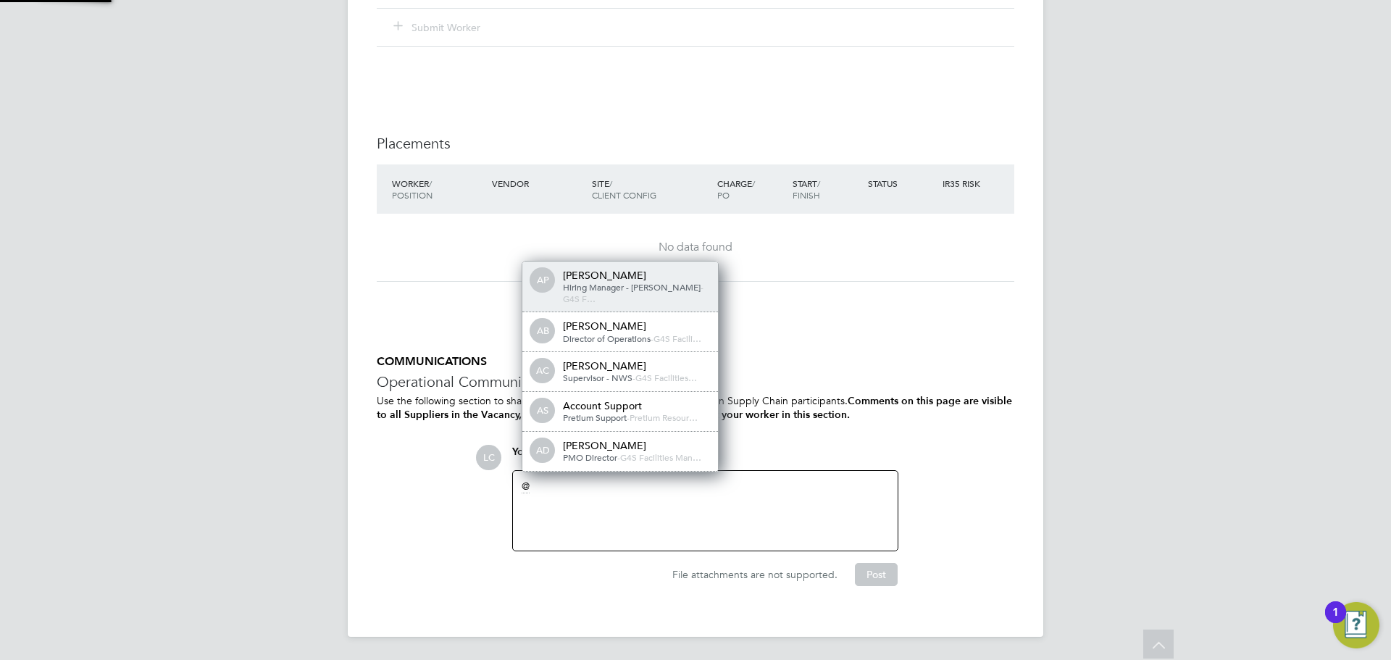
scroll to position [7, 7]
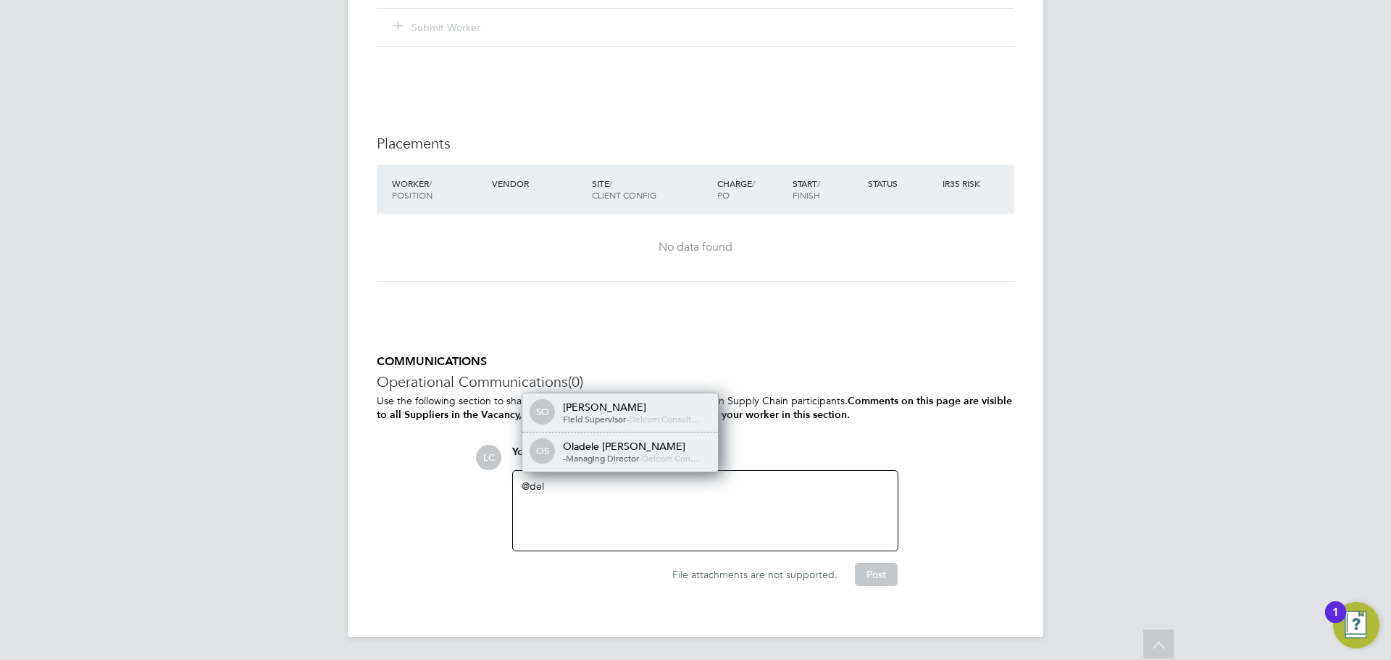
click at [654, 458] on span "Delcom Con…" at bounding box center [670, 458] width 57 height 12
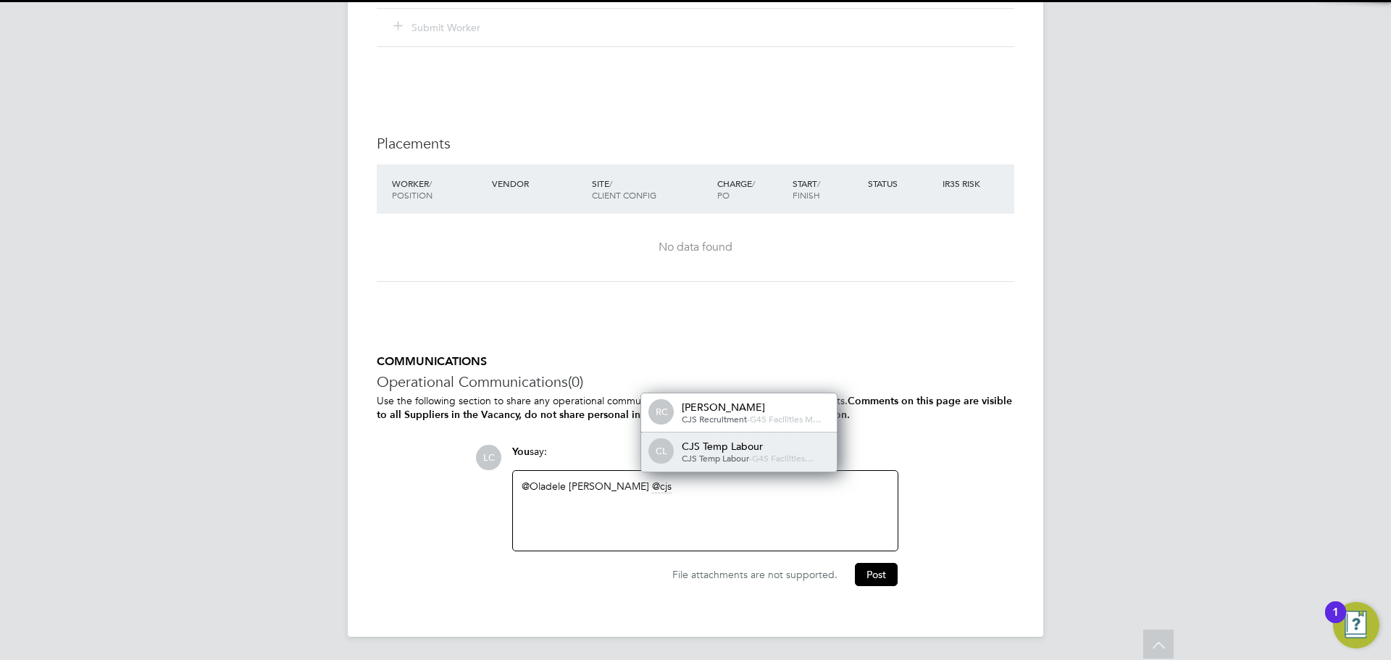
click at [723, 455] on span "CJS Temp Labour" at bounding box center [715, 458] width 67 height 12
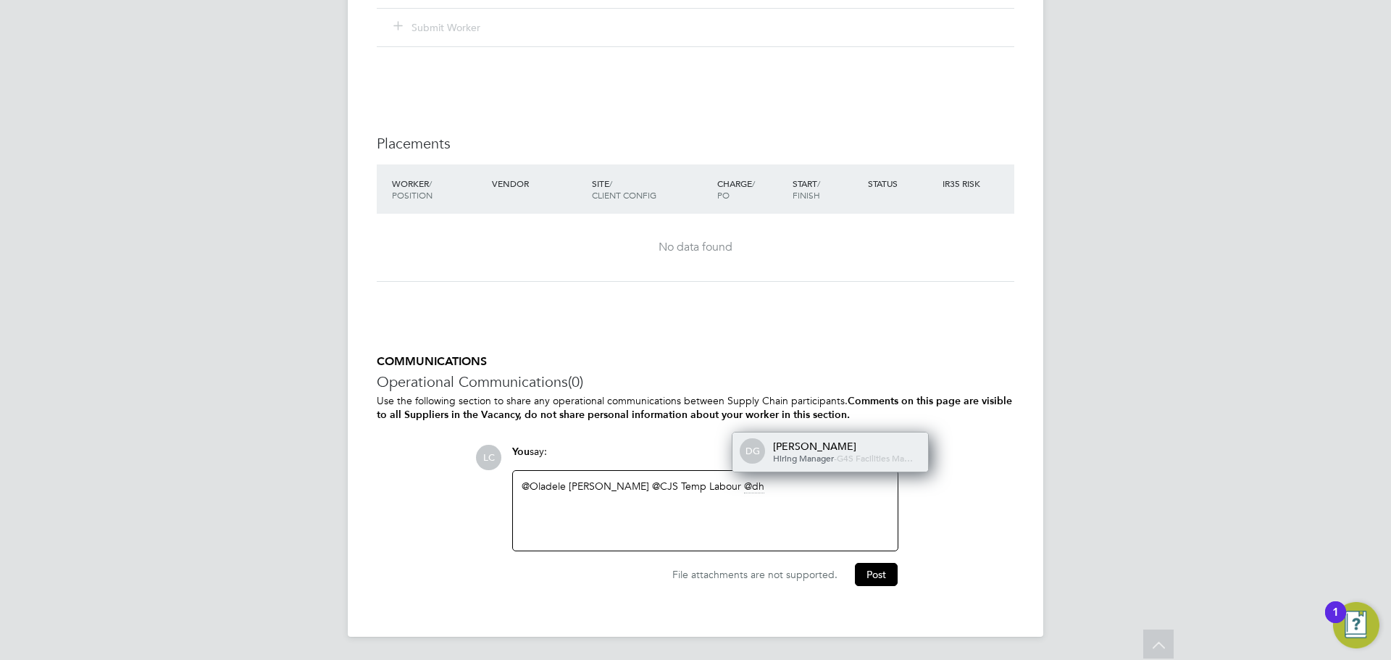
click at [810, 452] on span "Hiring Manager" at bounding box center [803, 458] width 61 height 12
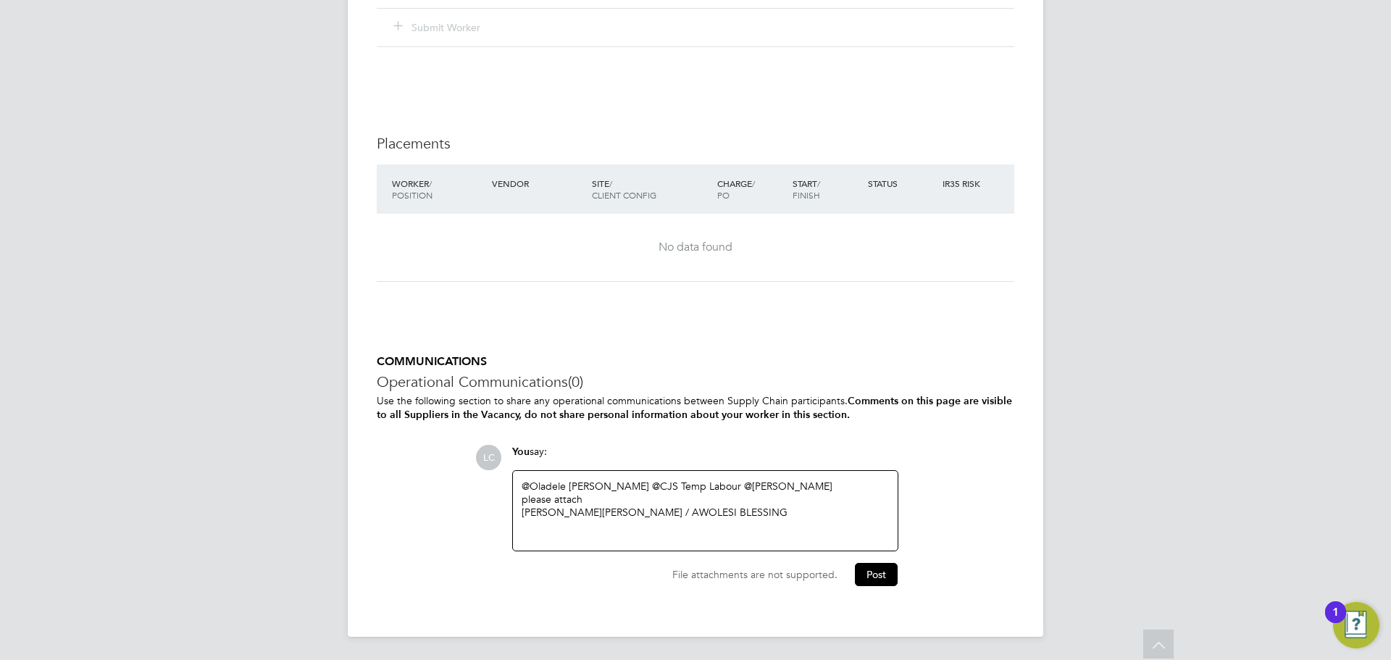
click at [620, 515] on div "@Oladele [PERSON_NAME] ​ @CJS Temp Labour ​ @[PERSON_NAME] ​ please attach [PER…" at bounding box center [705, 511] width 367 height 62
drag, startPoint x: 652, startPoint y: 525, endPoint x: 665, endPoint y: 525, distance: 12.3
click at [652, 526] on div "[PERSON_NAME] / AWOLESI BLESSING" at bounding box center [705, 526] width 367 height 13
drag, startPoint x: 663, startPoint y: 545, endPoint x: 658, endPoint y: 538, distance: 8.3
click at [662, 544] on div "@Oladele [PERSON_NAME] ​ @CJS Temp Labour ​ @[PERSON_NAME] ​ please attach [PER…" at bounding box center [705, 508] width 385 height 83
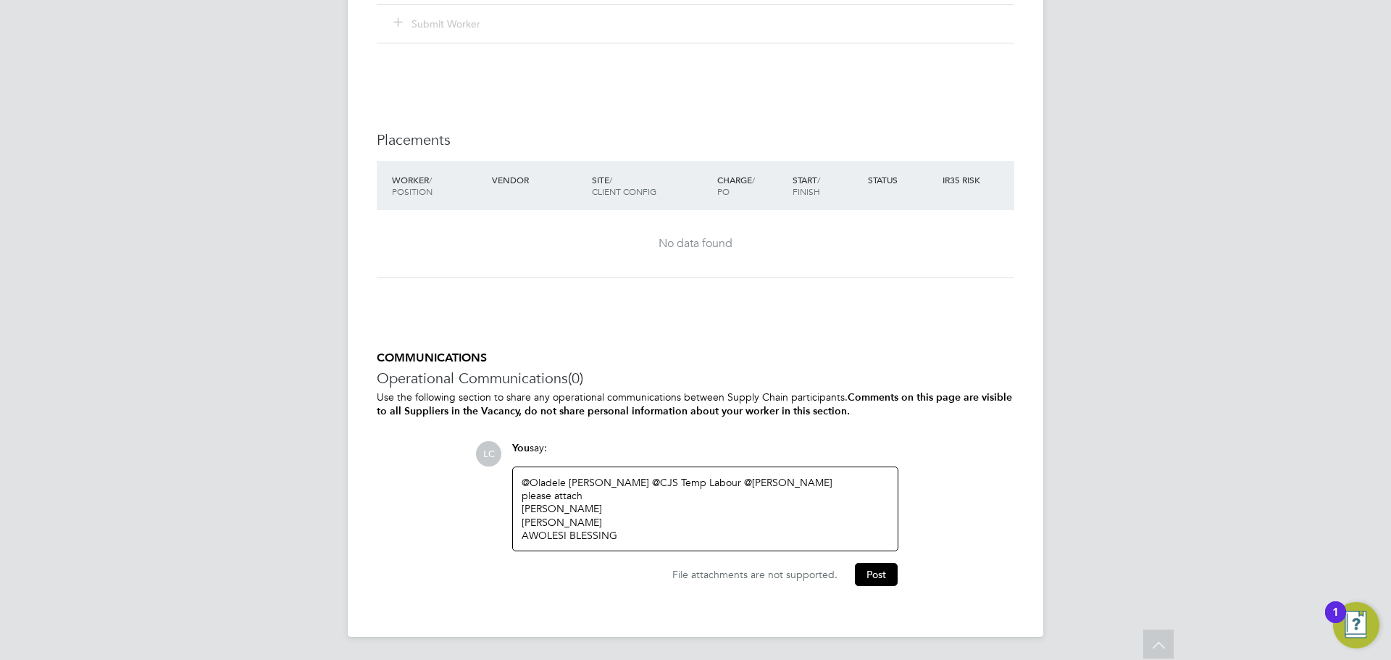
click at [645, 535] on div "AWOLESI BLESSING" at bounding box center [705, 535] width 367 height 13
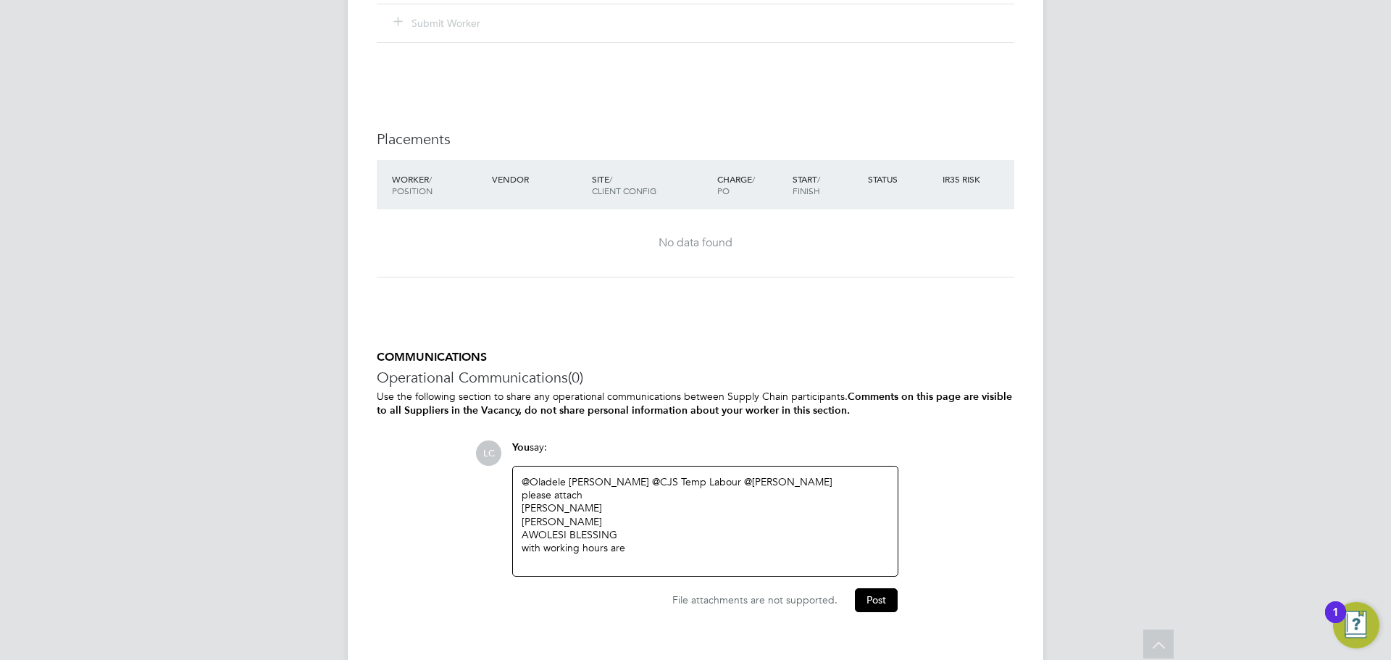
click at [640, 546] on div "with working hours are" at bounding box center [705, 547] width 367 height 13
click at [649, 535] on div "AWOLESI BLESSING" at bounding box center [705, 534] width 367 height 13
click at [602, 492] on div "please attach" at bounding box center [705, 494] width 367 height 13
click at [647, 584] on div at bounding box center [705, 587] width 367 height 13
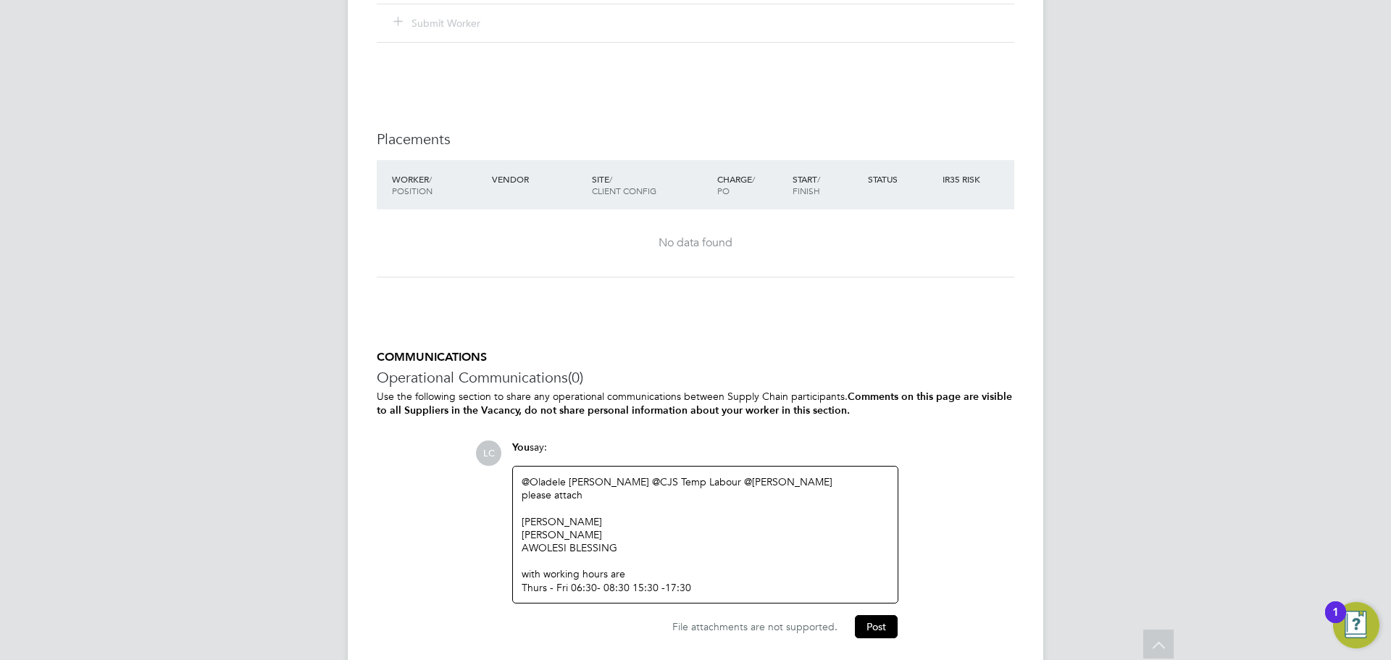
click at [662, 536] on div "[PERSON_NAME]" at bounding box center [705, 534] width 367 height 13
click at [663, 552] on div "AWOLESI BLESSING" at bounding box center [705, 547] width 367 height 13
click at [675, 517] on div "@Oladele [PERSON_NAME] ​ @CJS Temp Labour ​ @[PERSON_NAME] ​ please attach [PER…" at bounding box center [705, 534] width 367 height 119
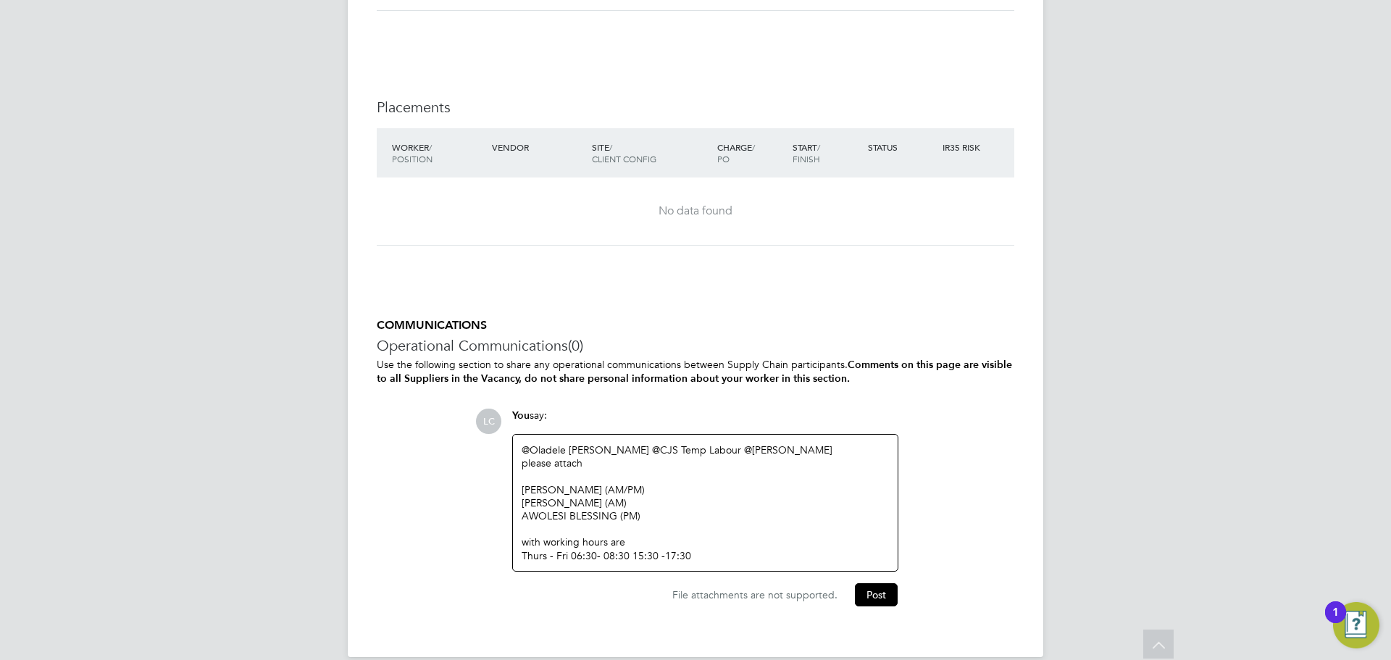
click at [747, 569] on div "@Oladele [PERSON_NAME] ​ @CJS Temp Labour ​ @[PERSON_NAME] ​ please attach [PER…" at bounding box center [705, 503] width 385 height 136
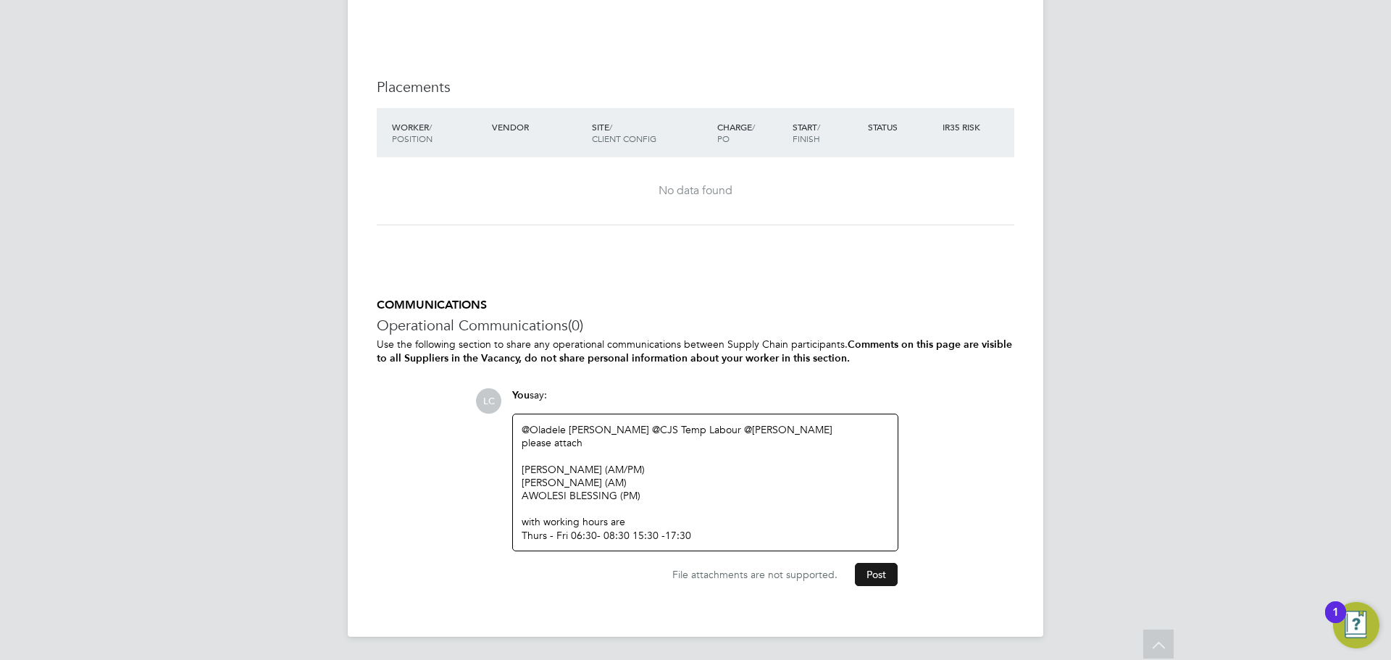
click at [879, 571] on button "Post" at bounding box center [876, 574] width 43 height 23
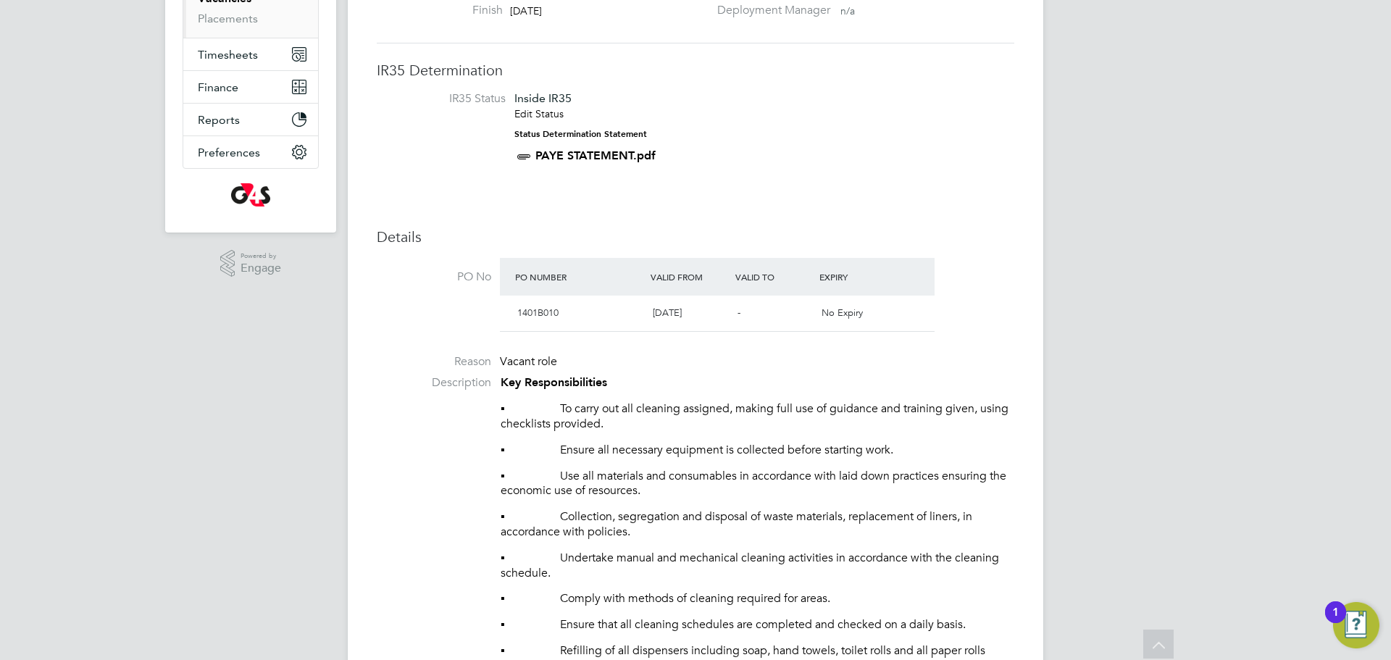
scroll to position [0, 0]
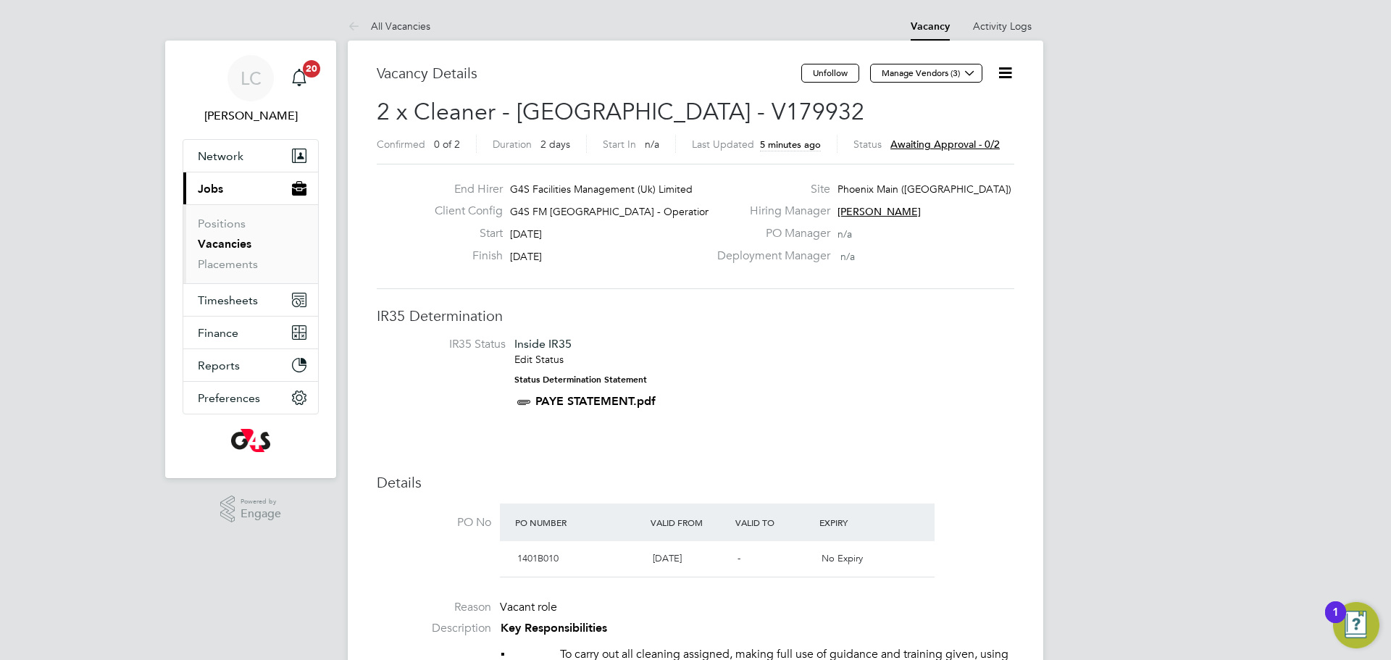
click at [230, 250] on link "Vacancies" at bounding box center [225, 244] width 54 height 14
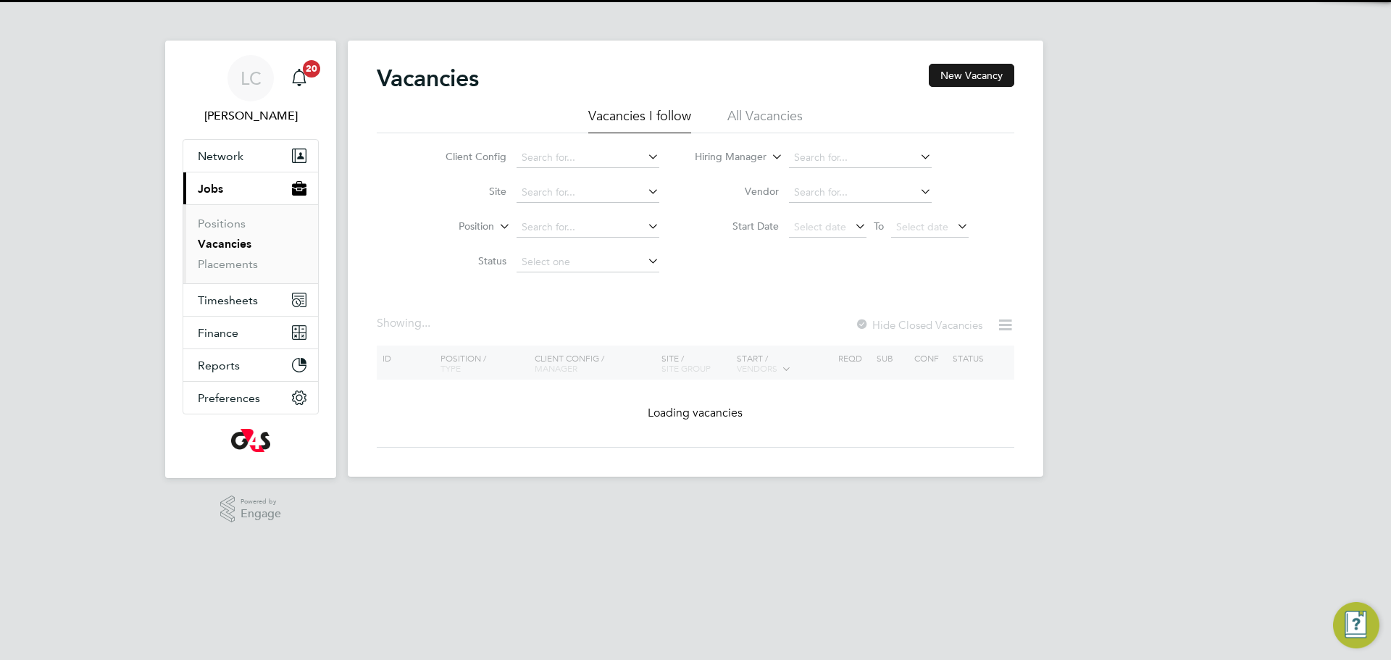
click at [957, 72] on button "New Vacancy" at bounding box center [972, 75] width 86 height 23
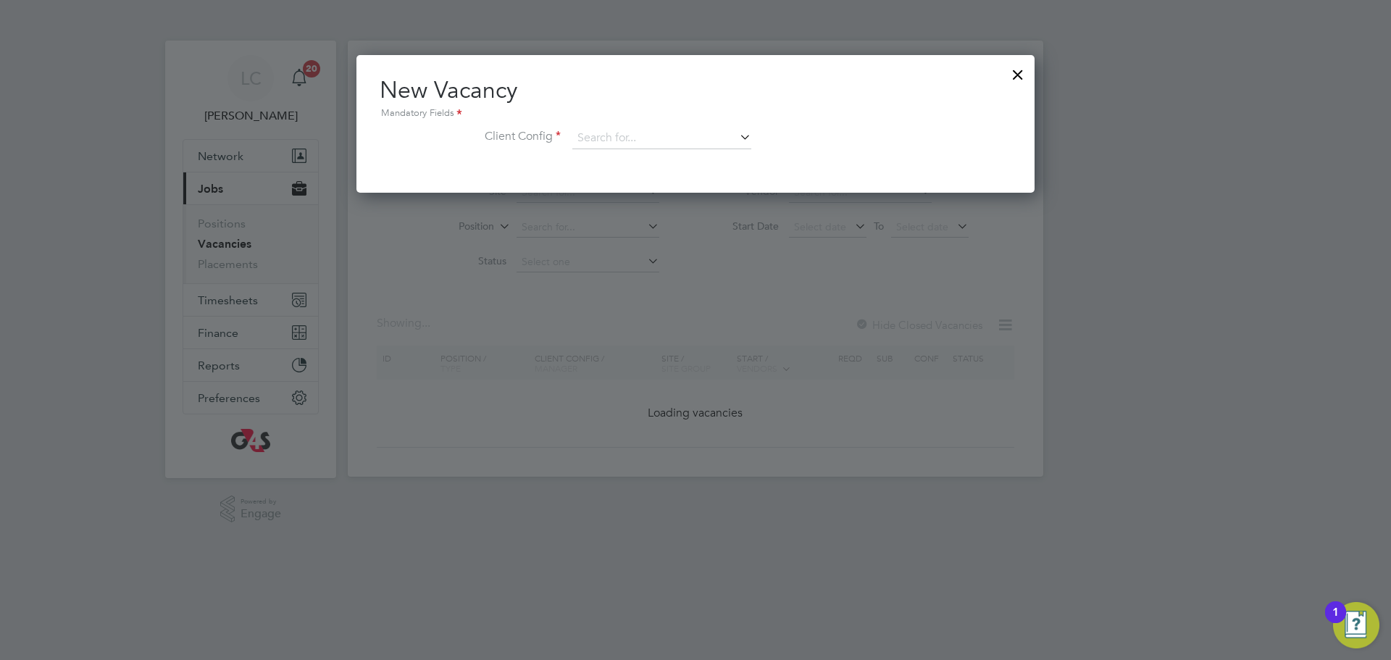
scroll to position [138, 679]
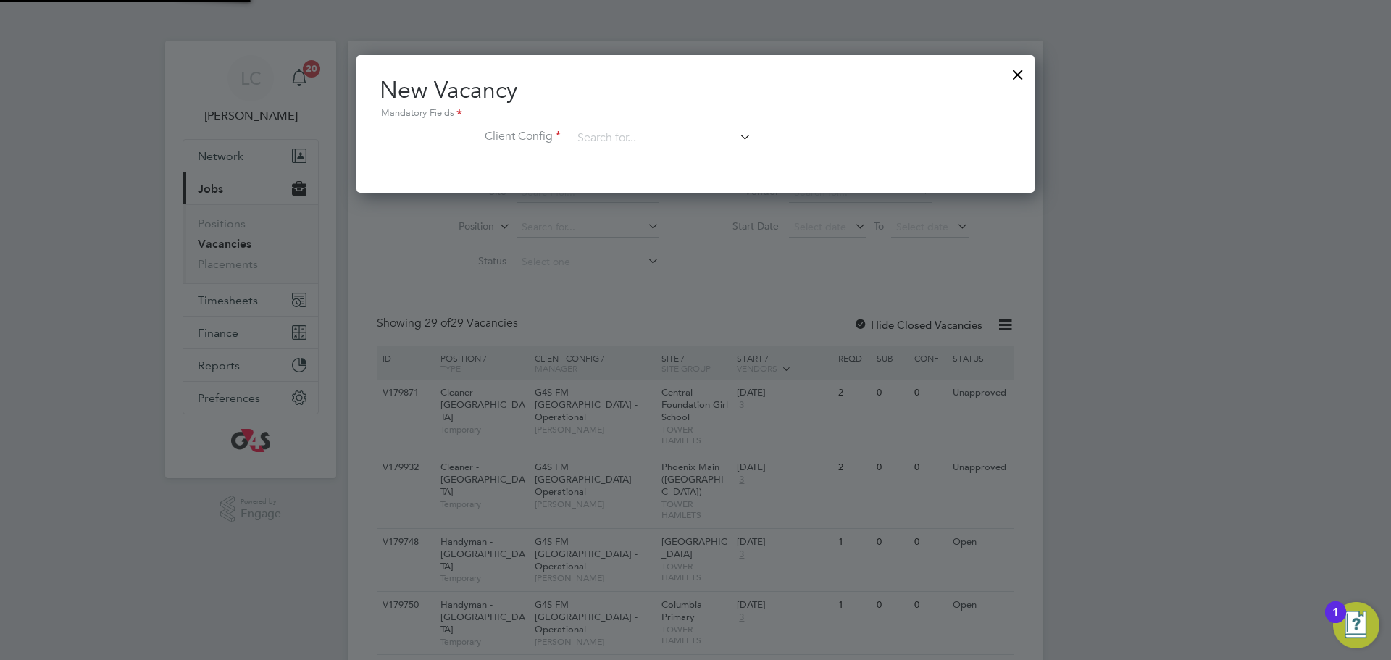
click at [737, 133] on icon at bounding box center [737, 137] width 0 height 20
click at [690, 133] on input at bounding box center [662, 139] width 179 height 22
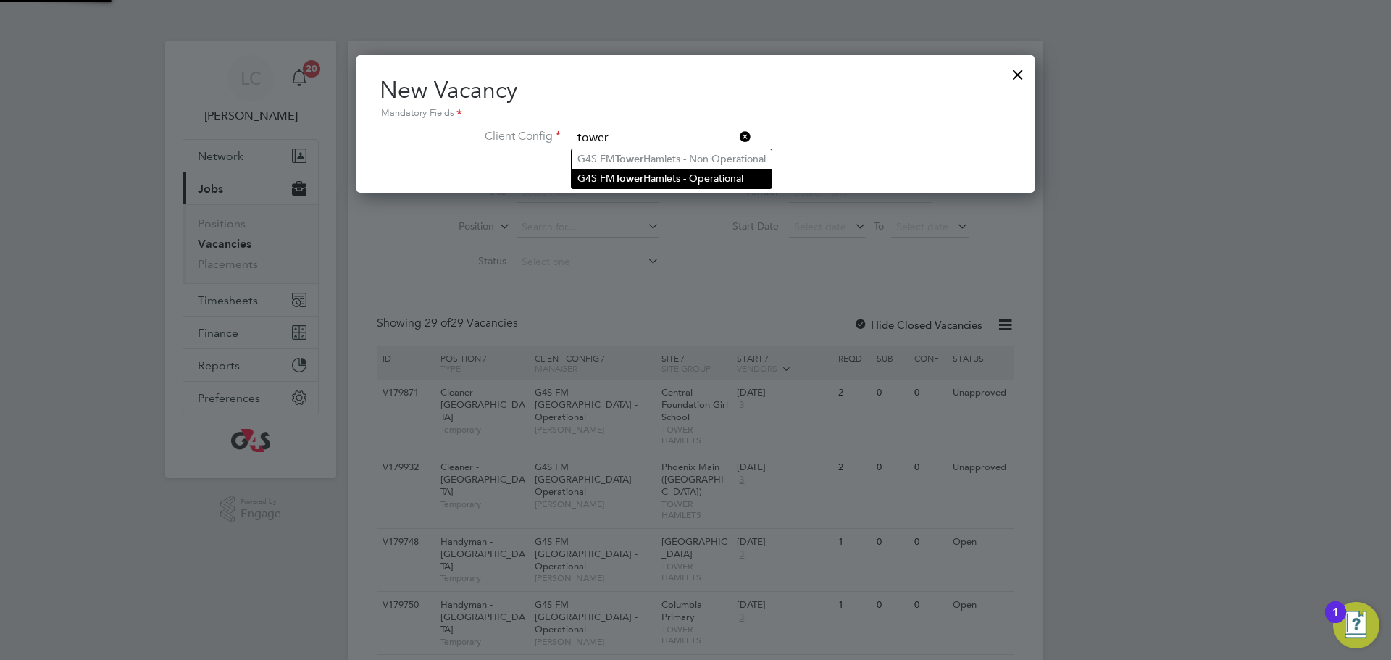
click at [649, 176] on li "G4S FM [GEOGRAPHIC_DATA] - Operational" at bounding box center [672, 179] width 200 height 20
type input "G4S FM [GEOGRAPHIC_DATA] - Operational"
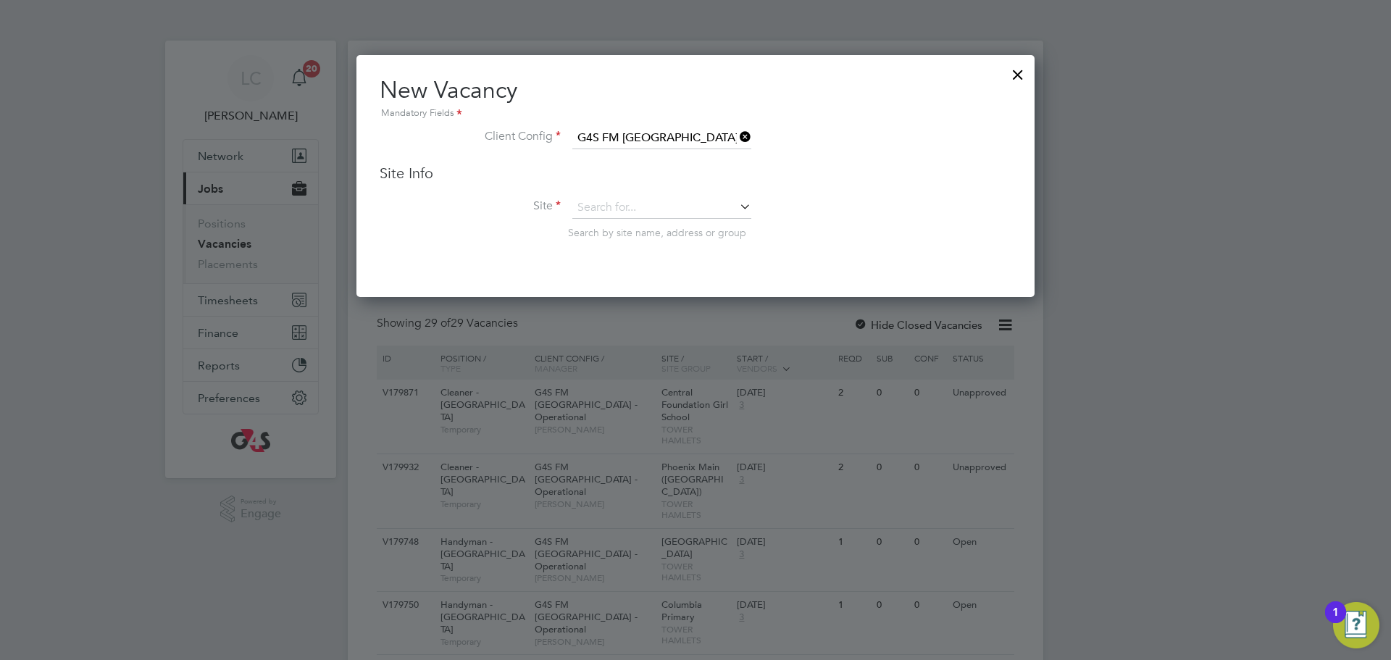
scroll to position [243, 679]
click at [623, 198] on input at bounding box center [662, 208] width 179 height 22
drag, startPoint x: 653, startPoint y: 259, endPoint x: 628, endPoint y: 261, distance: 25.4
click at [650, 262] on li "Phoenix [GEOGRAPHIC_DATA]" at bounding box center [665, 268] width 186 height 20
type input "Phoenix [GEOGRAPHIC_DATA]"
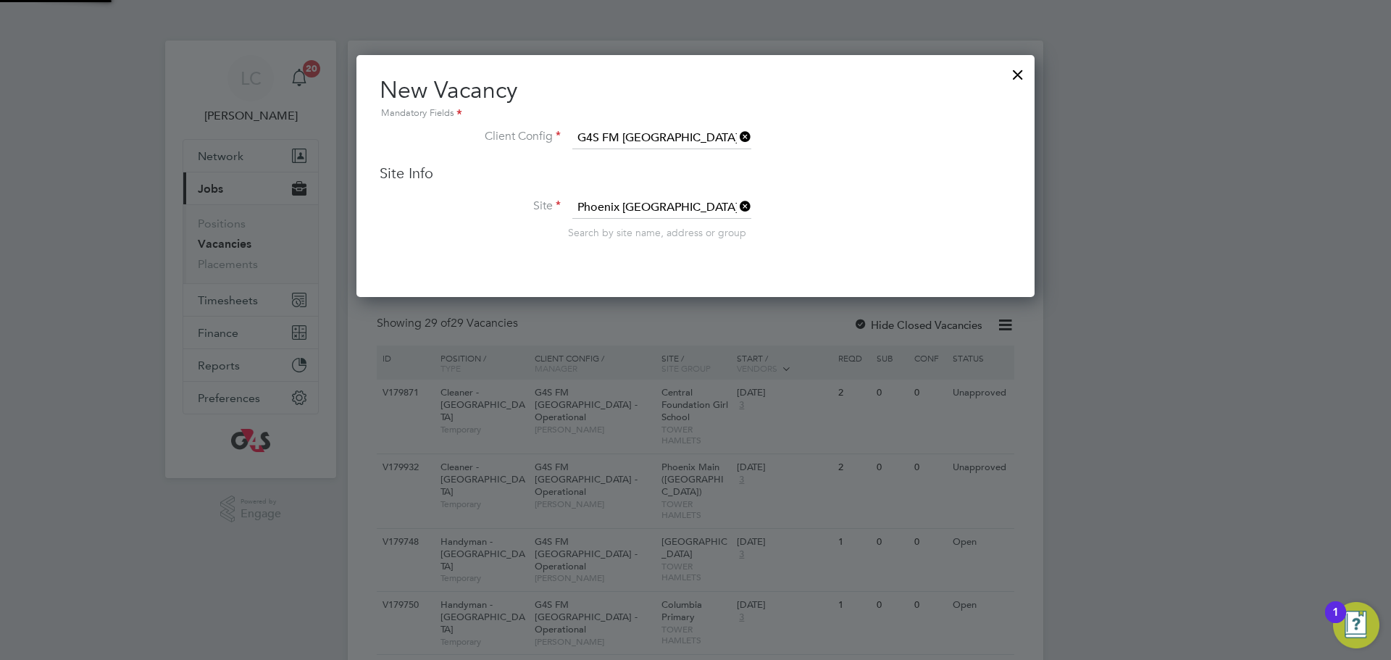
scroll to position [602, 679]
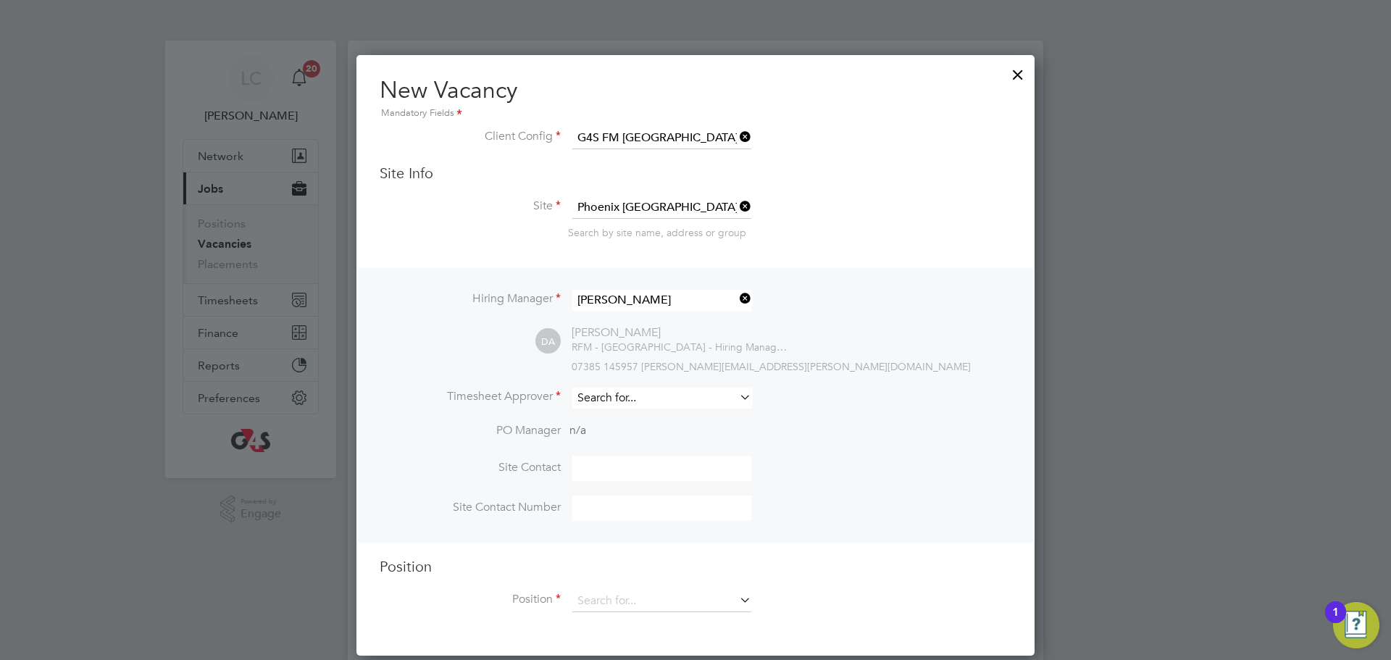
click at [625, 407] on input at bounding box center [662, 398] width 179 height 21
click at [599, 424] on li "[PERSON_NAME]" at bounding box center [662, 420] width 180 height 20
type input "[PERSON_NAME]"
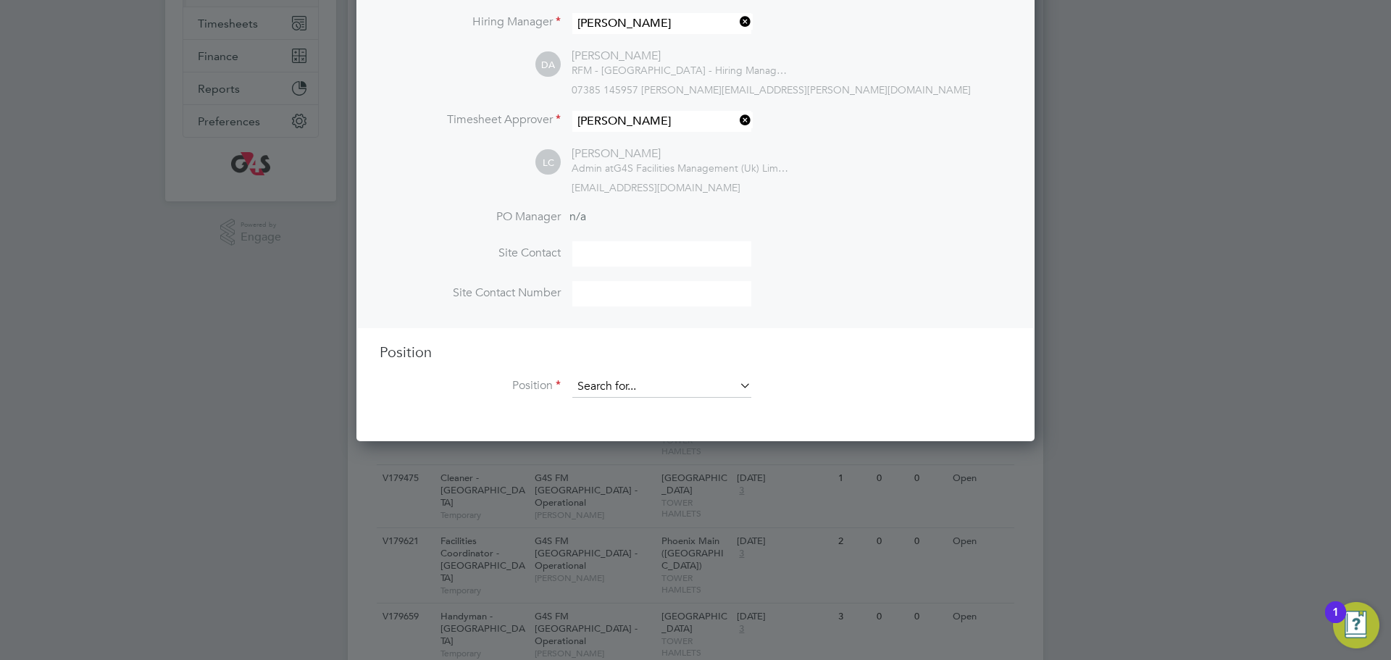
scroll to position [278, 0]
click at [601, 388] on input at bounding box center [662, 386] width 179 height 22
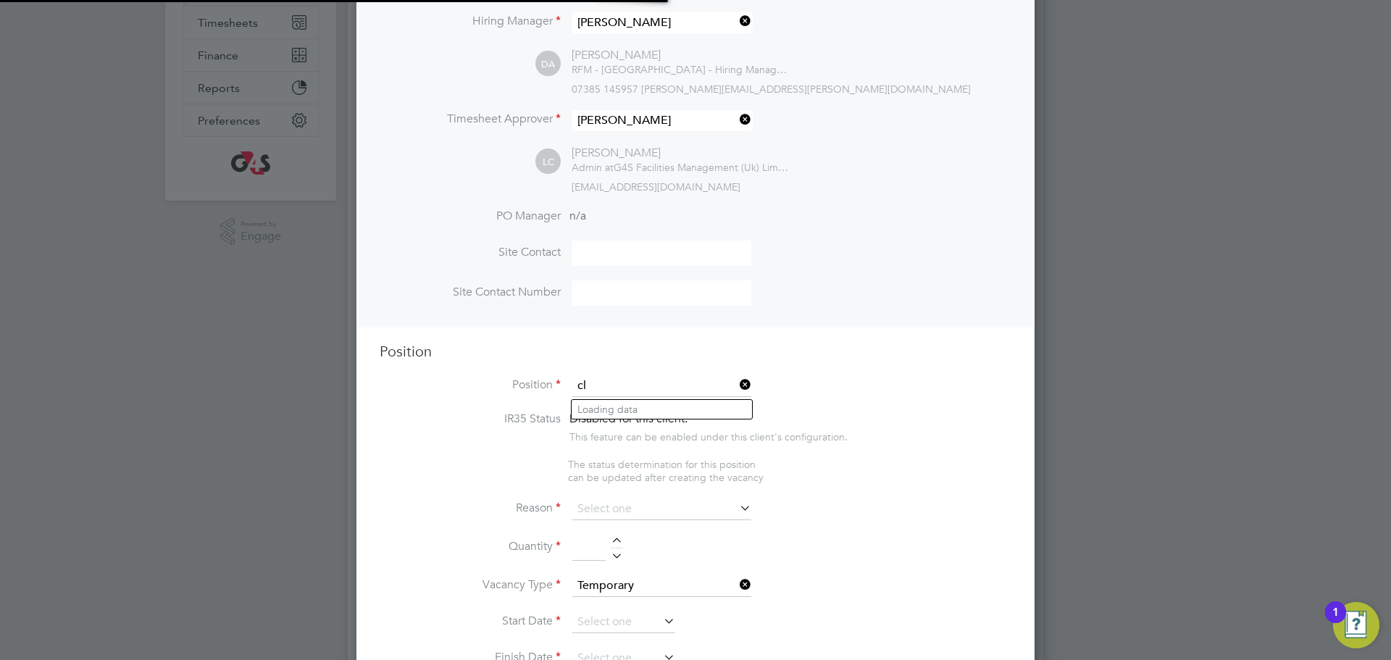
scroll to position [2259, 679]
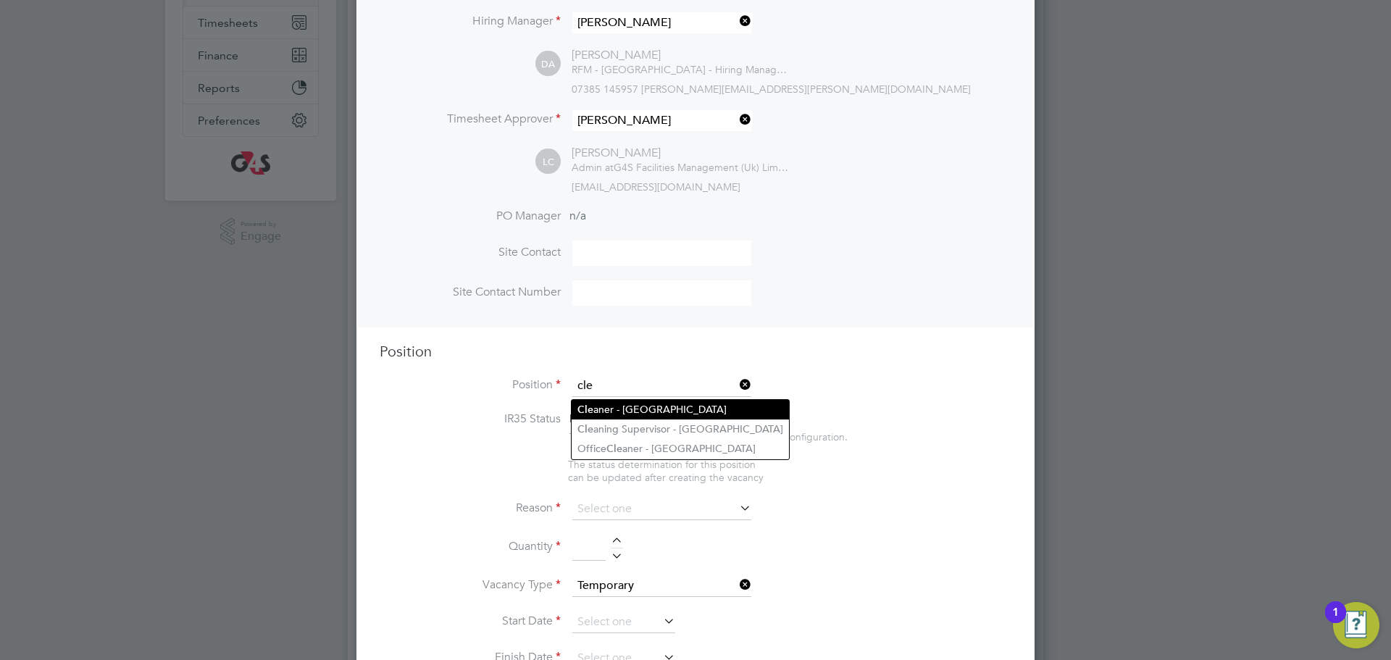
click at [613, 403] on li "Cle aner - [GEOGRAPHIC_DATA]" at bounding box center [680, 410] width 217 height 20
type input "Cleaner - [GEOGRAPHIC_DATA]"
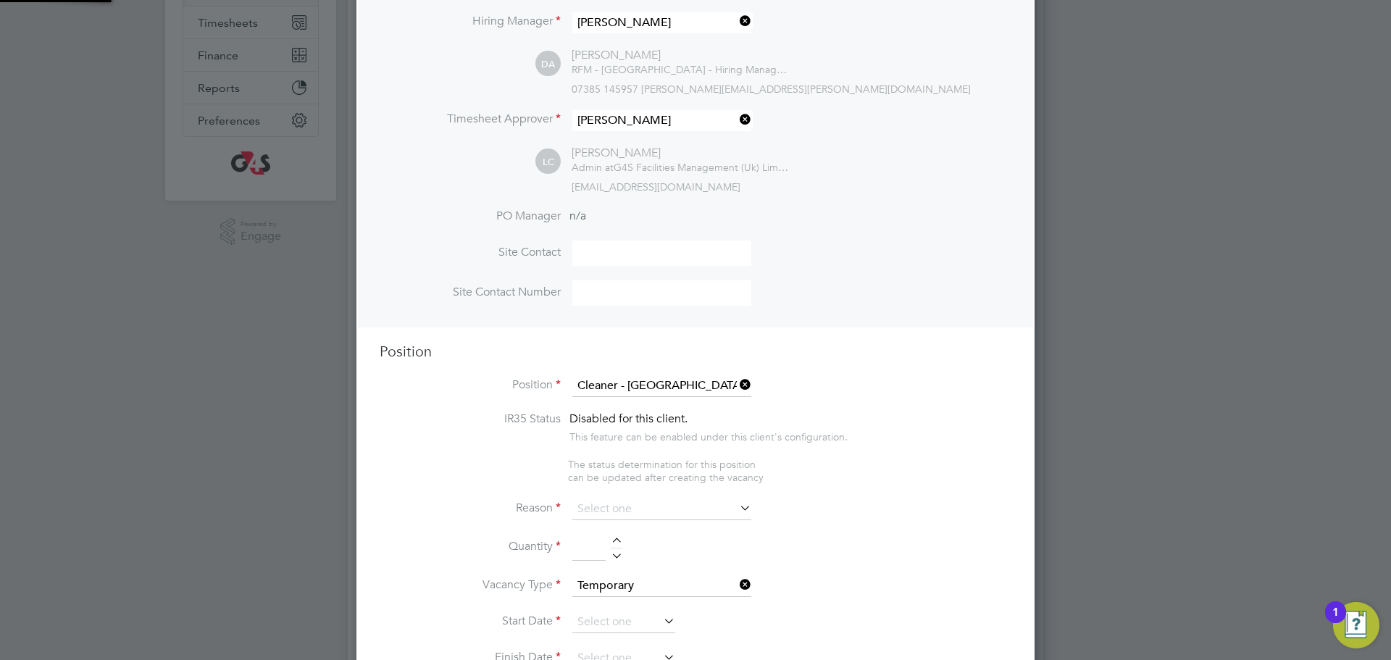
type textarea "**Lor Ipsumdolorsitame** ▪ Co adipi eli sed doeiusmo temporin, utlabo etdo mag …"
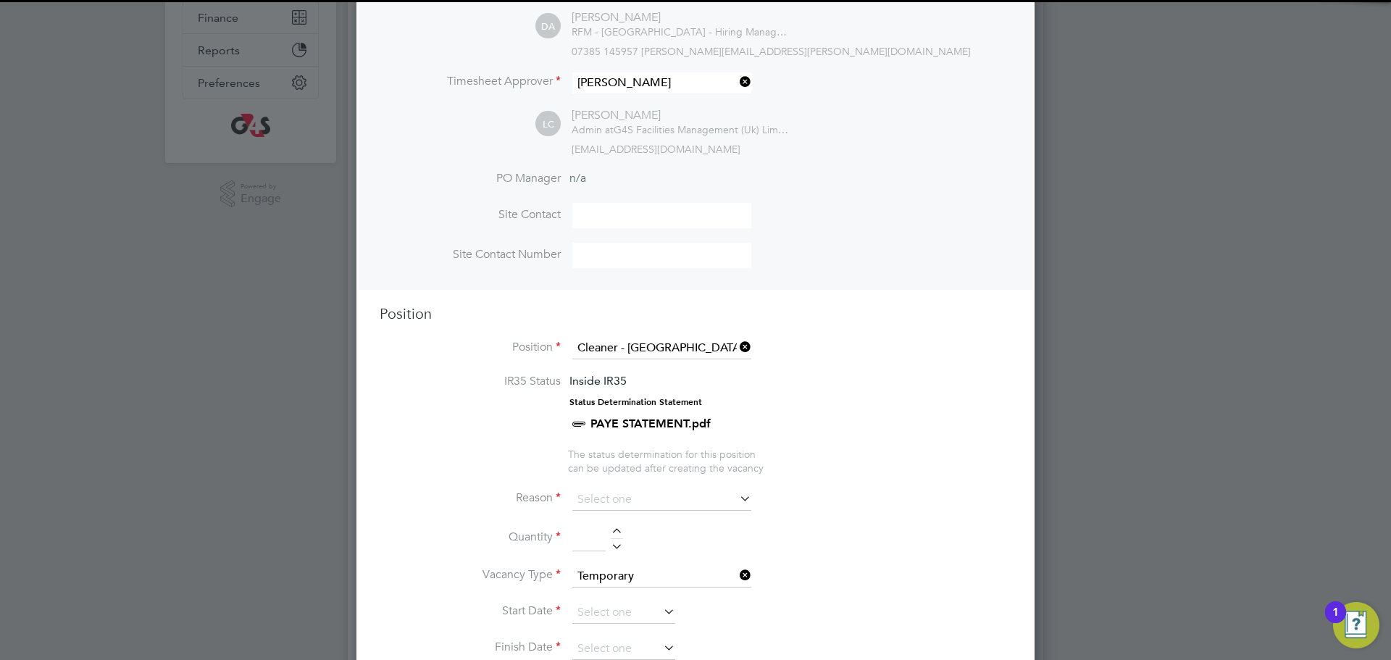
scroll to position [325, 0]
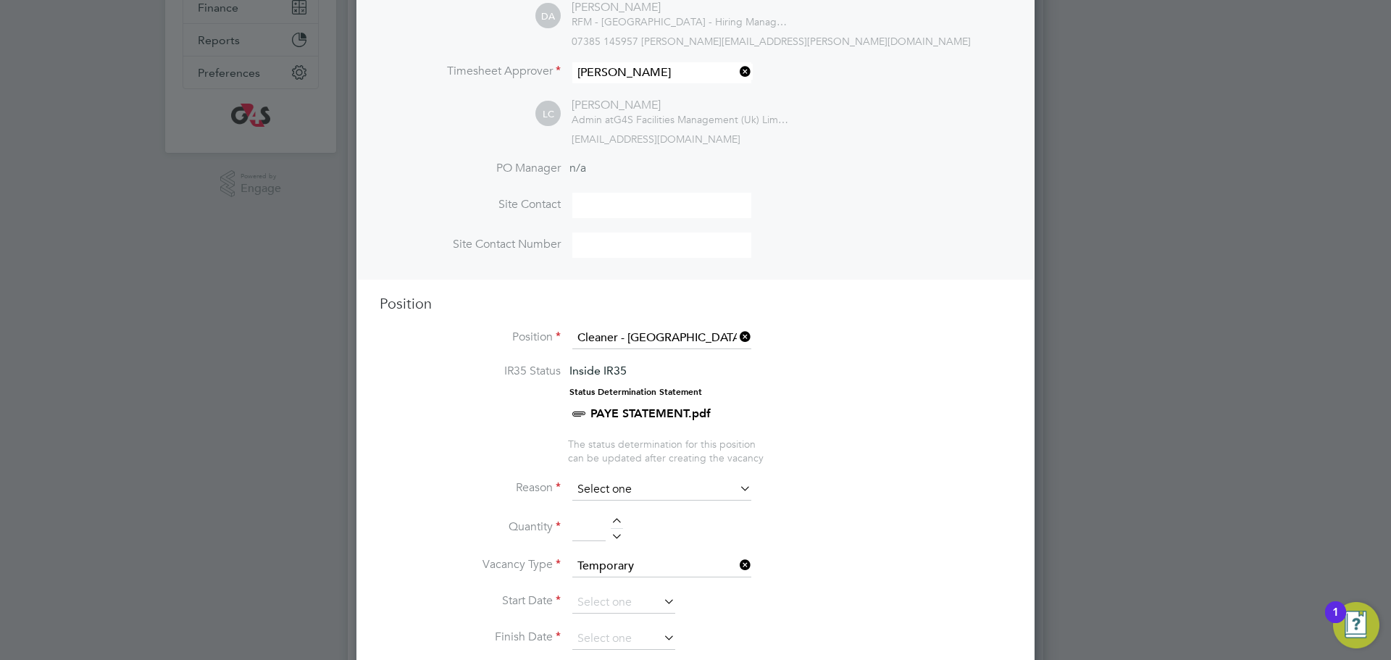
click at [654, 482] on input at bounding box center [662, 490] width 179 height 22
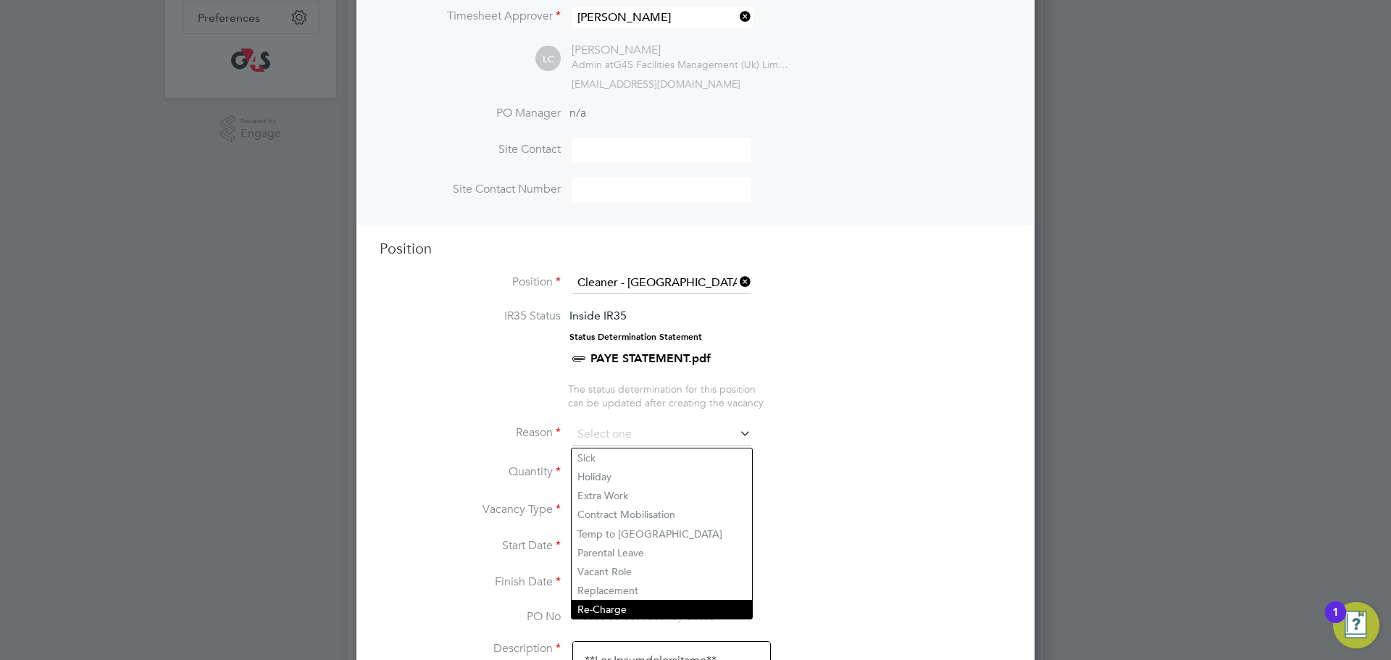
scroll to position [381, 0]
click at [633, 584] on li "Replacement" at bounding box center [662, 590] width 180 height 19
type input "Replacement"
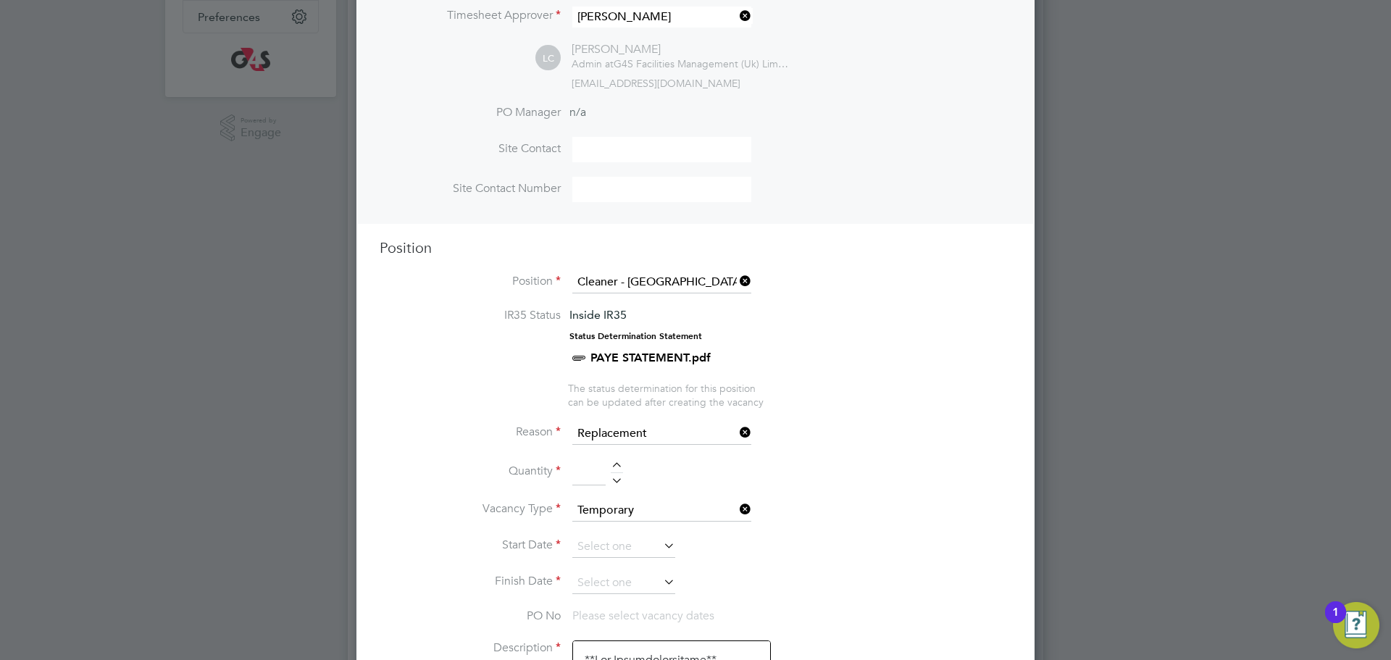
click at [614, 465] on div at bounding box center [617, 467] width 12 height 10
type input "2"
click at [620, 558] on input at bounding box center [624, 547] width 103 height 22
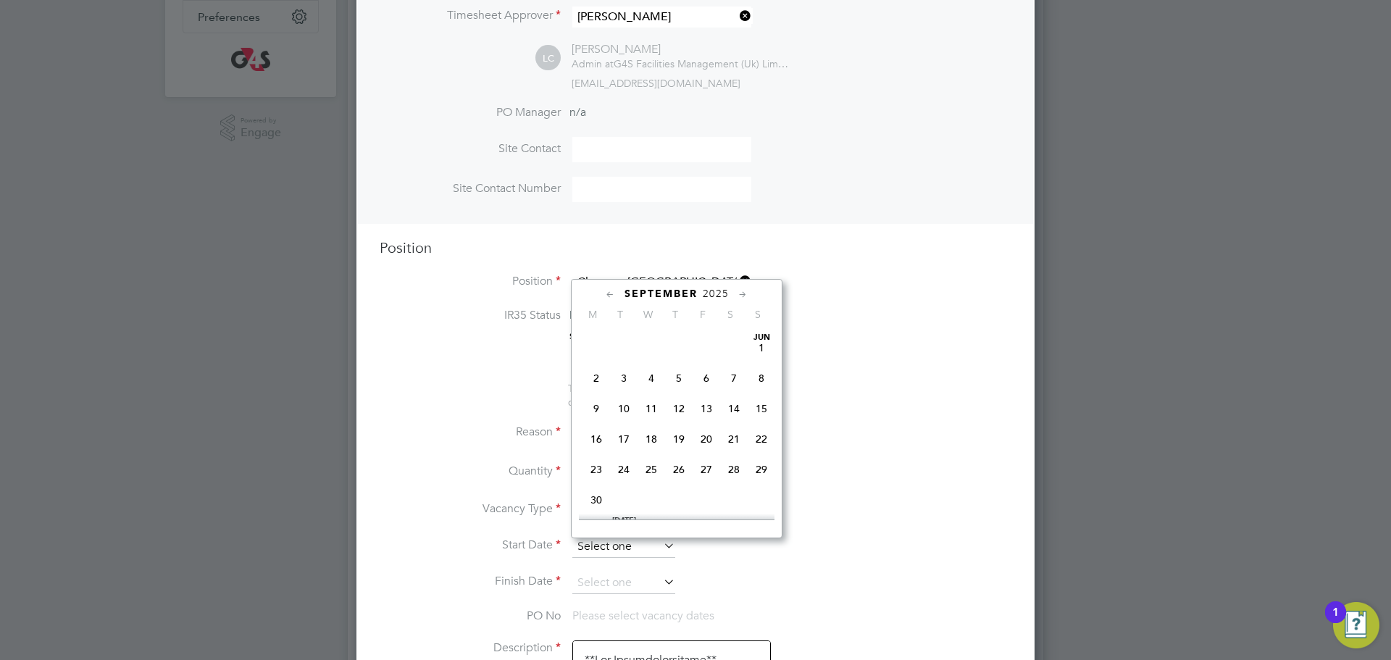
scroll to position [451, 0]
click at [682, 400] on span "4" at bounding box center [679, 387] width 28 height 28
type input "[DATE]"
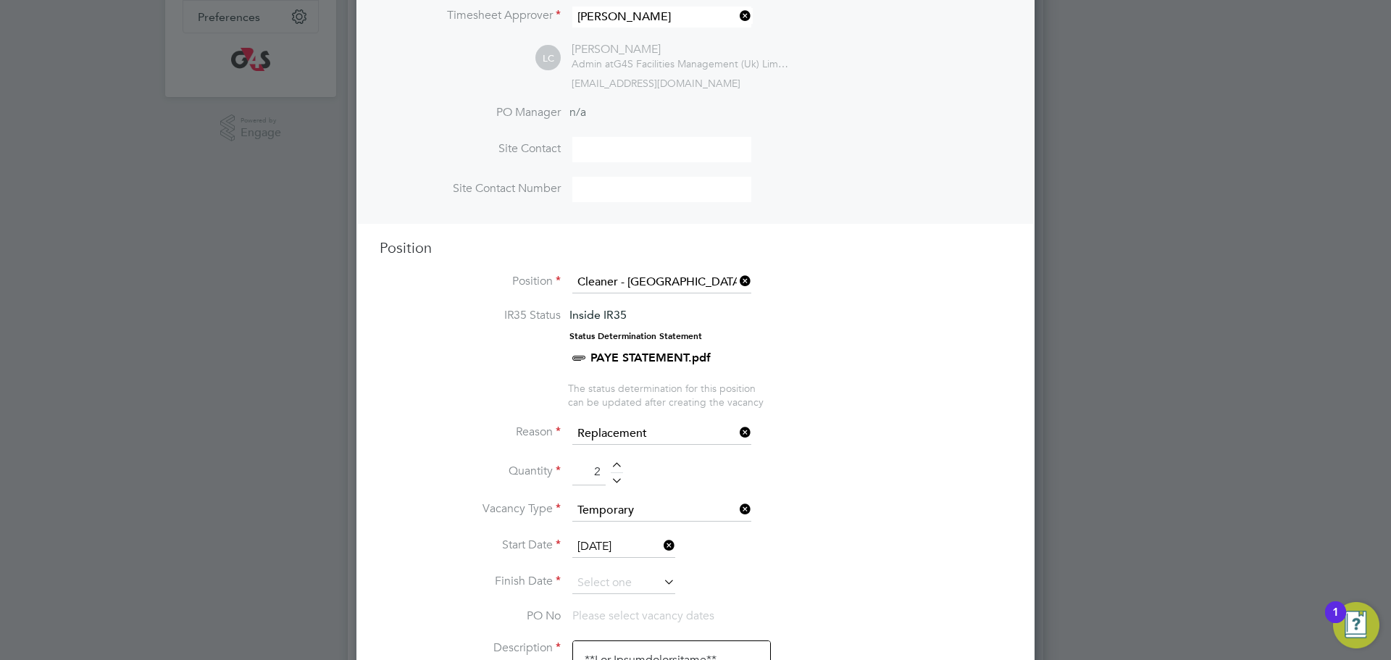
click at [625, 575] on input at bounding box center [624, 584] width 103 height 22
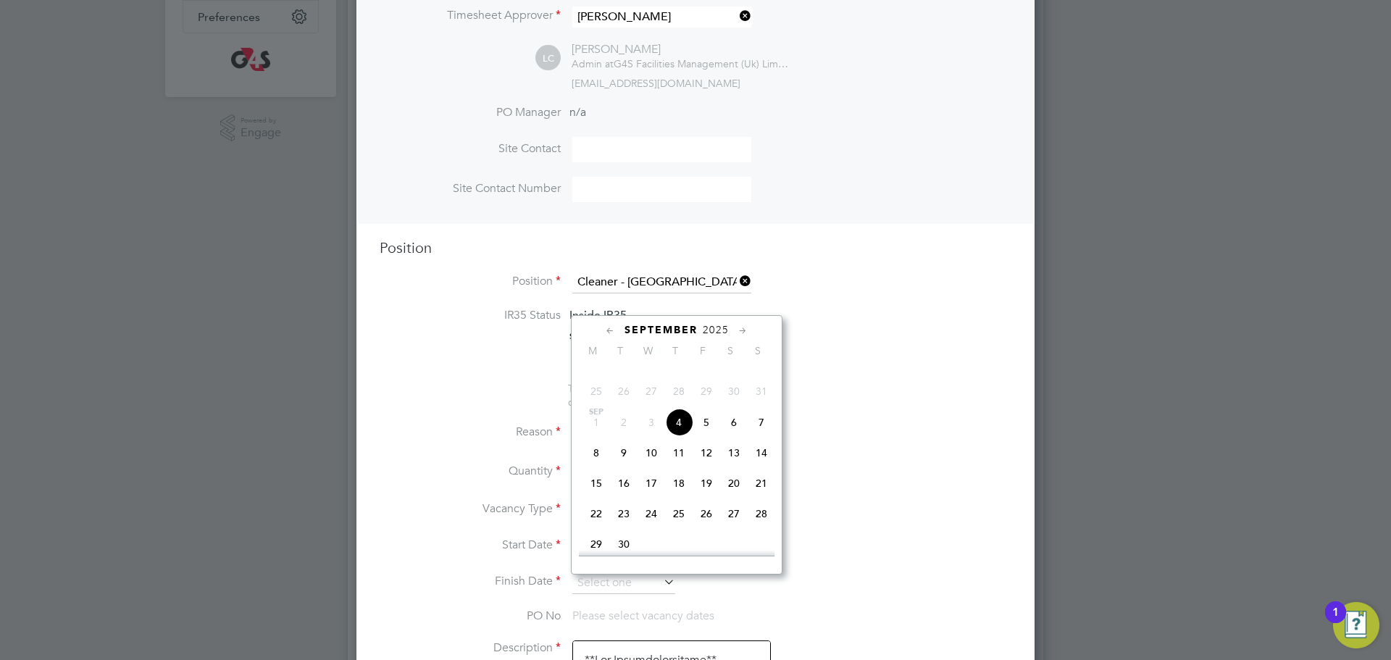
drag, startPoint x: 702, startPoint y: 439, endPoint x: 810, endPoint y: 461, distance: 110.2
click at [702, 436] on span "5" at bounding box center [707, 423] width 28 height 28
type input "[DATE]"
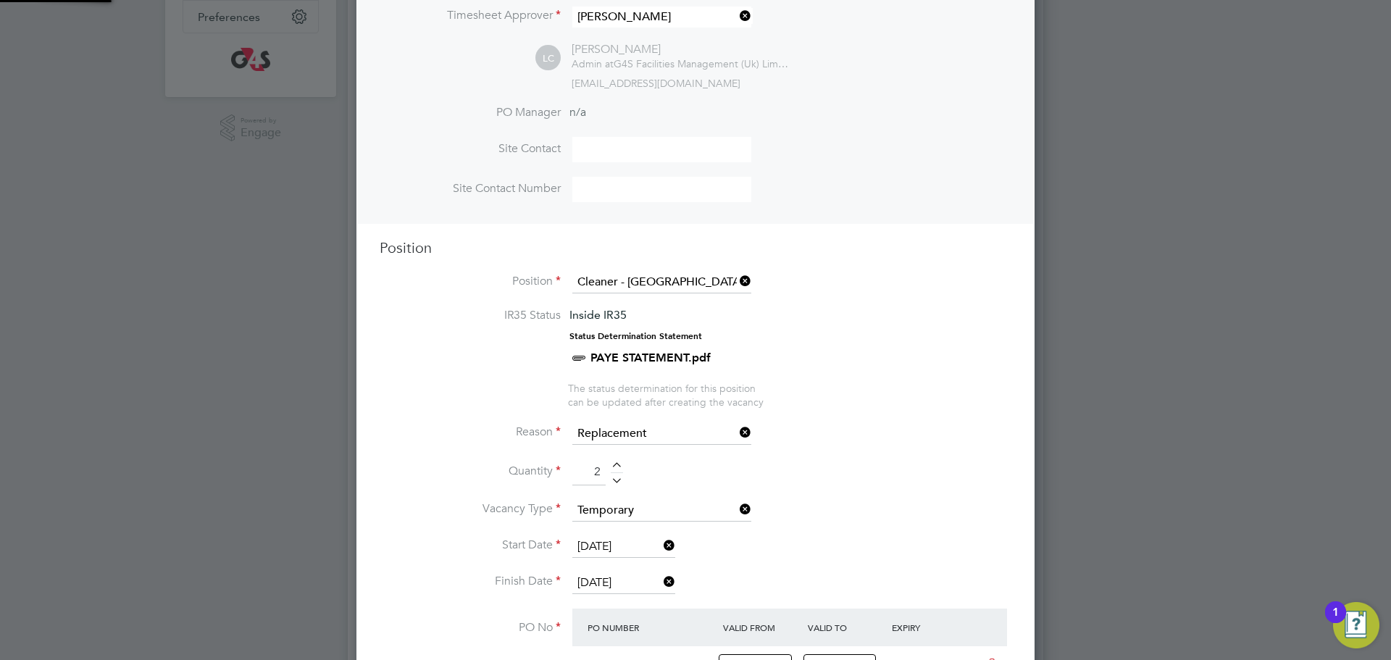
scroll to position [25, 136]
click at [857, 454] on li "Reason Replacement" at bounding box center [696, 441] width 632 height 36
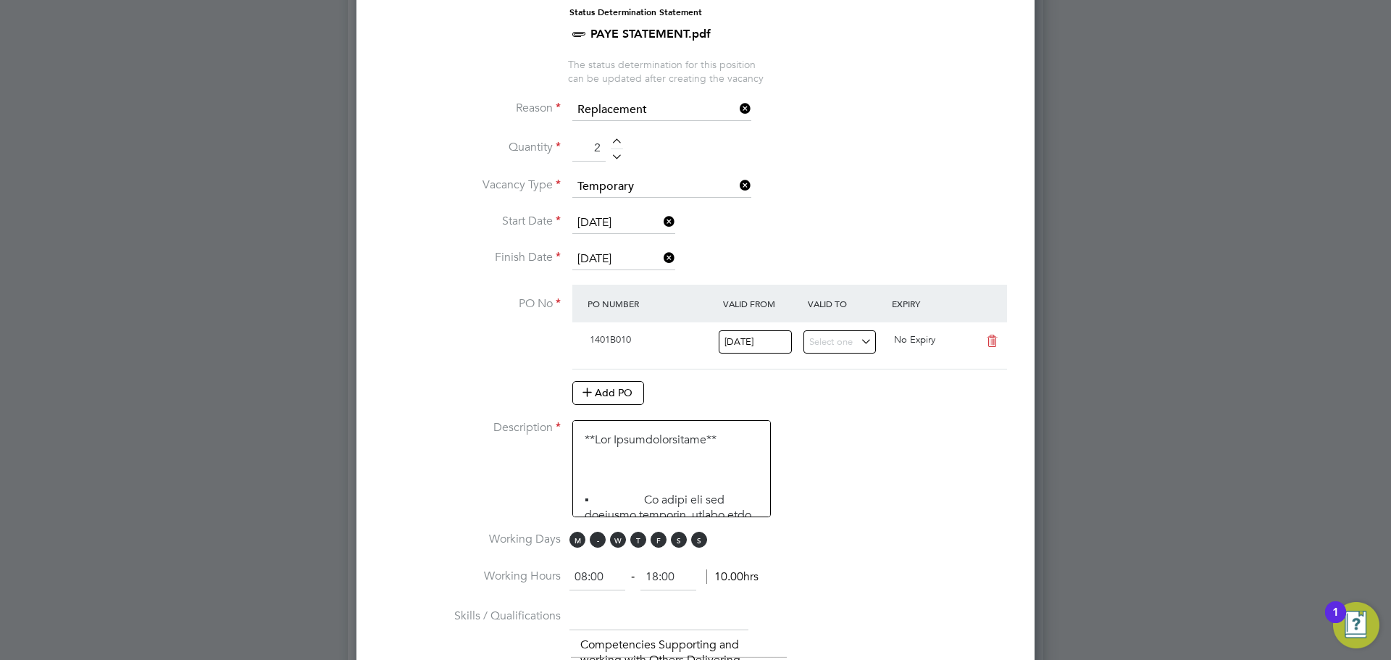
scroll to position [706, 0]
click at [573, 544] on span "M" at bounding box center [578, 539] width 16 height 16
drag, startPoint x: 590, startPoint y: 543, endPoint x: 600, endPoint y: 543, distance: 10.1
click at [591, 543] on span "T" at bounding box center [598, 539] width 16 height 16
click at [610, 541] on span "W" at bounding box center [618, 539] width 16 height 16
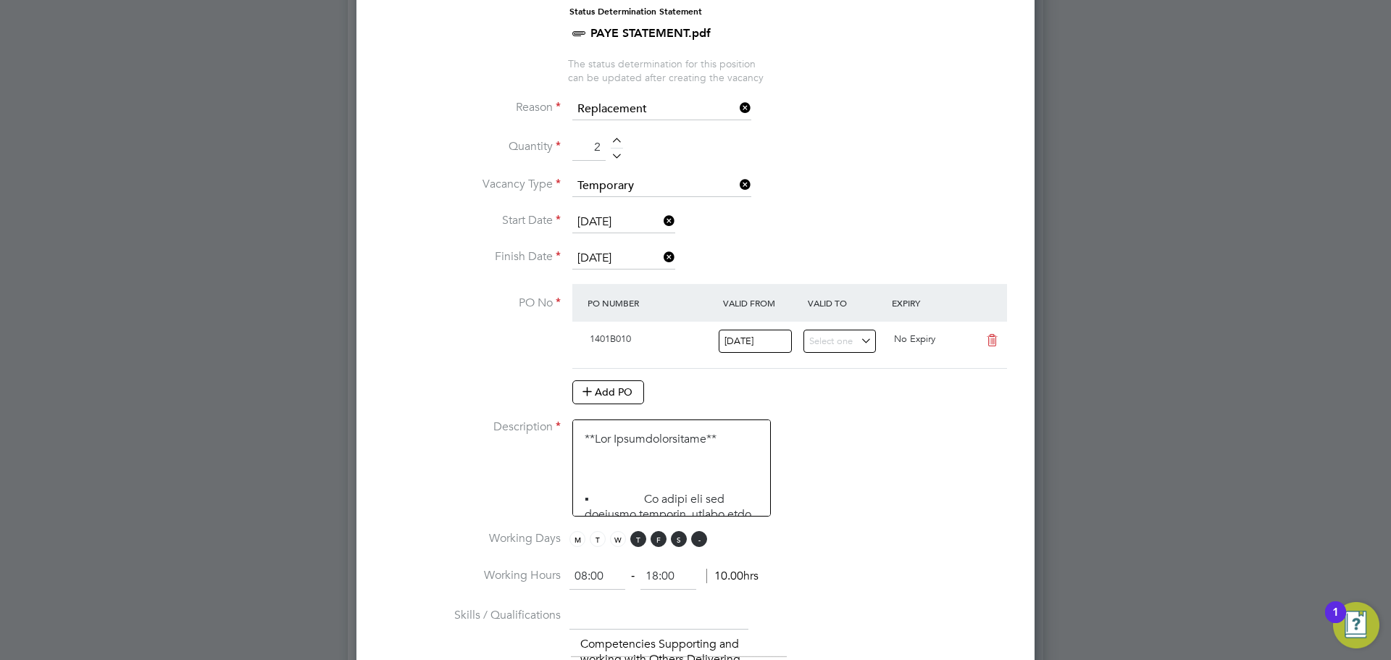
drag, startPoint x: 675, startPoint y: 548, endPoint x: 702, endPoint y: 540, distance: 28.0
click at [679, 546] on span "S" at bounding box center [679, 539] width 16 height 16
click at [702, 540] on span "S" at bounding box center [699, 539] width 16 height 16
drag, startPoint x: 617, startPoint y: 572, endPoint x: 548, endPoint y: 588, distance: 70.7
click at [553, 583] on li "Working Hours 08:00 ‐ 18:00 10.00hrs" at bounding box center [696, 584] width 632 height 41
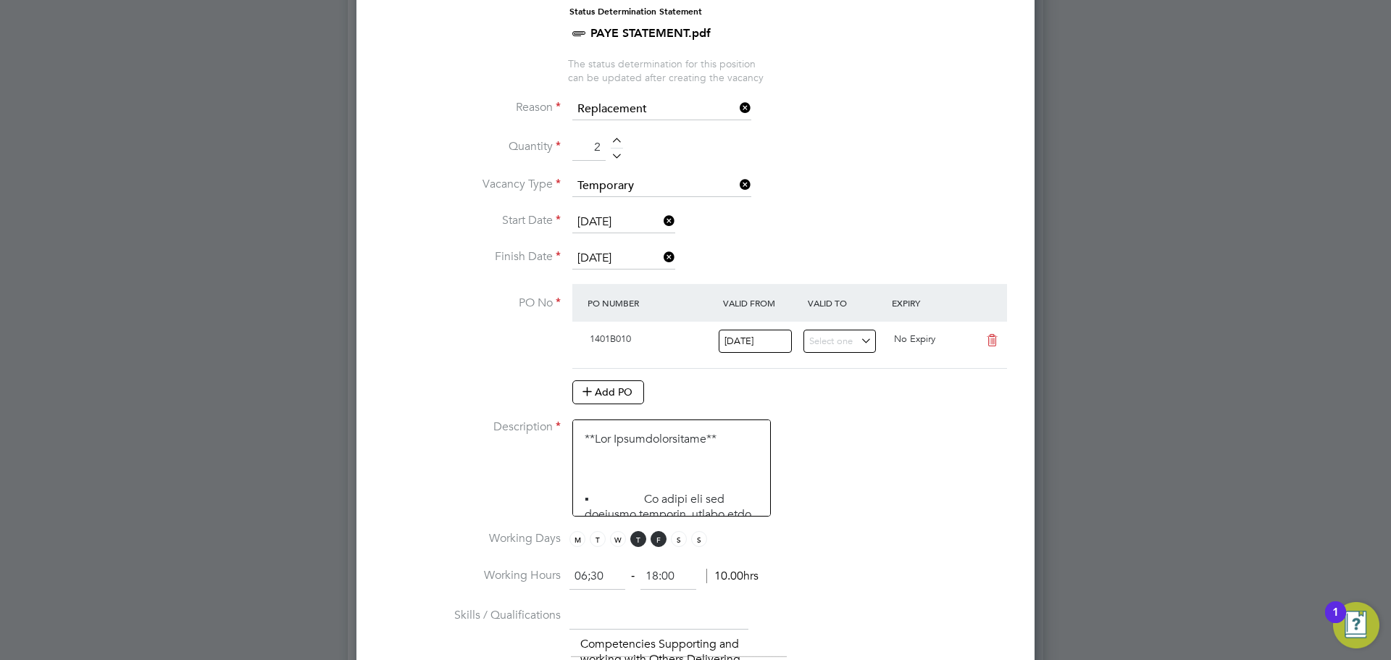
type input "06:30"
drag, startPoint x: 655, startPoint y: 570, endPoint x: 639, endPoint y: 570, distance: 15.9
click at [644, 567] on input "18:00" at bounding box center [669, 577] width 56 height 26
type input "08:30"
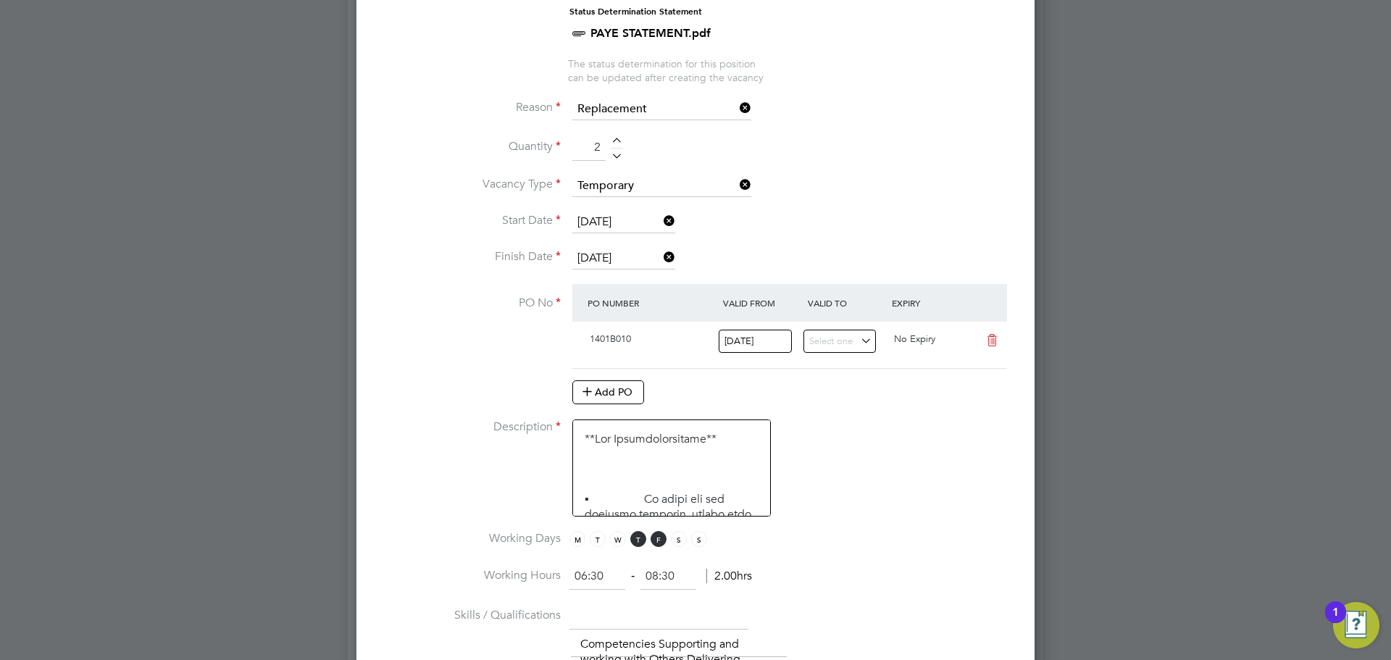
scroll to position [126, 0]
drag, startPoint x: 912, startPoint y: 423, endPoint x: 828, endPoint y: 449, distance: 88.5
click at [910, 425] on li "Description" at bounding box center [696, 476] width 632 height 112
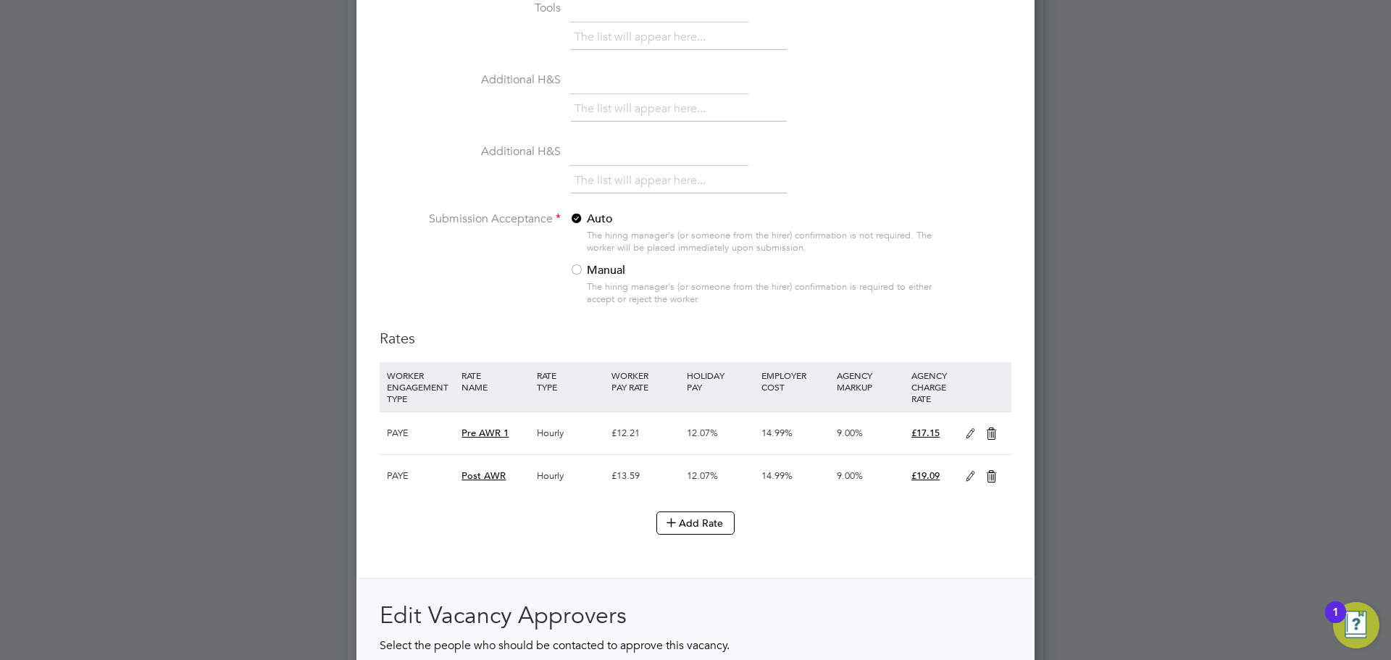
scroll to position [2020, 0]
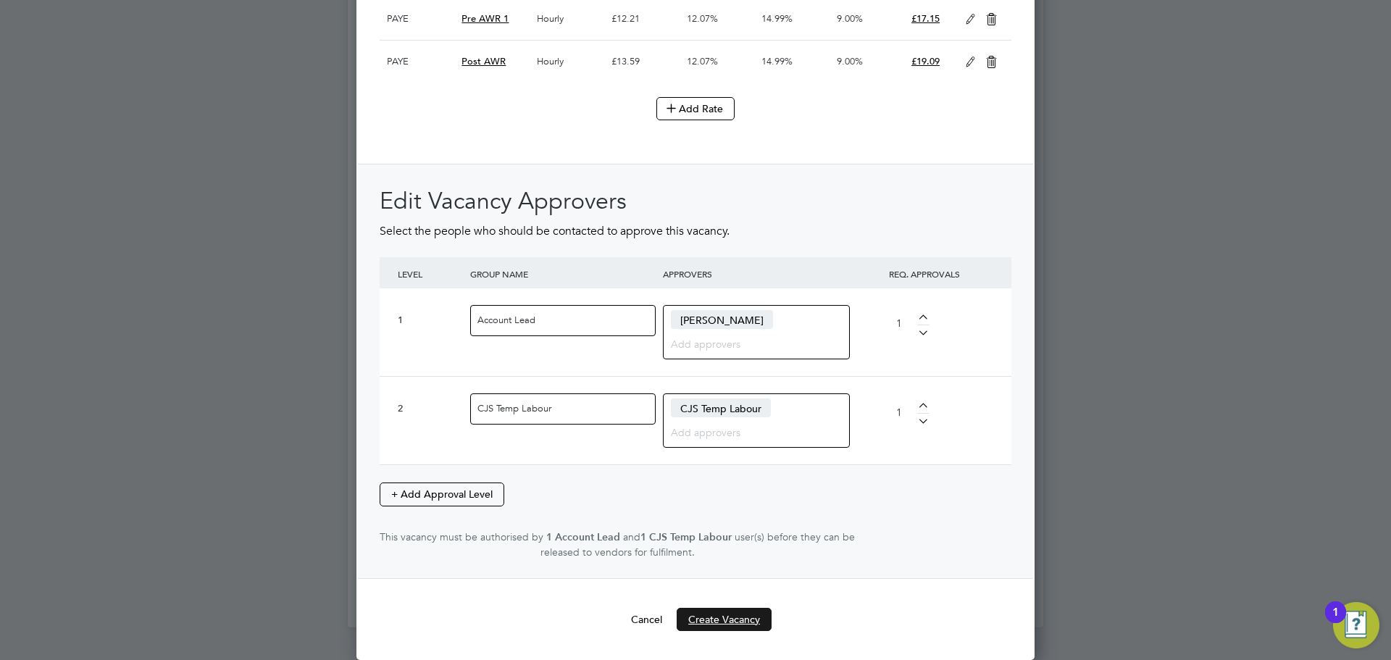
click at [712, 608] on button "Create Vacancy" at bounding box center [724, 619] width 95 height 23
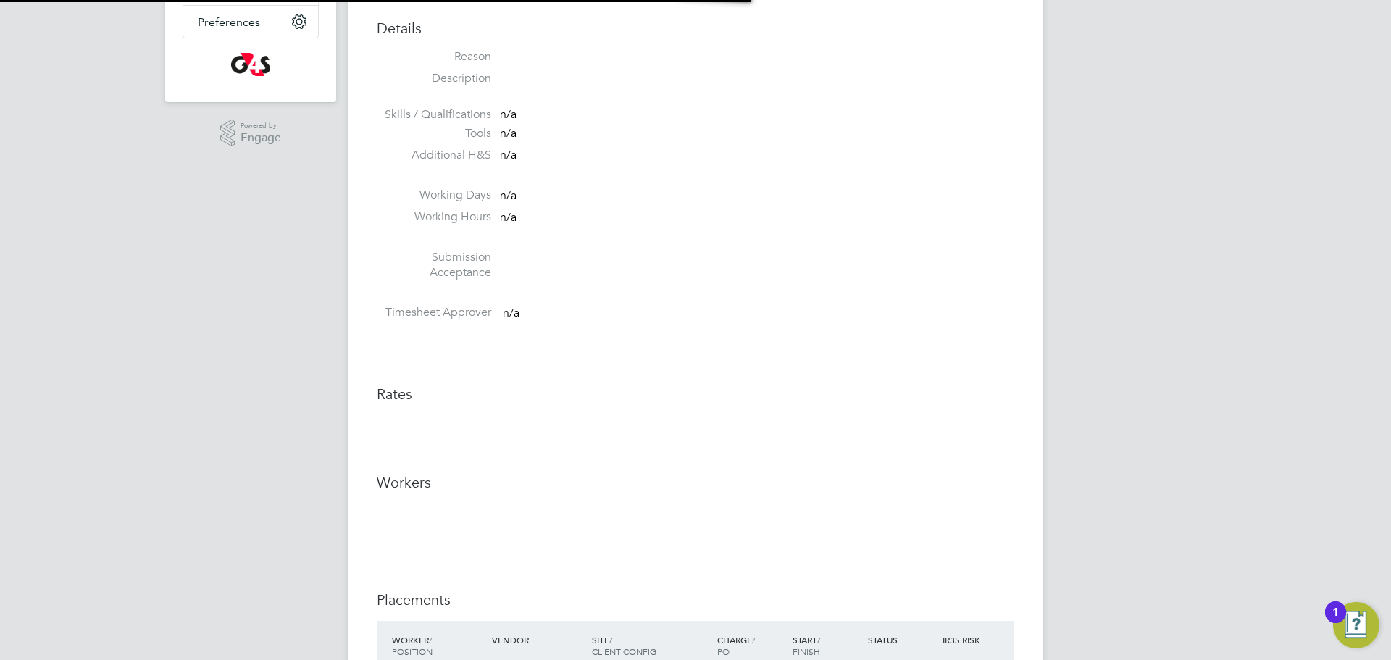
scroll to position [23, 312]
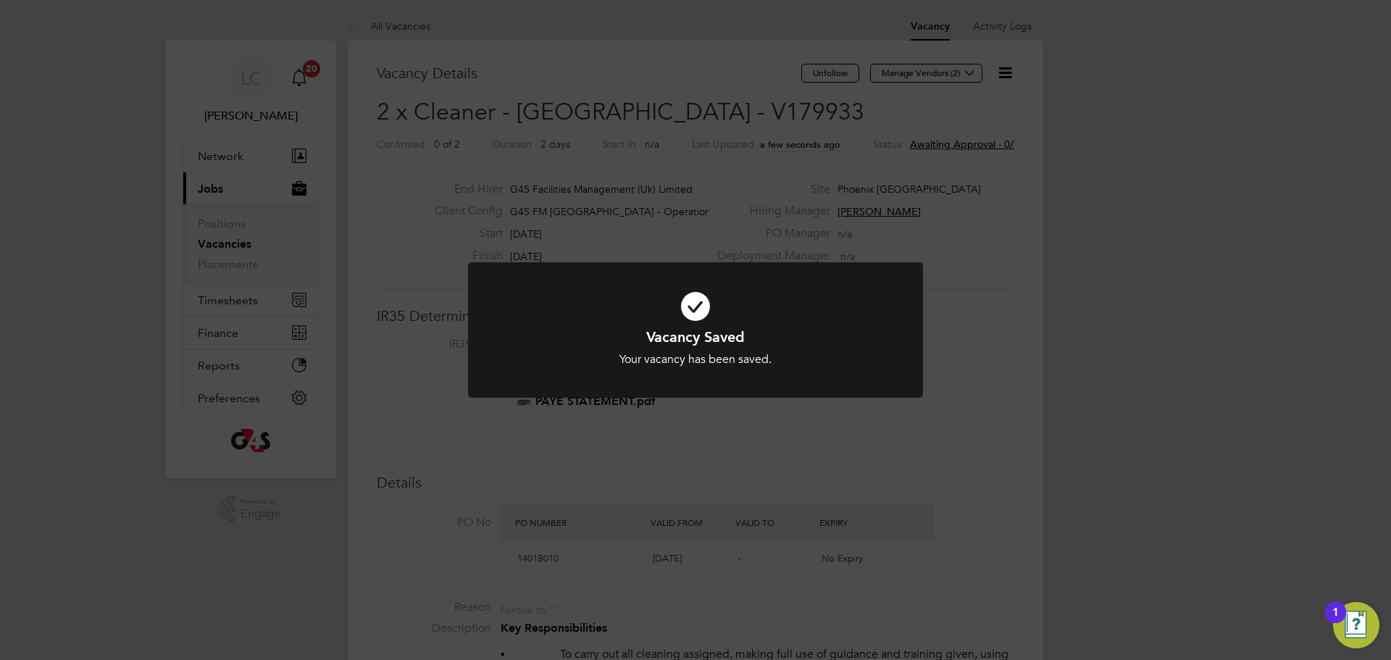
drag, startPoint x: 715, startPoint y: 181, endPoint x: 679, endPoint y: 147, distance: 49.2
click at [710, 172] on div "Vacancy Saved Your vacancy has been saved. Cancel Okay" at bounding box center [695, 330] width 1391 height 660
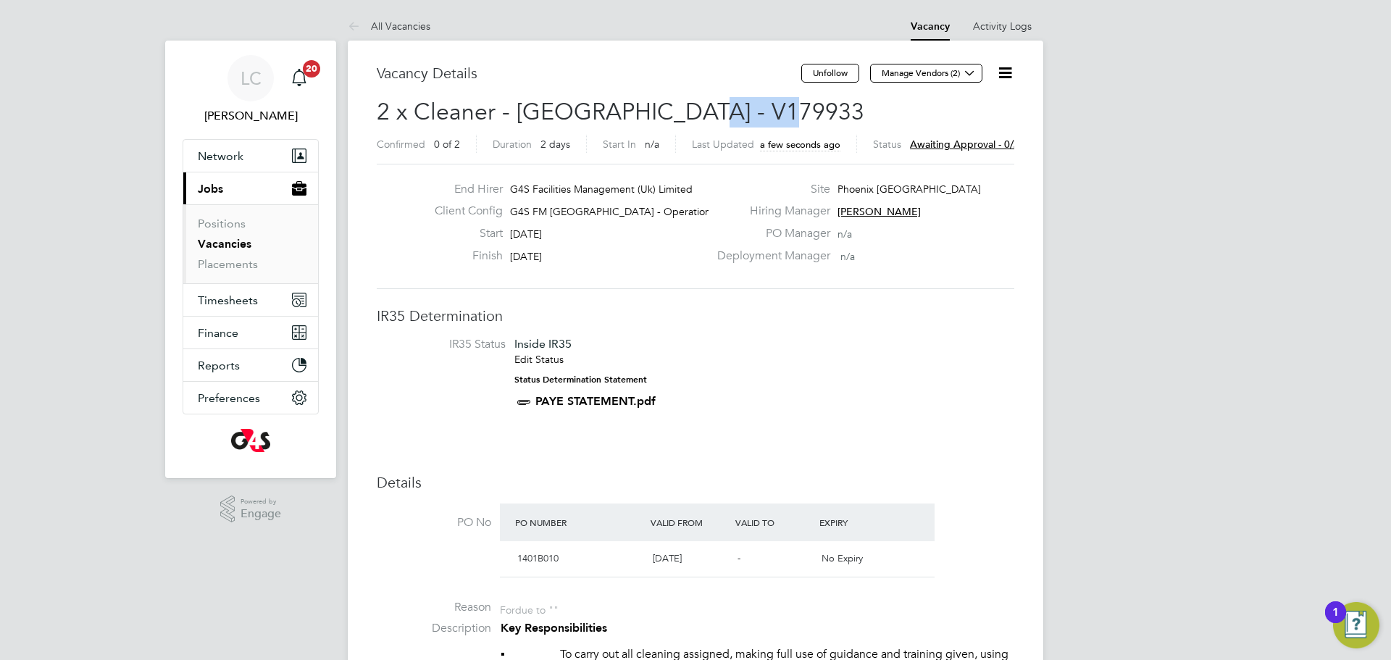
drag, startPoint x: 681, startPoint y: 104, endPoint x: 775, endPoint y: 106, distance: 94.2
click at [775, 106] on h2 "2 x Cleaner - [GEOGRAPHIC_DATA] - V179933 Confirmed 0 of 2 Duration 2 days Star…" at bounding box center [696, 127] width 638 height 61
copy span "V179933"
click at [946, 75] on button "Manage Vendors (2)" at bounding box center [926, 73] width 112 height 19
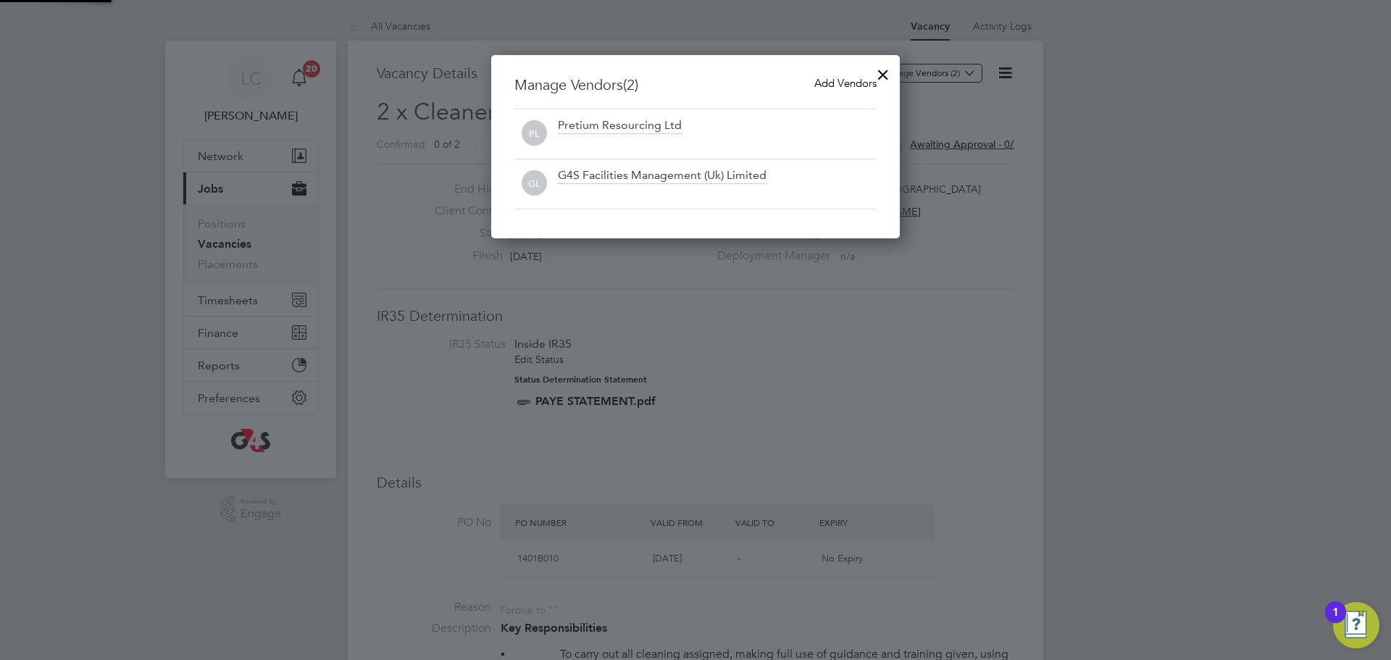
scroll to position [184, 409]
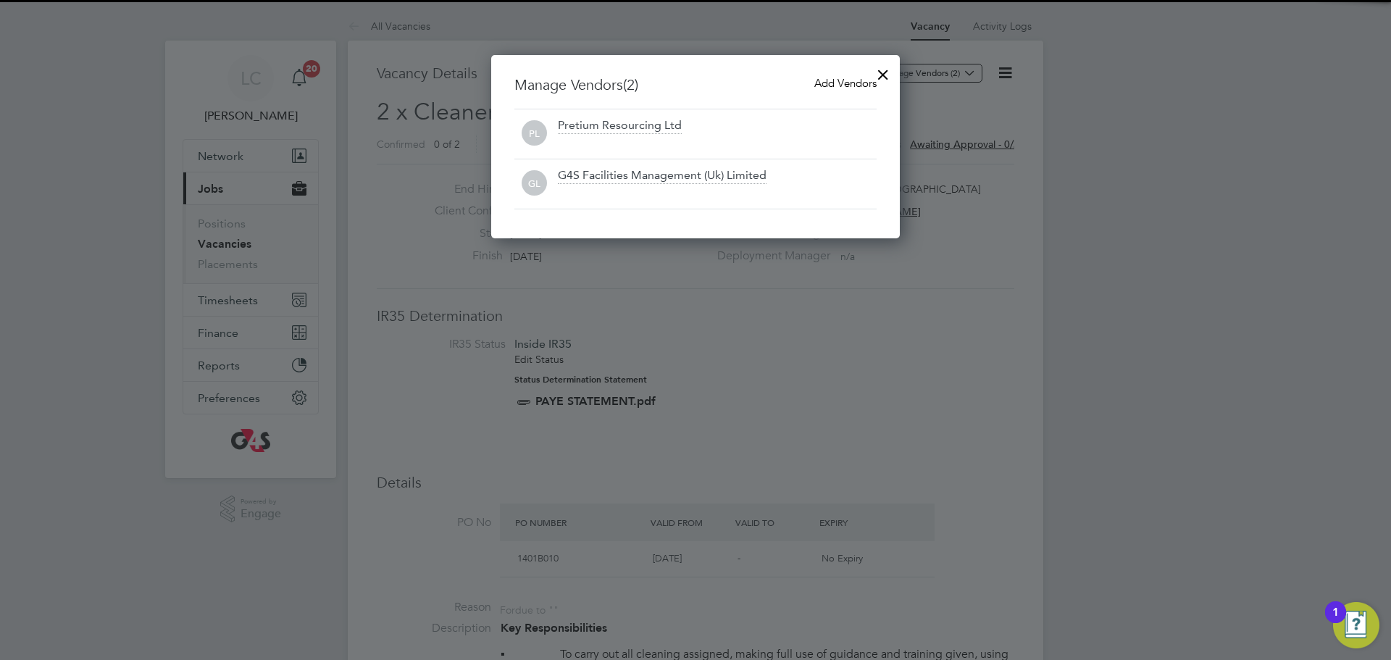
click at [819, 83] on span "Add Vendors" at bounding box center [846, 83] width 62 height 14
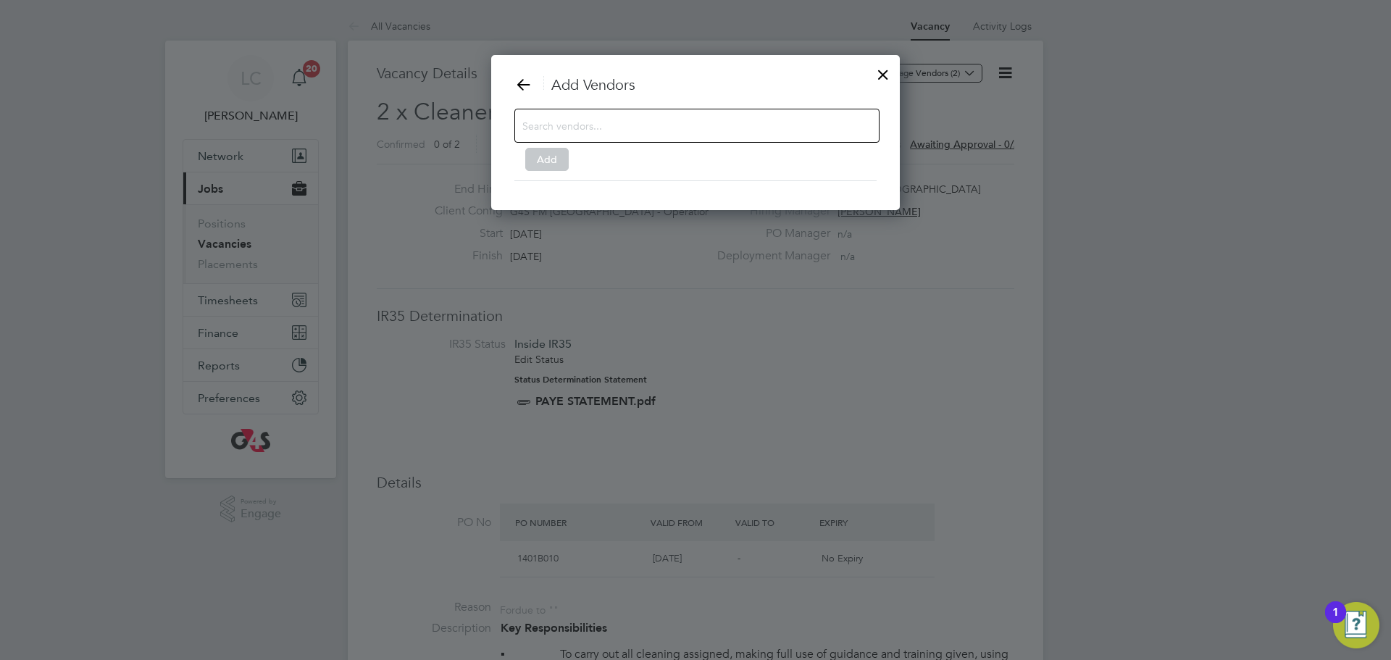
scroll to position [157, 409]
click at [581, 126] on input at bounding box center [686, 125] width 326 height 19
type input "delcom"
drag, startPoint x: 594, startPoint y: 120, endPoint x: 491, endPoint y: 122, distance: 103.0
click at [491, 120] on div "Add Vendors delcom Add" at bounding box center [695, 132] width 409 height 155
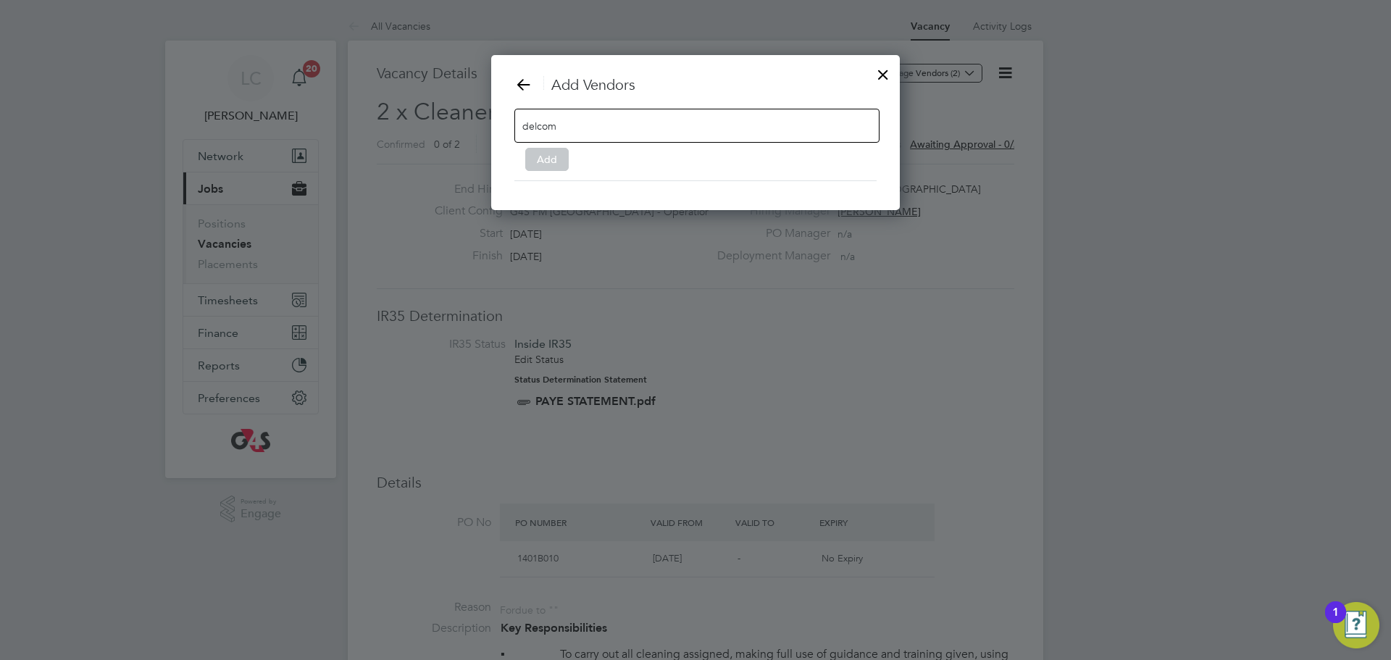
type input "delcom"
click at [525, 76] on icon at bounding box center [524, 84] width 18 height 18
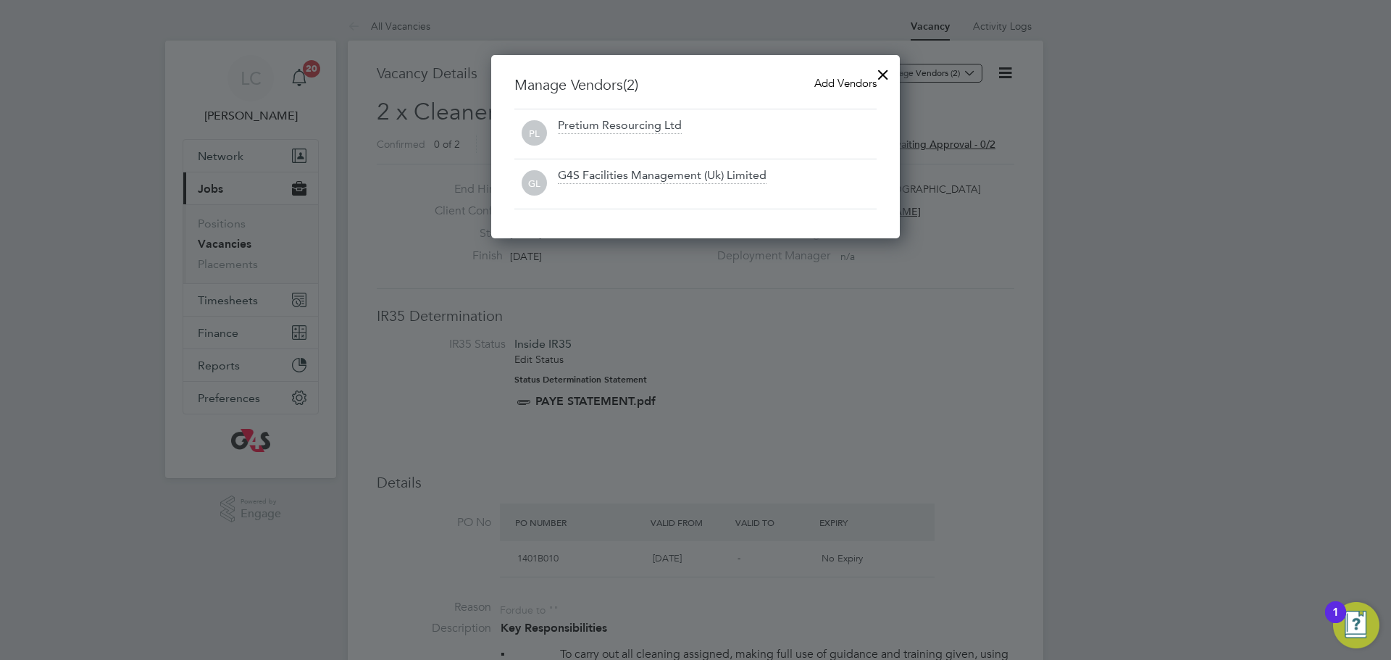
scroll to position [184, 409]
click at [824, 82] on span "Add Vendors" at bounding box center [846, 83] width 62 height 14
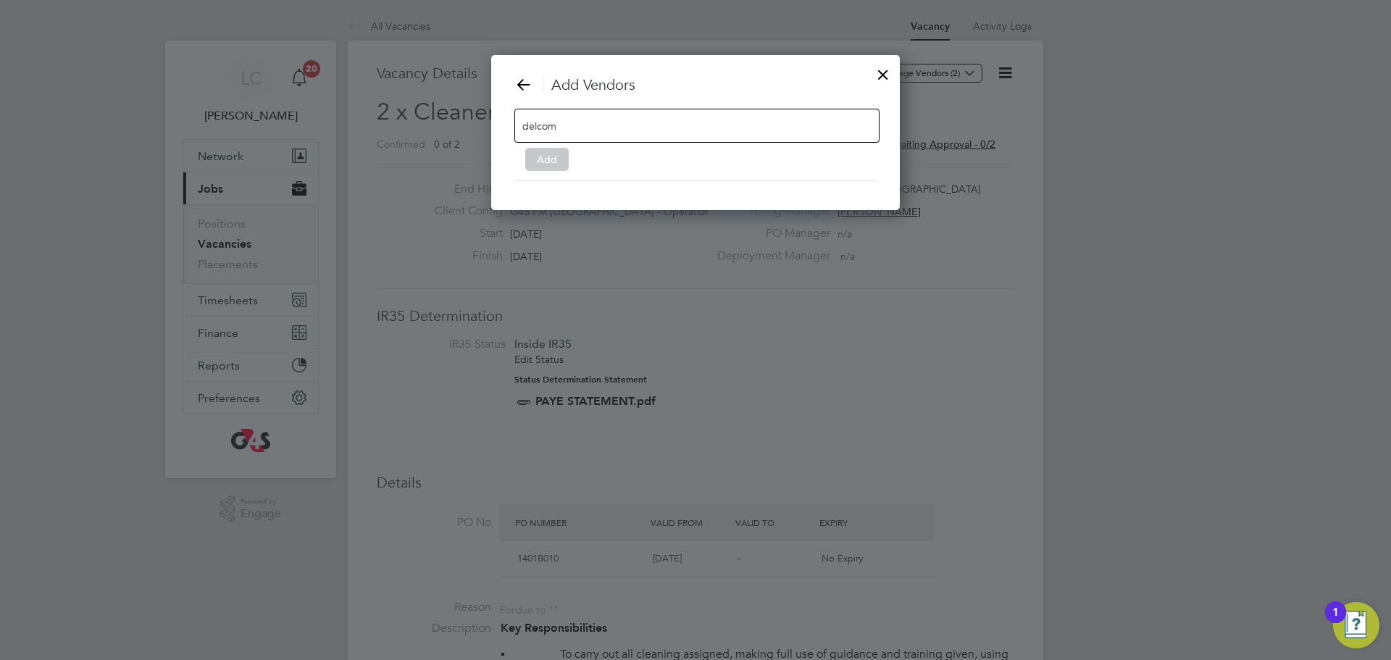
click at [638, 133] on input "delcom" at bounding box center [686, 125] width 326 height 19
type input "d"
drag, startPoint x: 886, startPoint y: 71, endPoint x: 881, endPoint y: 77, distance: 7.7
click at [885, 71] on div at bounding box center [883, 71] width 26 height 26
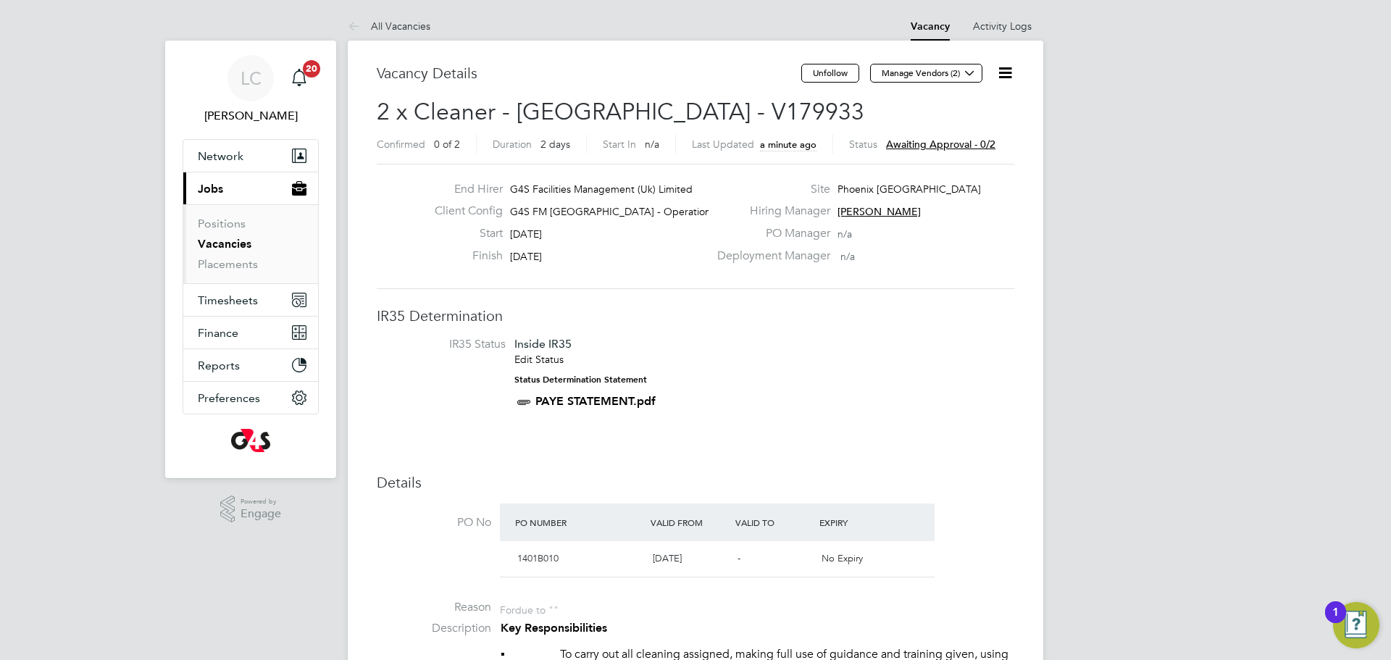
drag, startPoint x: 861, startPoint y: 342, endPoint x: 882, endPoint y: 265, distance: 79.6
click at [862, 341] on li "IR35 Status Inside IR35 Edit Status Status Determination Statement PAYE STATEME…" at bounding box center [695, 376] width 609 height 78
click at [954, 77] on button "Manage Vendors (2)" at bounding box center [926, 73] width 112 height 19
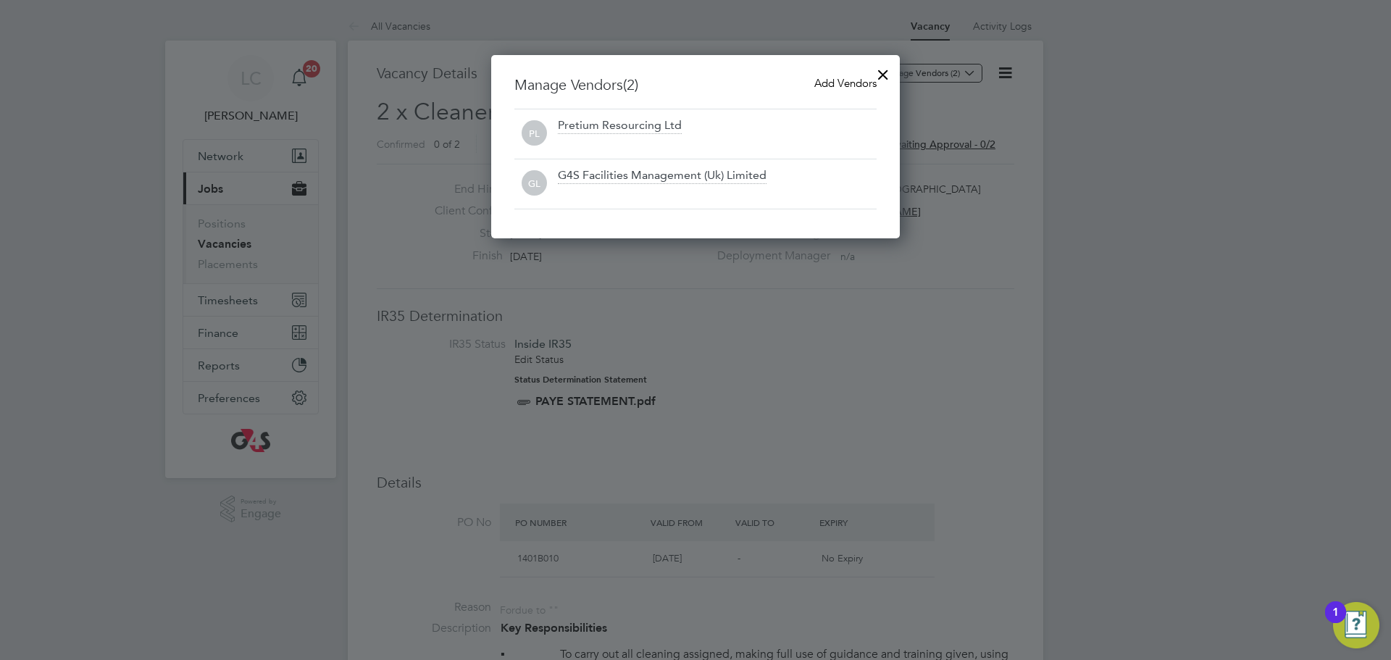
scroll to position [184, 409]
click at [815, 79] on span "Add Vendors" at bounding box center [846, 83] width 62 height 14
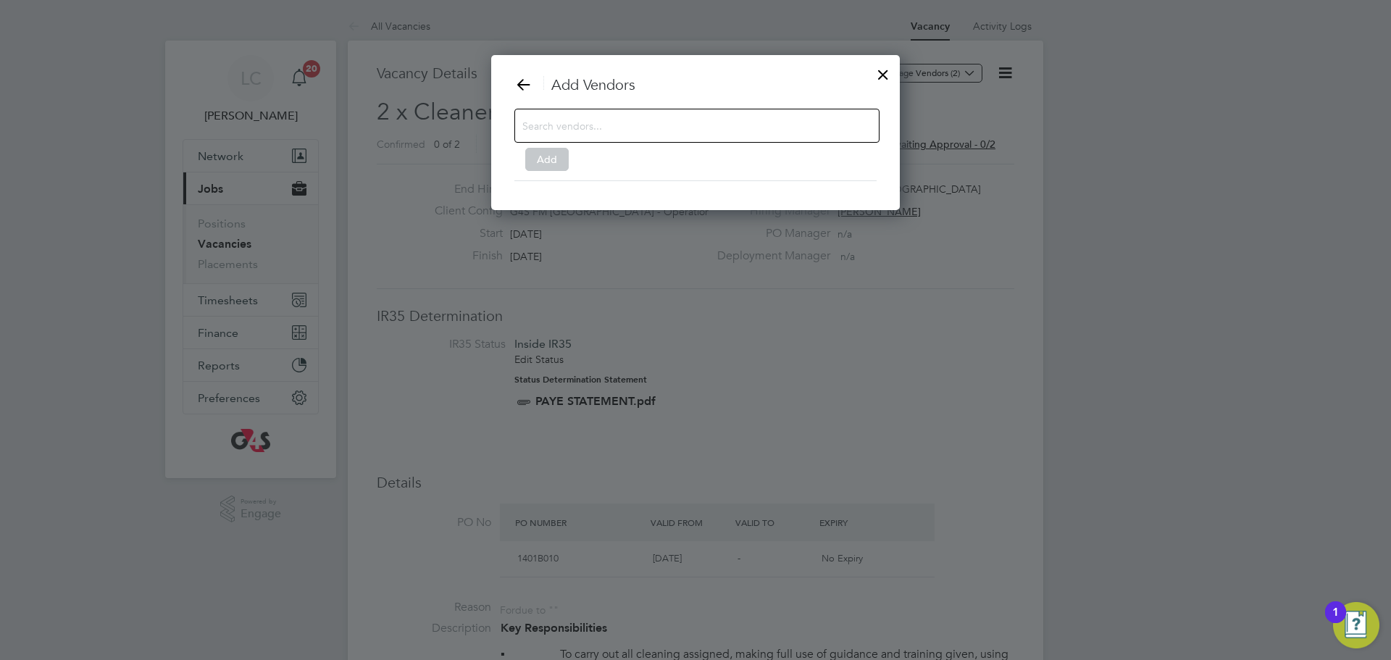
scroll to position [157, 409]
click at [612, 119] on input at bounding box center [686, 125] width 326 height 19
type input "de"
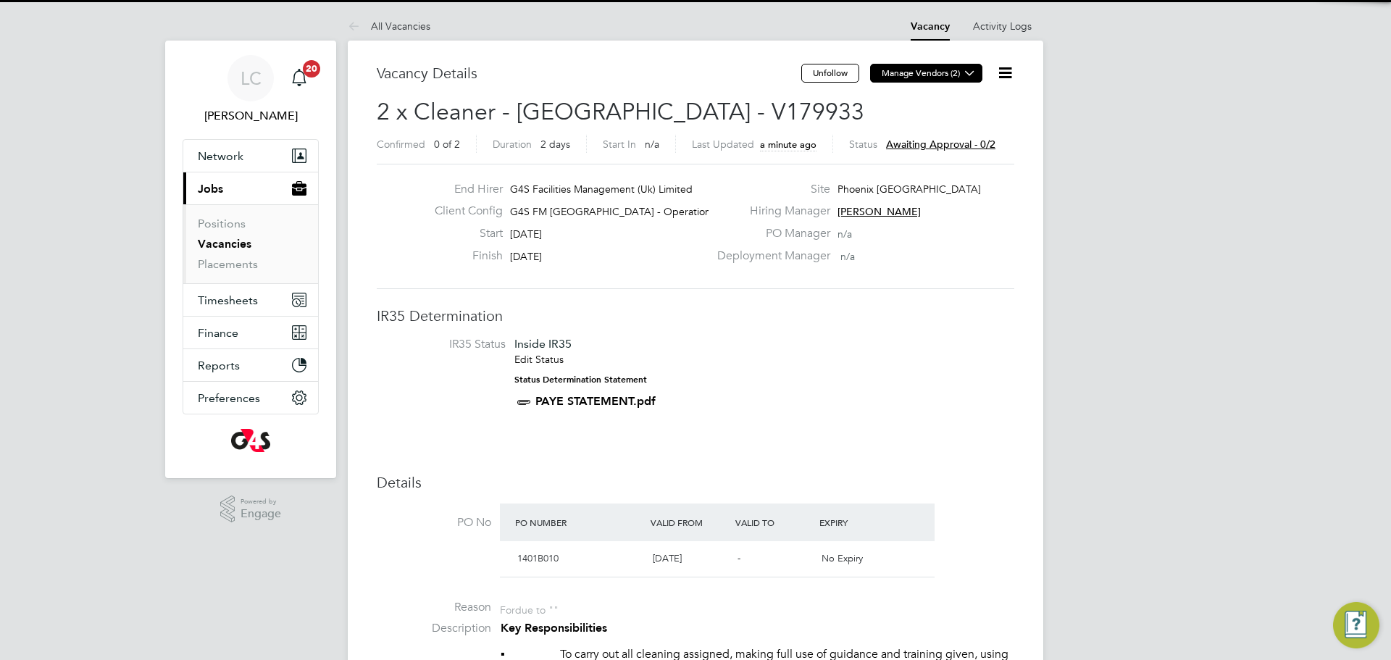
click at [980, 67] on button "Manage Vendors (2)" at bounding box center [926, 73] width 112 height 19
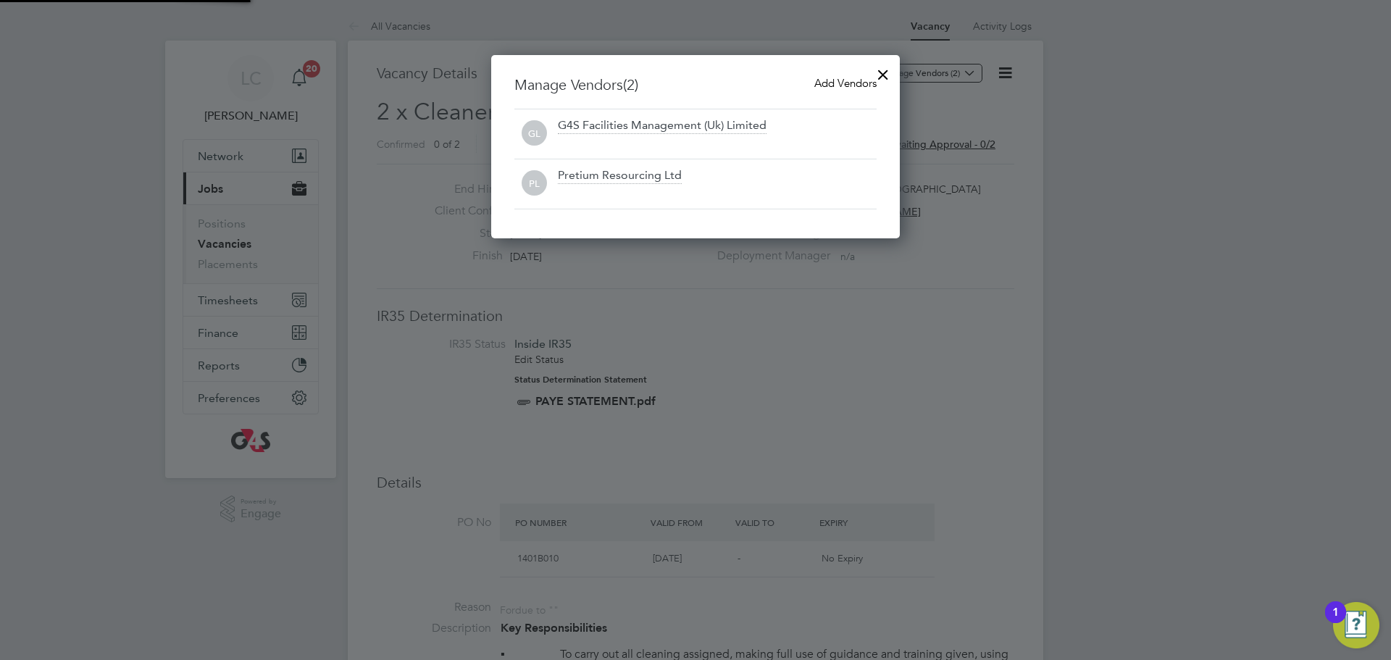
click at [851, 79] on span "Add Vendors" at bounding box center [846, 83] width 62 height 14
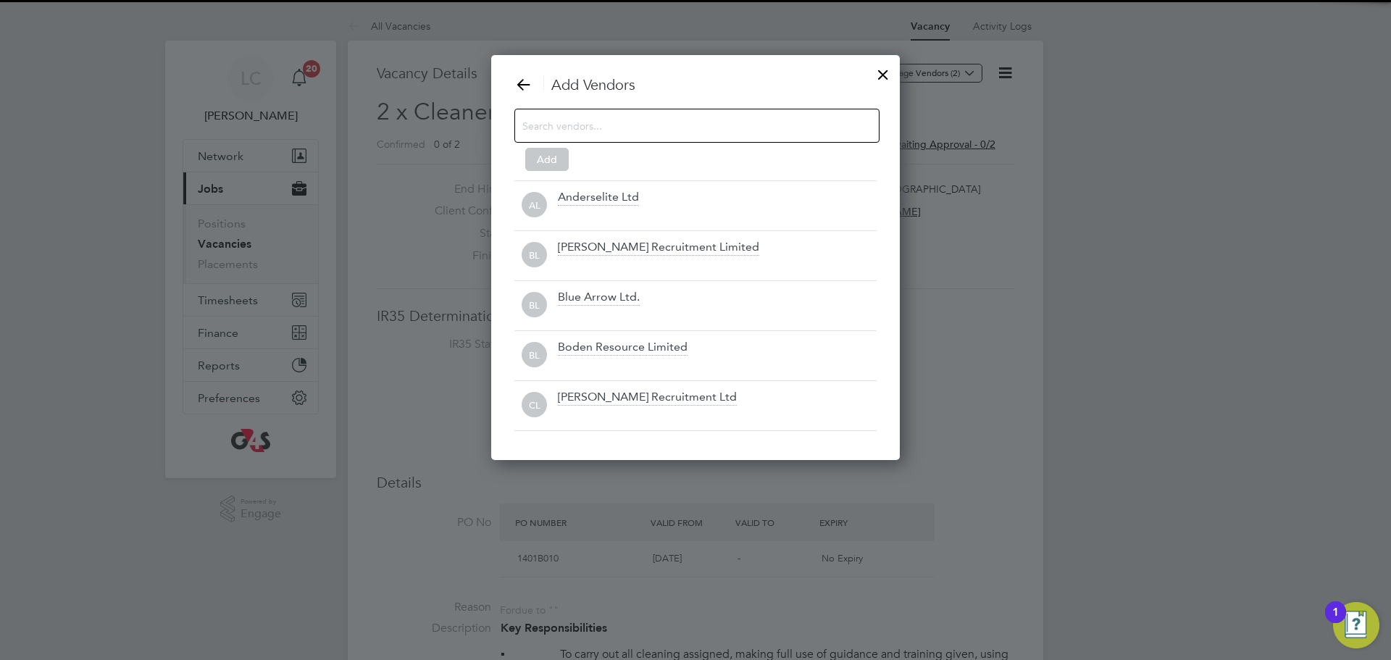
scroll to position [407, 409]
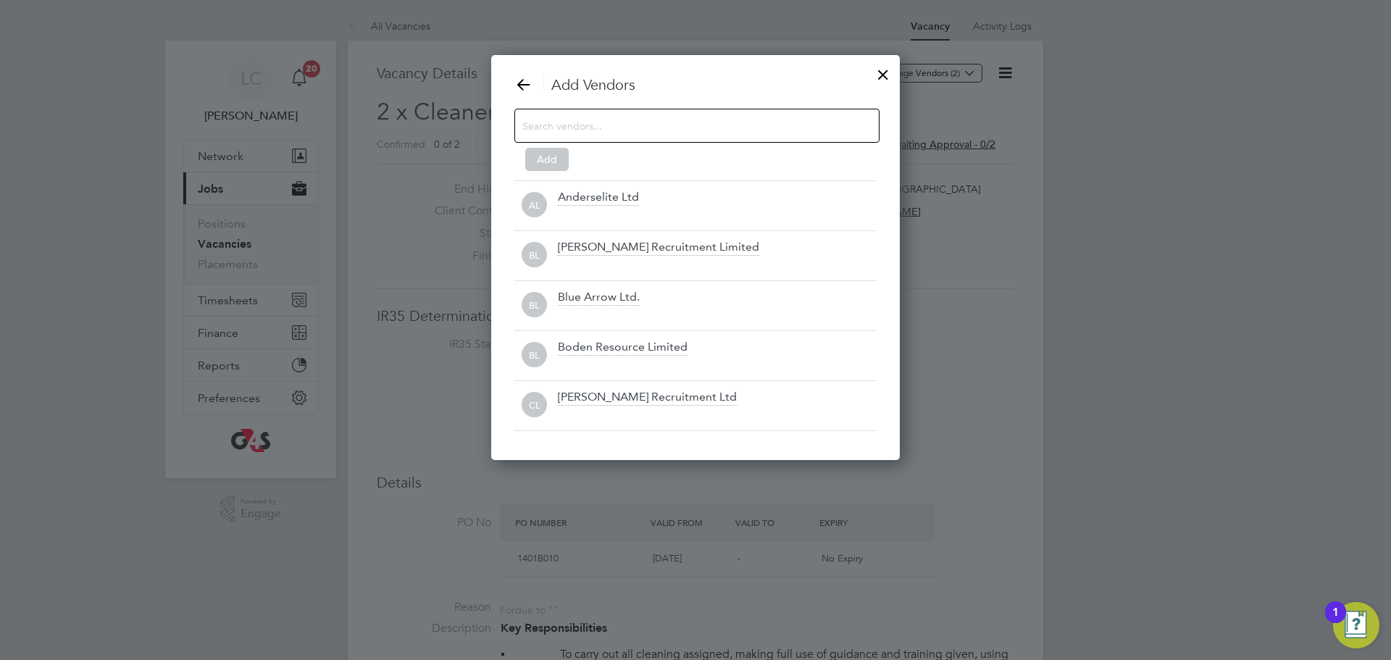
click at [637, 130] on input at bounding box center [686, 125] width 326 height 19
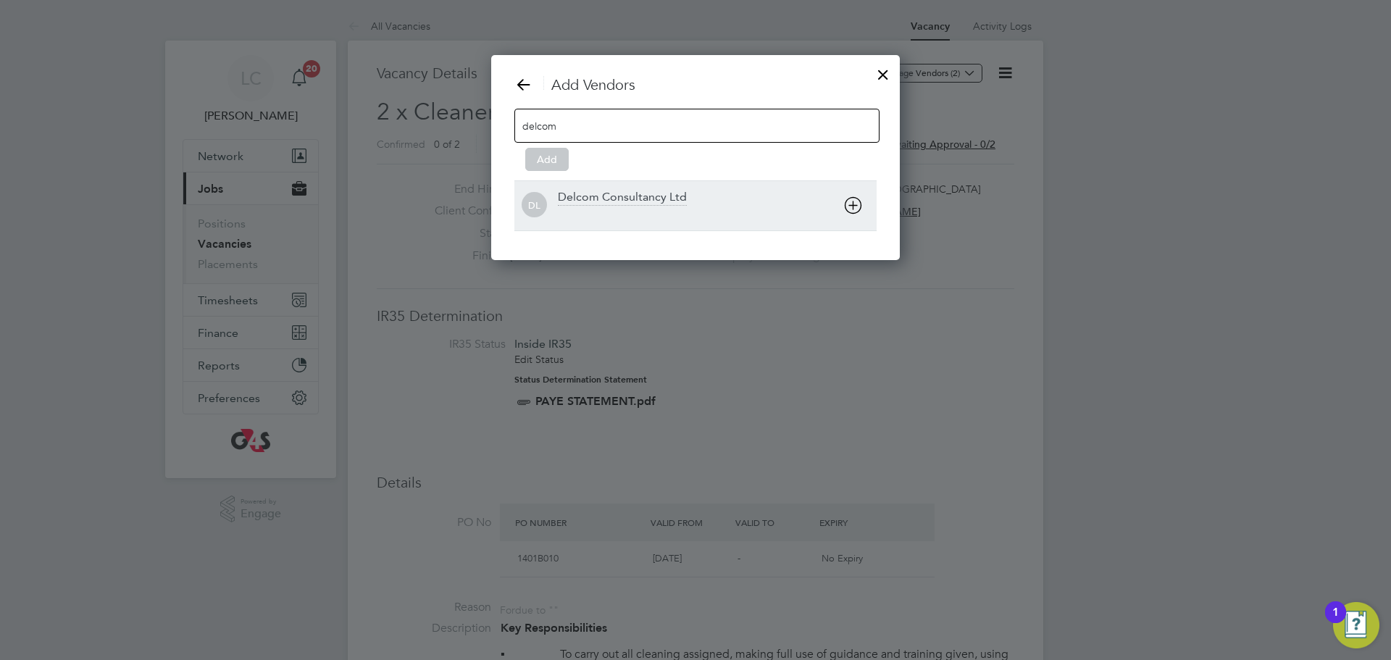
type input "delcom"
click at [598, 212] on div at bounding box center [717, 215] width 319 height 14
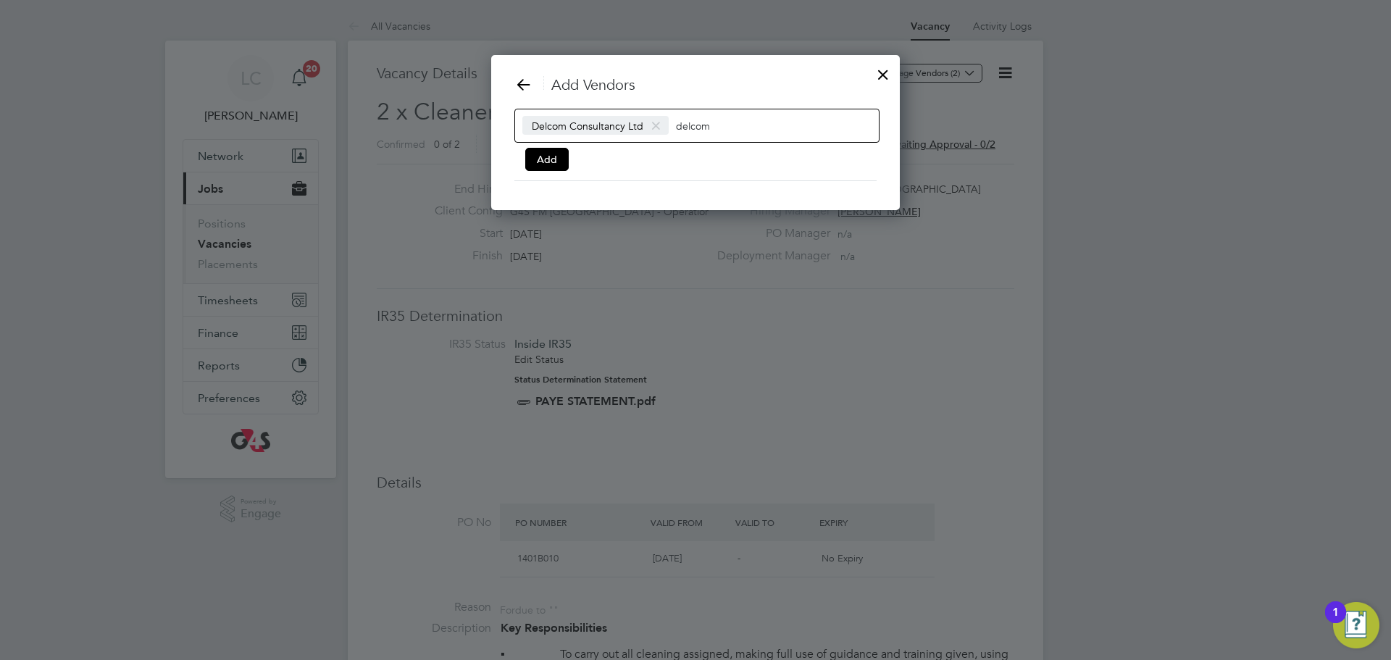
scroll to position [157, 409]
click at [557, 172] on div "Add Vendors Delcom Consultancy Ltd delcom Add" at bounding box center [696, 128] width 362 height 106
click at [560, 163] on button "Add" at bounding box center [546, 159] width 43 height 23
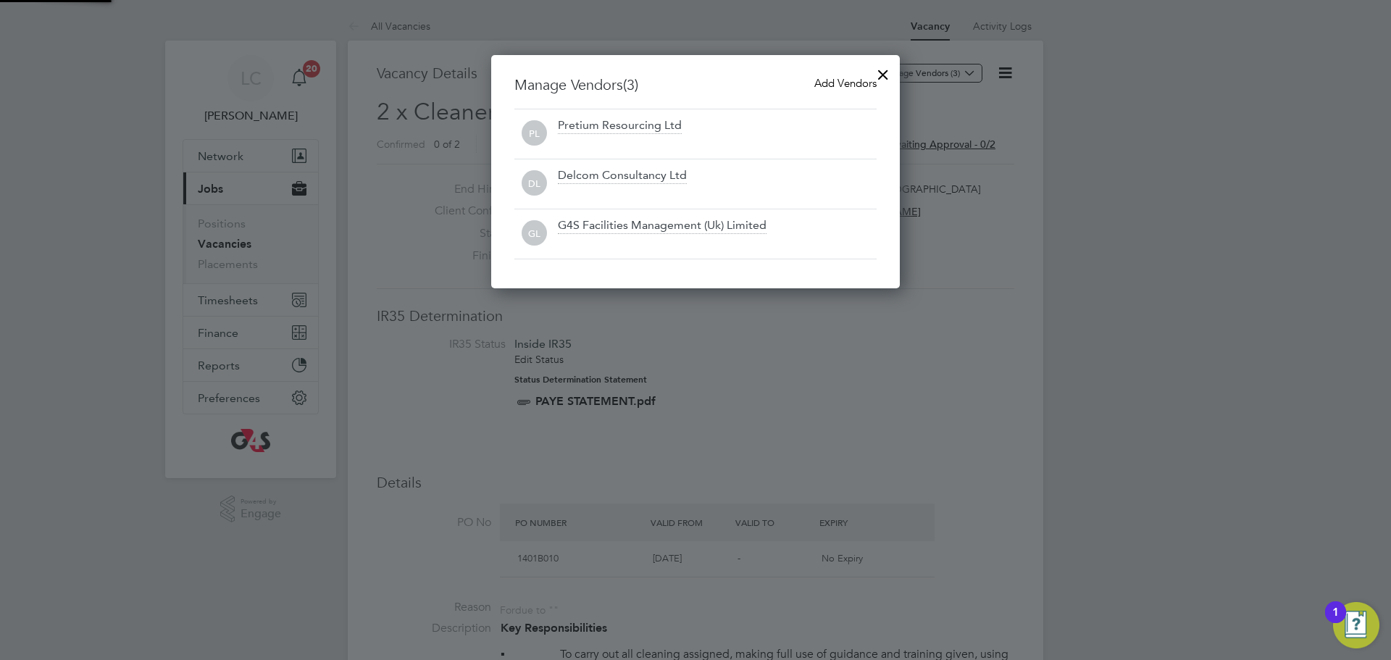
scroll to position [234, 409]
click at [879, 75] on div at bounding box center [883, 71] width 26 height 26
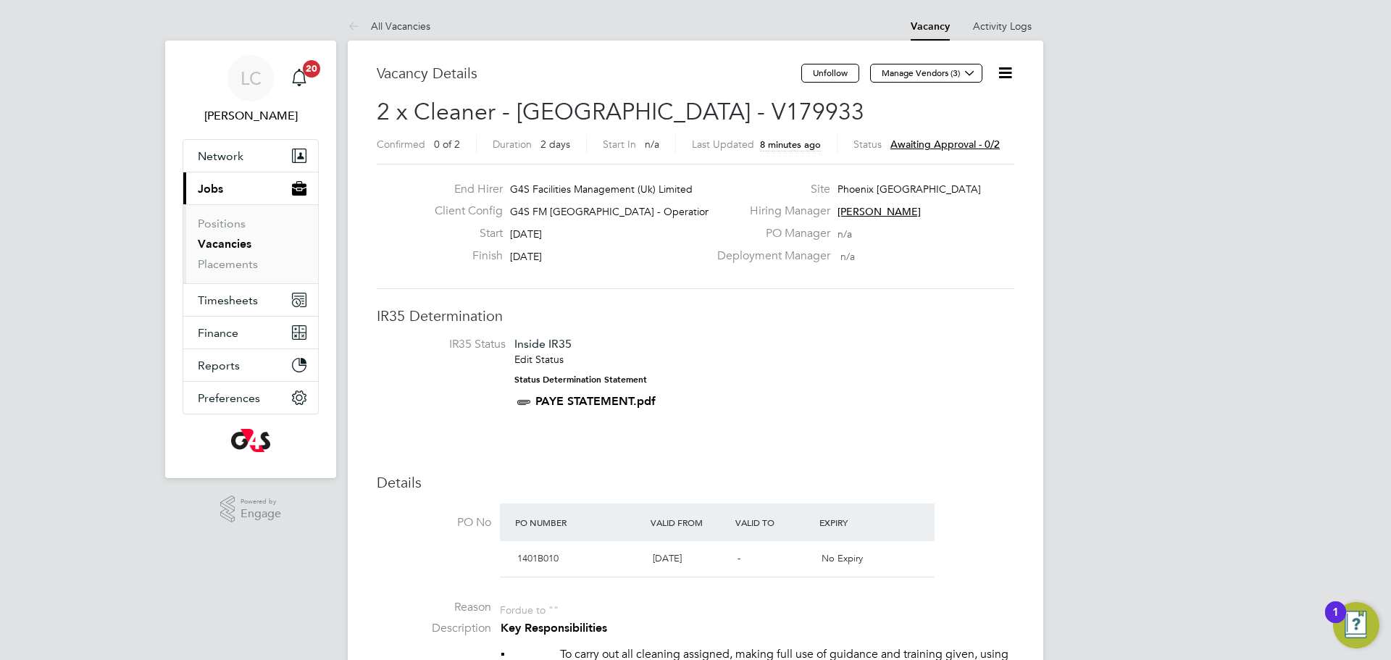
drag, startPoint x: 576, startPoint y: 75, endPoint x: 469, endPoint y: 54, distance: 109.2
click at [575, 75] on h3 "Vacancy Details" at bounding box center [589, 73] width 425 height 19
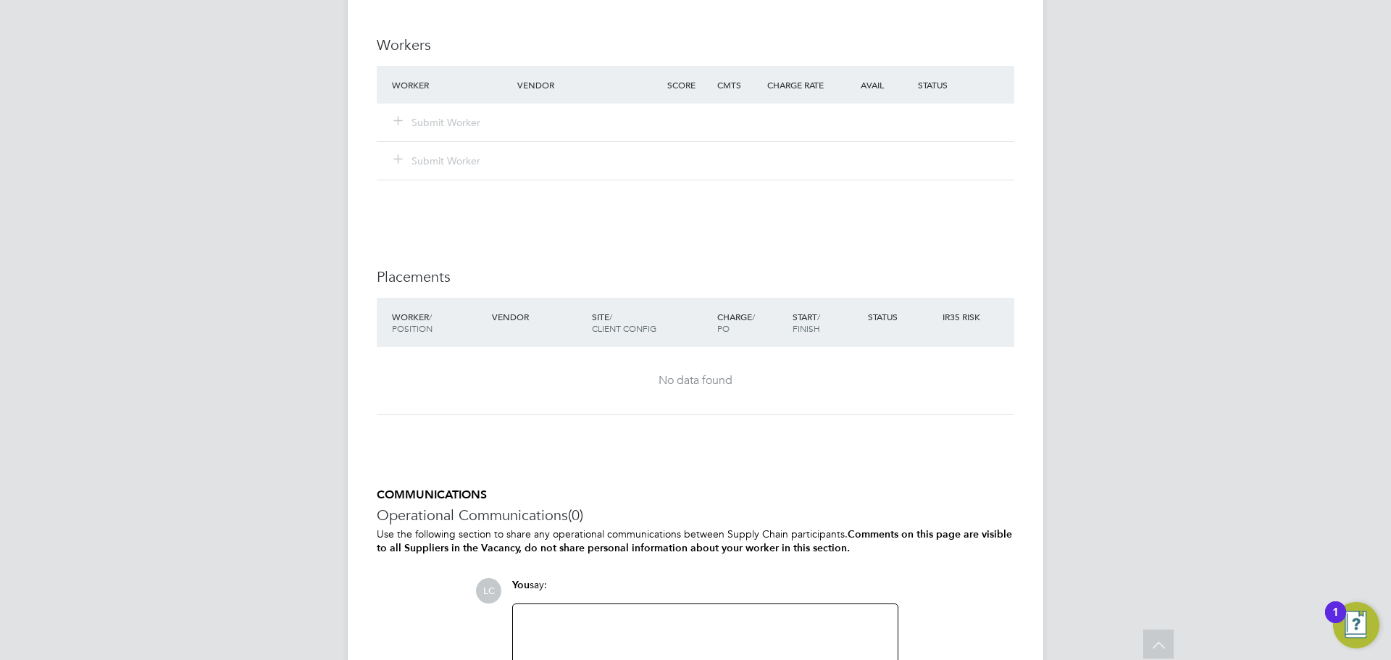
scroll to position [1939, 0]
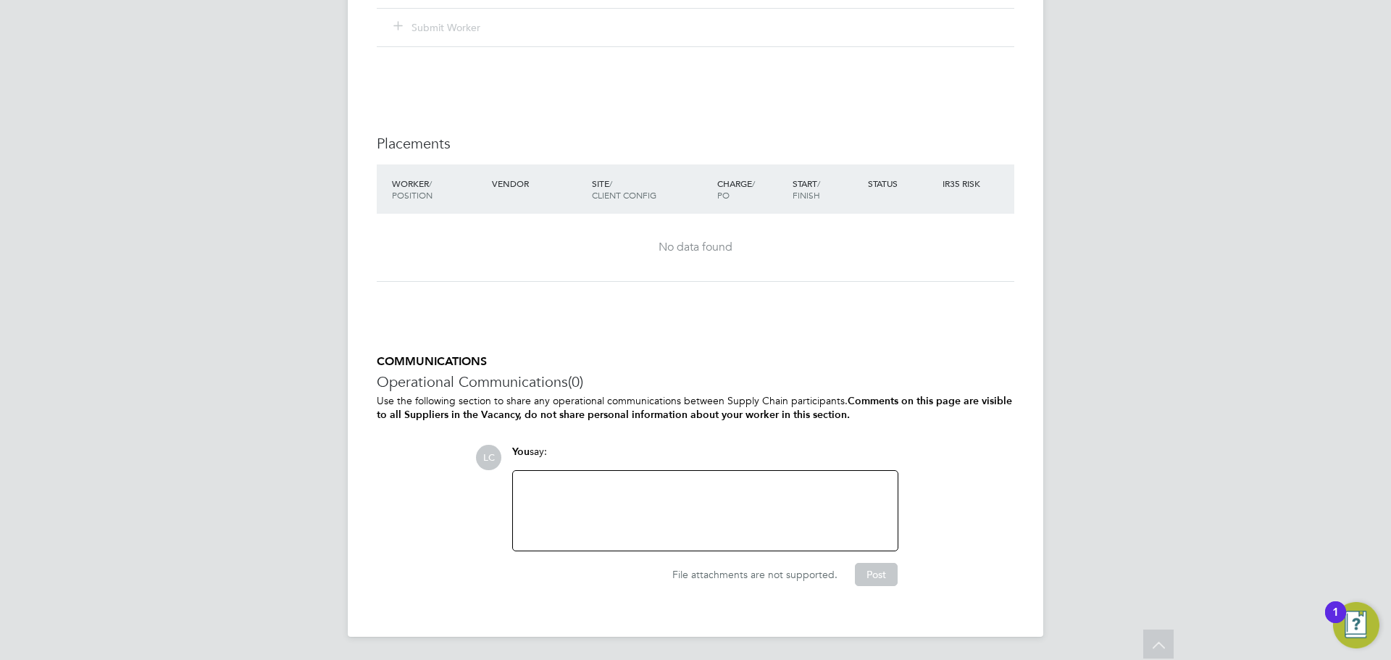
click at [636, 501] on div at bounding box center [705, 511] width 367 height 62
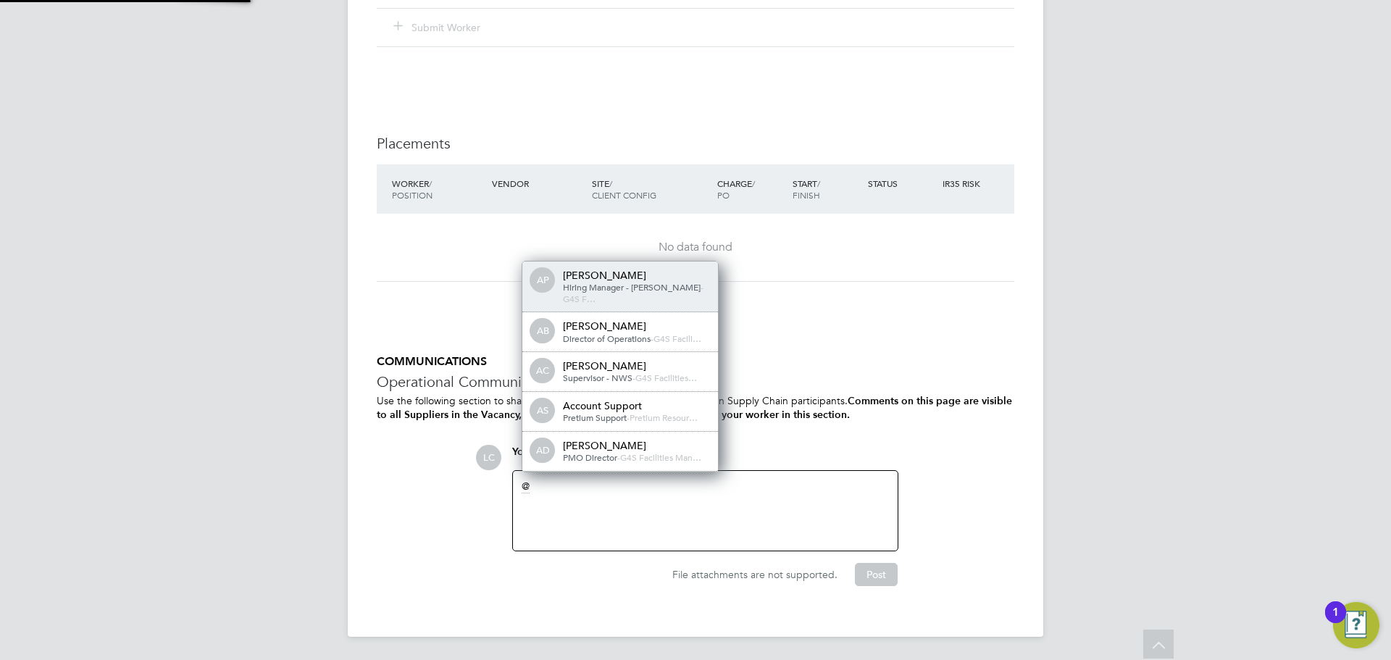
scroll to position [12, 146]
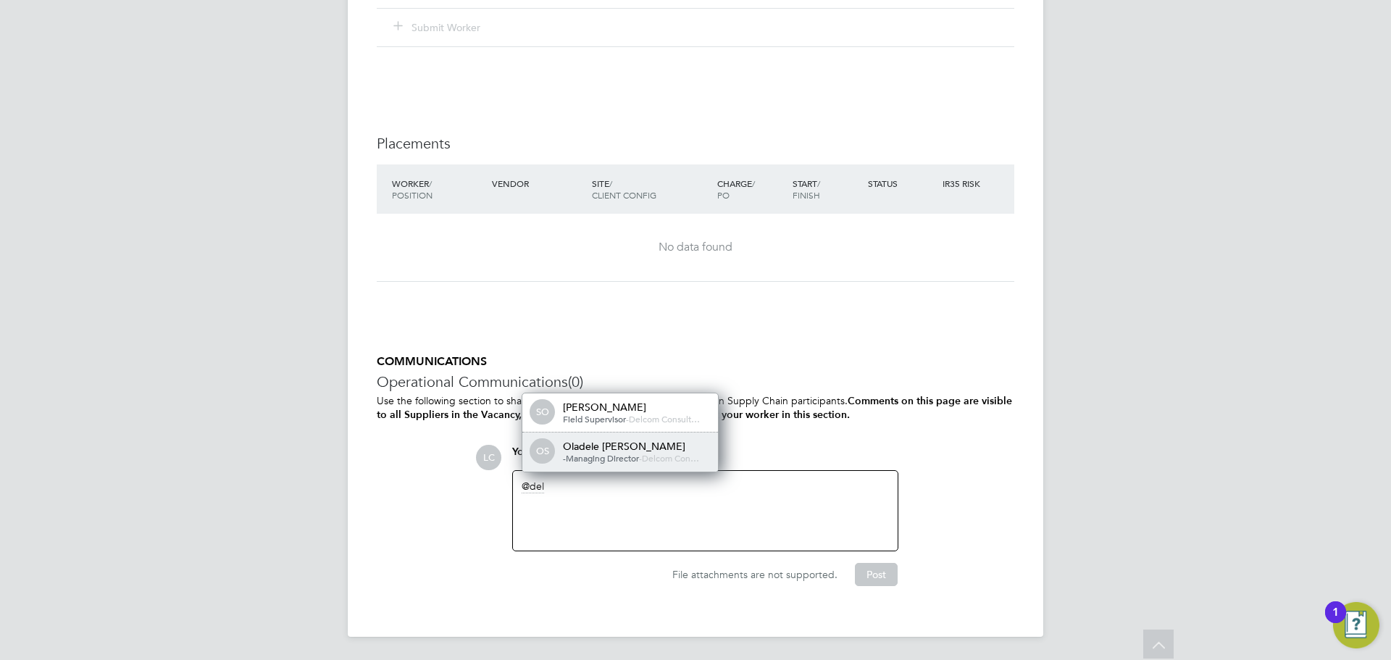
click at [607, 449] on div "Oladele [PERSON_NAME]" at bounding box center [635, 446] width 145 height 13
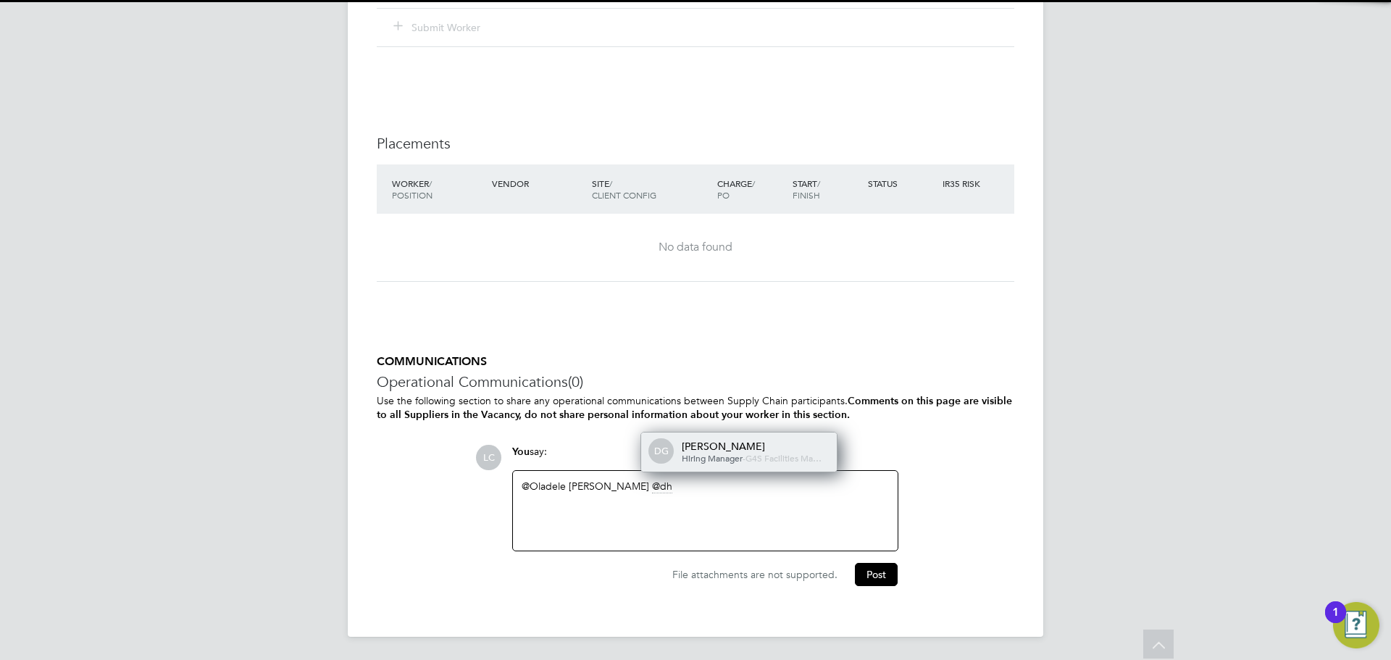
click at [746, 454] on span "G4S Facilities Ma…" at bounding box center [784, 458] width 76 height 12
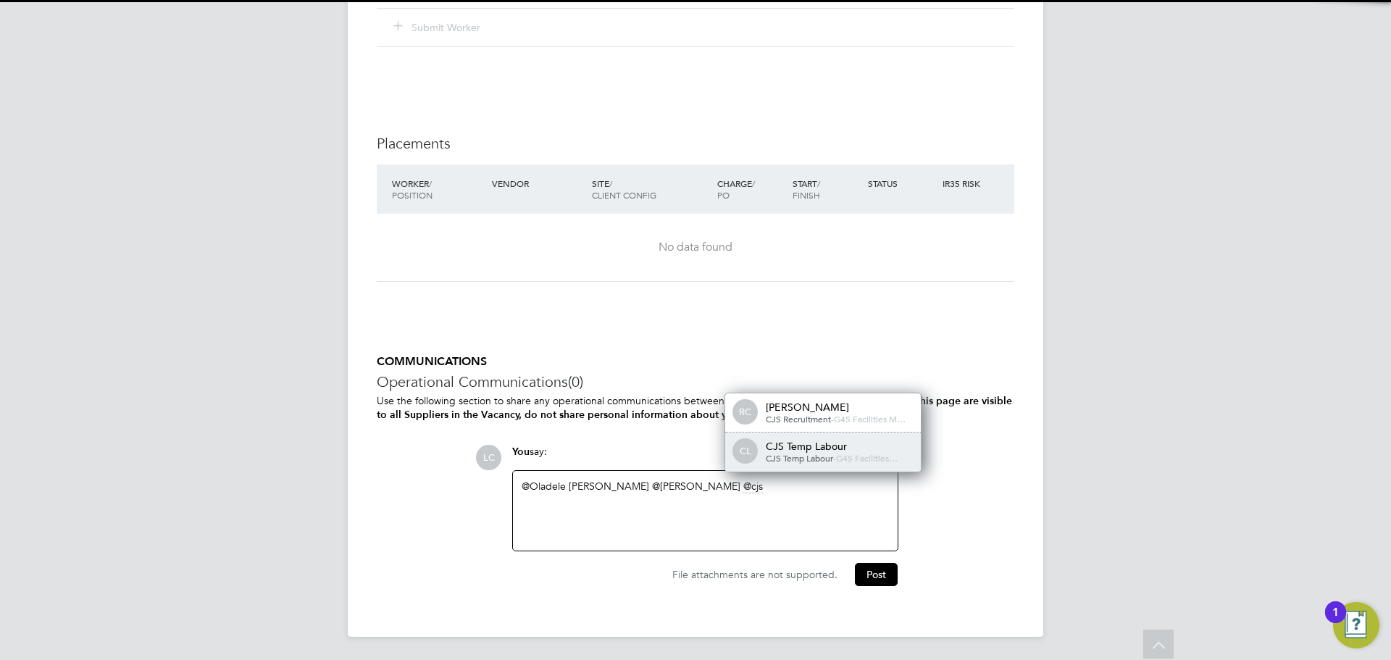
click at [765, 470] on div "CL CJS Temp Labour CJS Temp Labour - G4S Facilities…" at bounding box center [823, 452] width 196 height 39
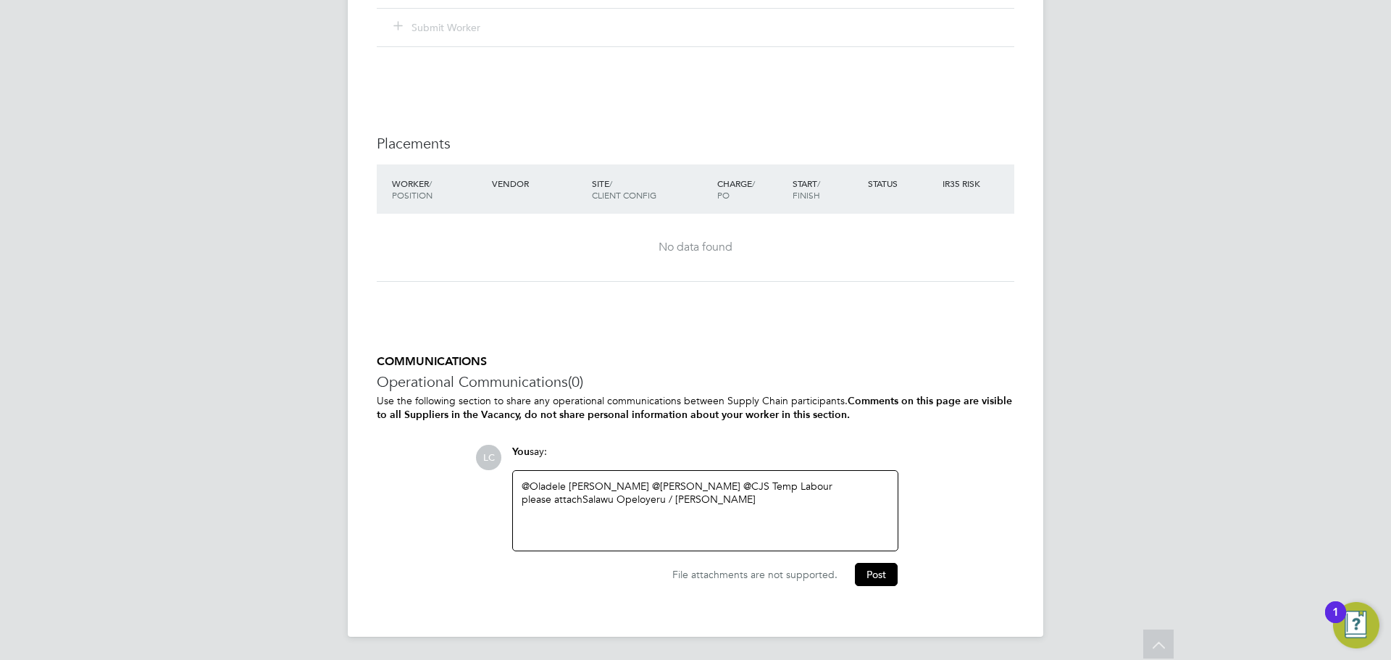
click at [779, 515] on div "@Oladele Peter Shosanya ​ @dharmisha gohil ​ @CJS Temp Labour ​ please attach S…" at bounding box center [705, 511] width 367 height 62
click at [673, 499] on div "@Oladele Peter Shosanya ​ @dharmisha gohil ​ @CJS Temp Labour ​ please attach S…" at bounding box center [705, 511] width 367 height 62
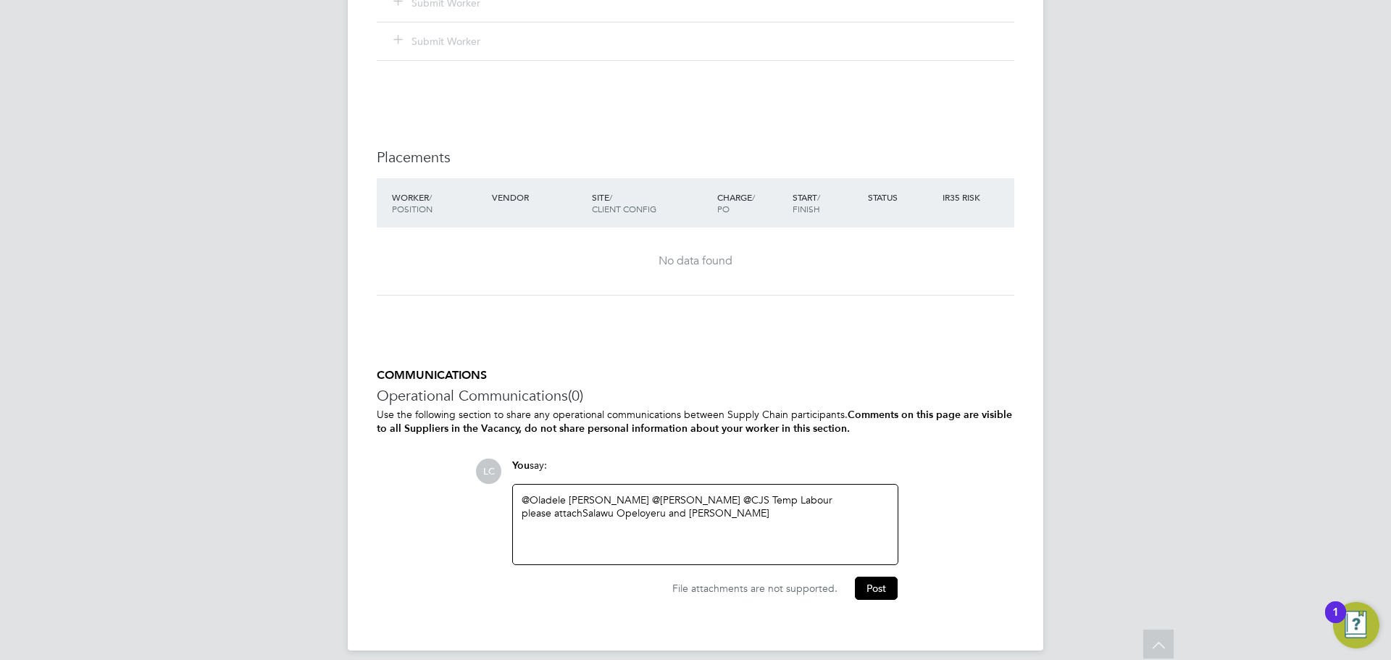
drag, startPoint x: 585, startPoint y: 511, endPoint x: 631, endPoint y: 533, distance: 51.2
click at [585, 511] on div "@Oladele Peter Shosanya ​ @dharmisha gohil ​ @CJS Temp Labour ​ please attach S…" at bounding box center [705, 525] width 367 height 62
click at [723, 537] on div "@Oladele Peter Shosanya ​ @dharmisha gohil ​ @CJS Temp Labour ​ please attach S…" at bounding box center [705, 525] width 367 height 62
click at [725, 549] on div "Thurs - Fri 06:30- 08:30 15:30 -17:30" at bounding box center [705, 552] width 367 height 13
click at [631, 549] on div "Thurs - Fri 06:30- 08:30 15:30 -17:30" at bounding box center [705, 552] width 367 height 13
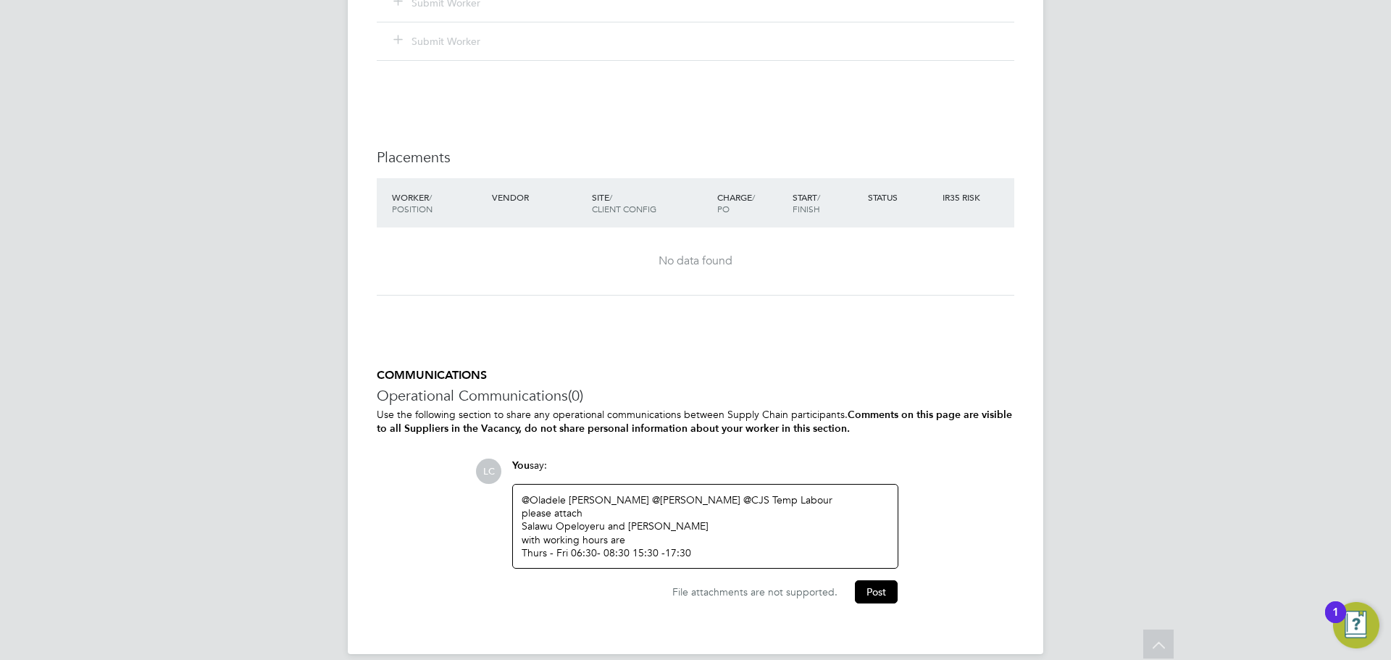
drag, startPoint x: 565, startPoint y: 552, endPoint x: 582, endPoint y: 558, distance: 18.6
click at [564, 551] on div "Thurs - Fri 06:30- 08:30 15:30 -17:30" at bounding box center [705, 552] width 367 height 13
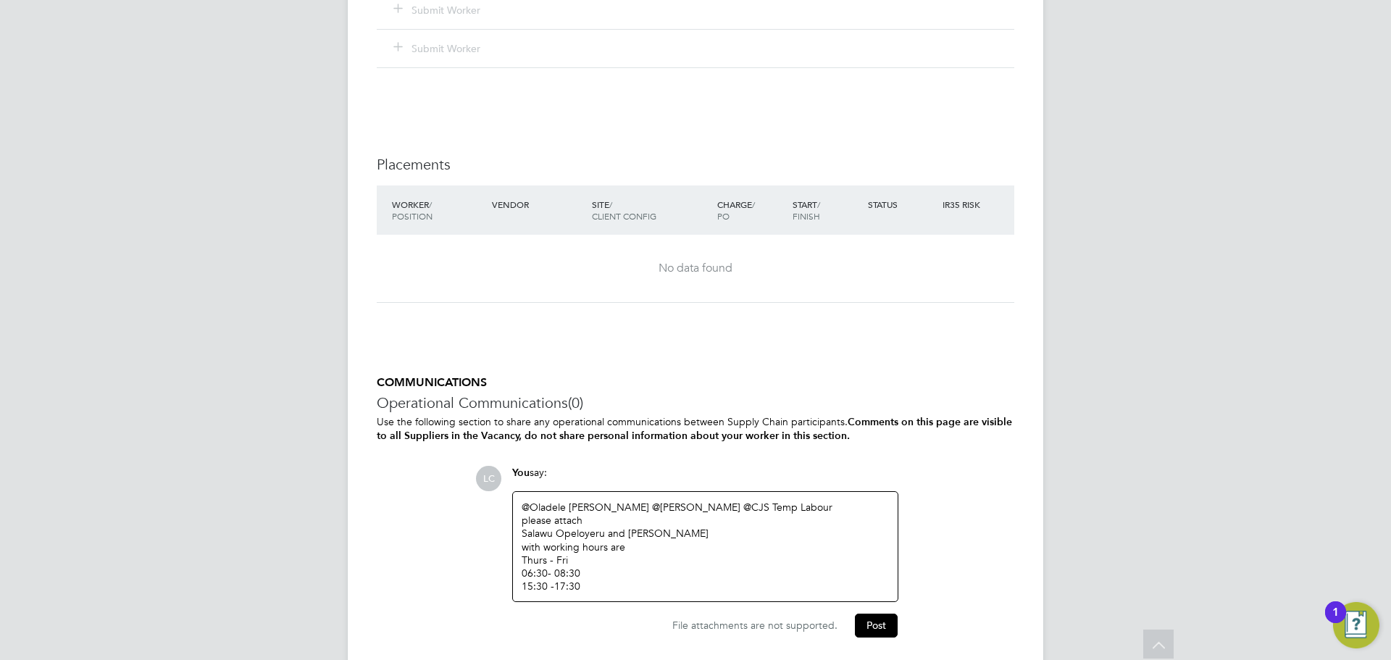
click at [625, 535] on div "Salawu Opeloyeru and Ogunlesi Lateef" at bounding box center [705, 533] width 367 height 13
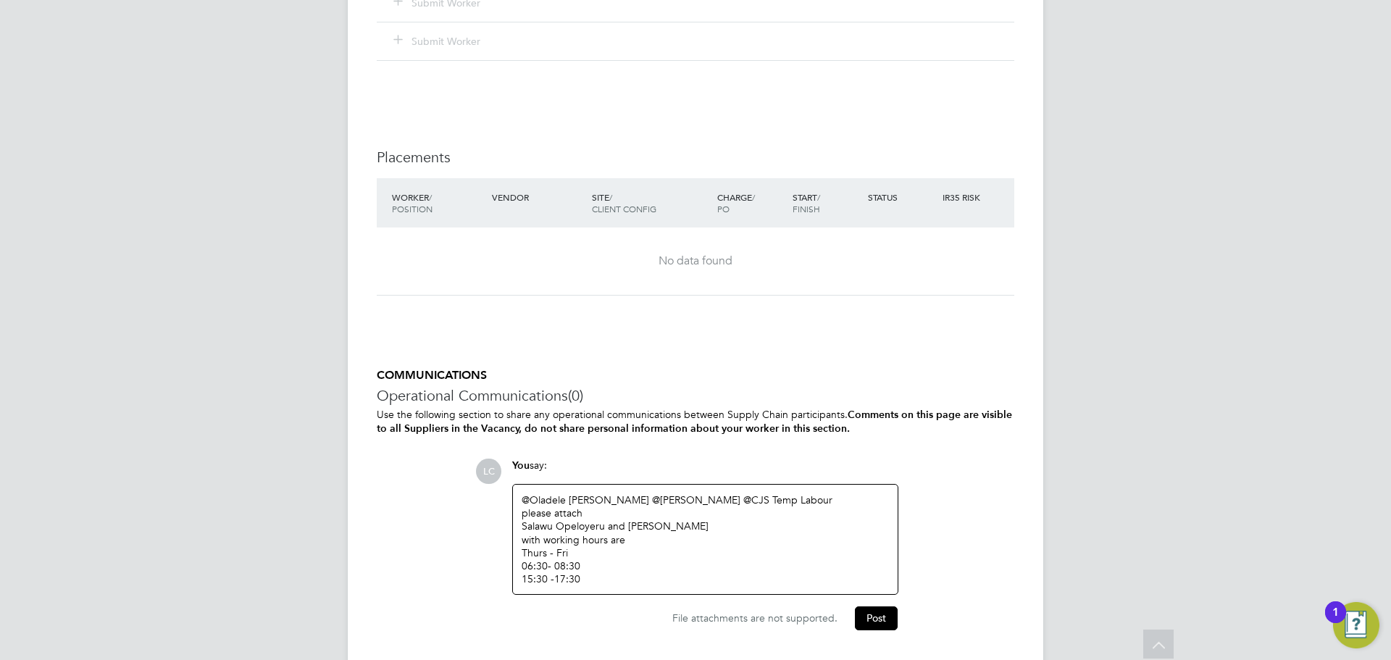
click at [752, 537] on div "with working hours are" at bounding box center [705, 539] width 367 height 13
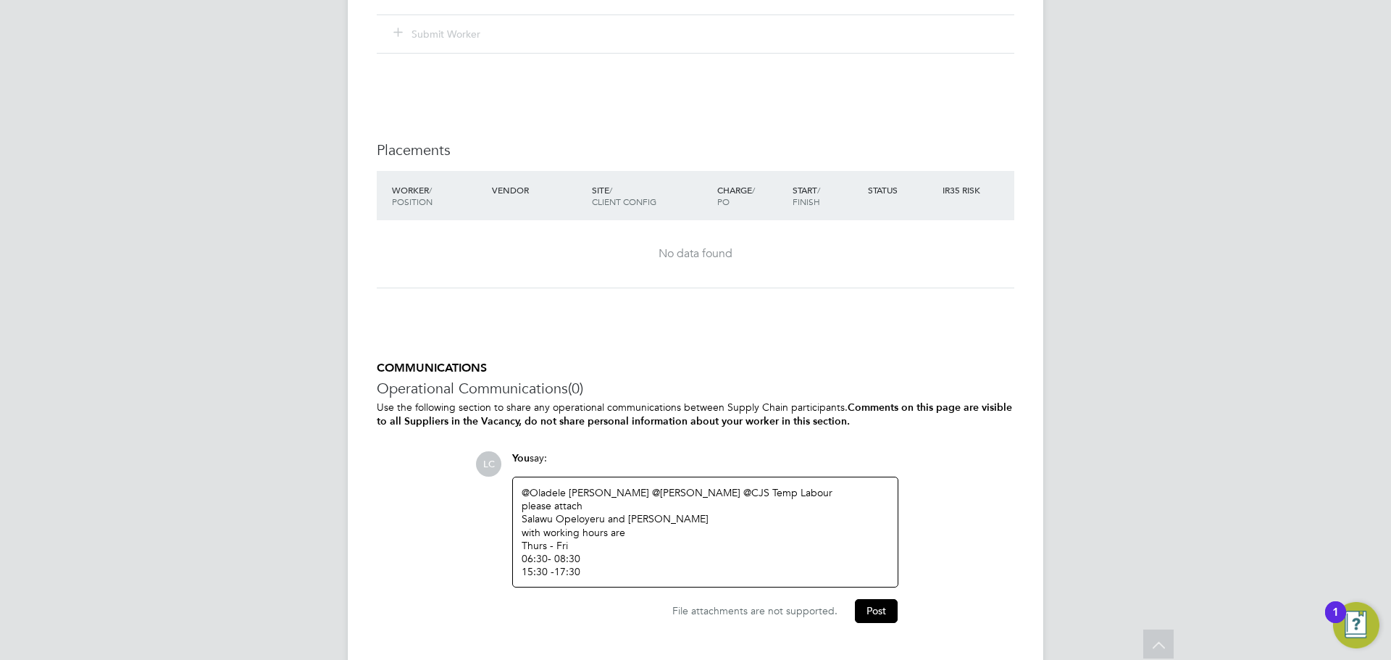
click at [625, 519] on div "Salawu Opeloyeru and Ogunlesi Lateef" at bounding box center [705, 518] width 367 height 13
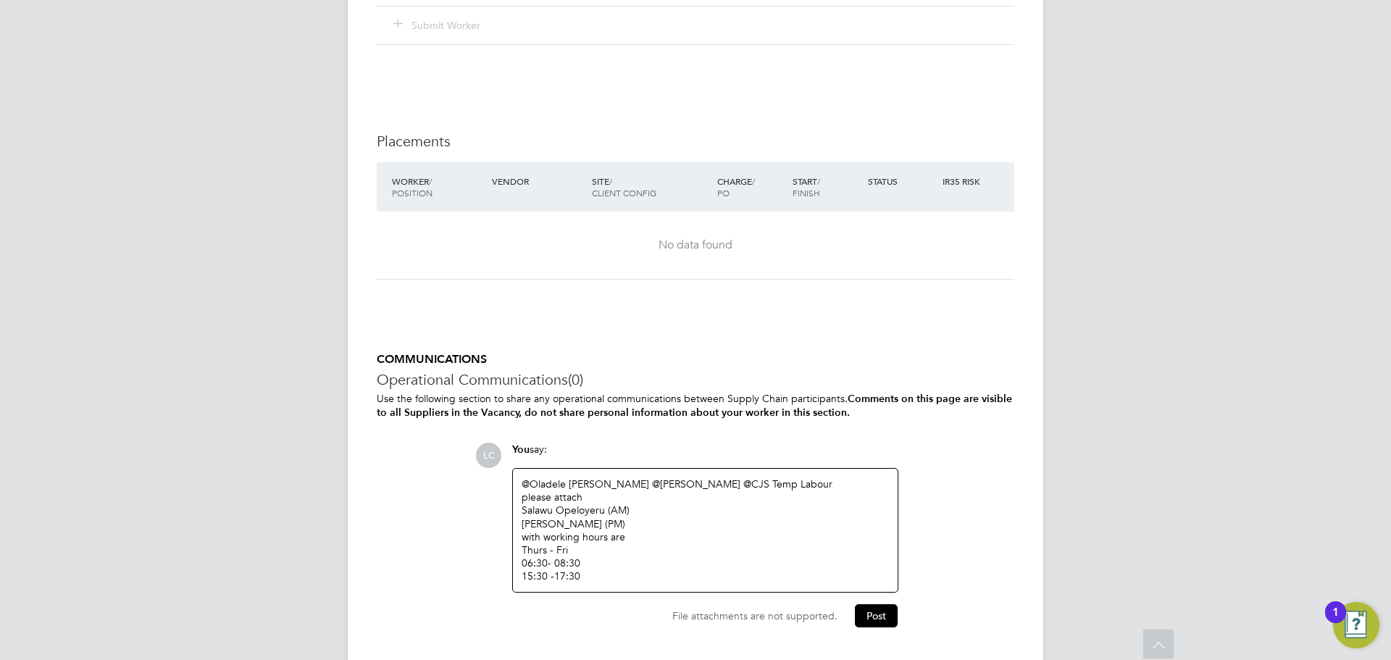
scroll to position [1954, 0]
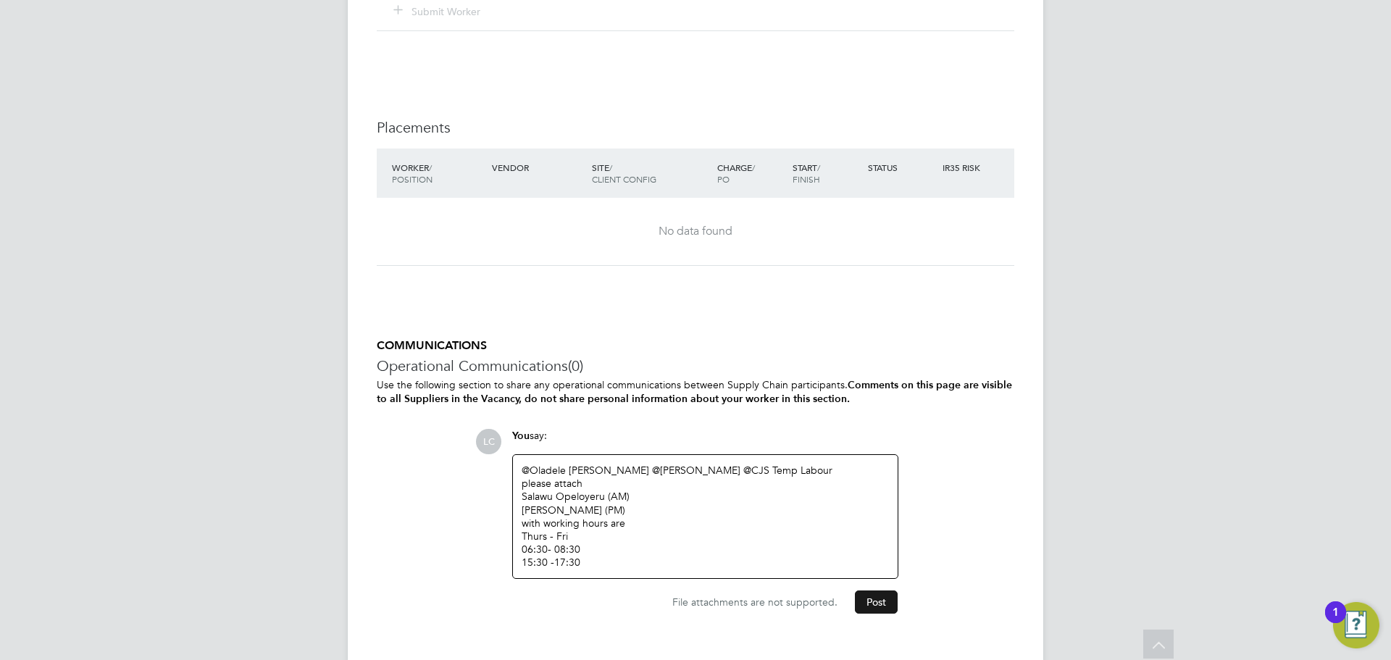
click at [875, 599] on button "Post" at bounding box center [876, 602] width 43 height 23
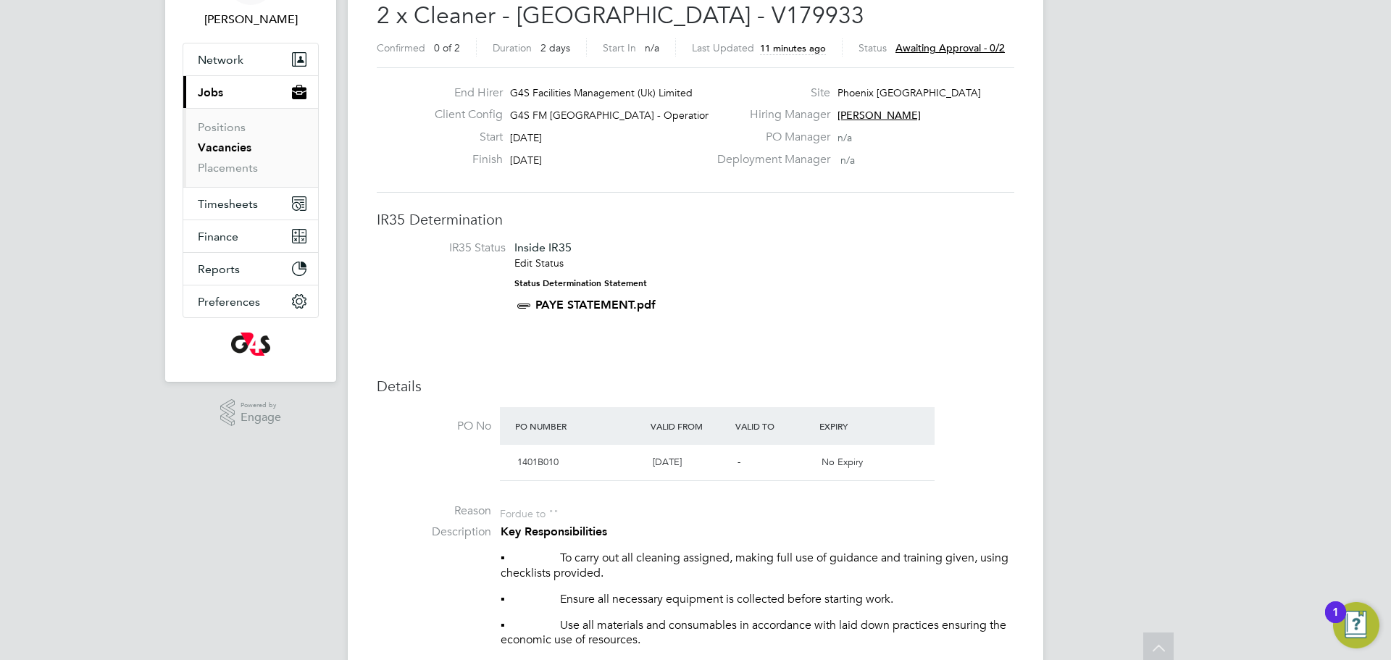
scroll to position [0, 0]
